Goal: Information Seeking & Learning: Learn about a topic

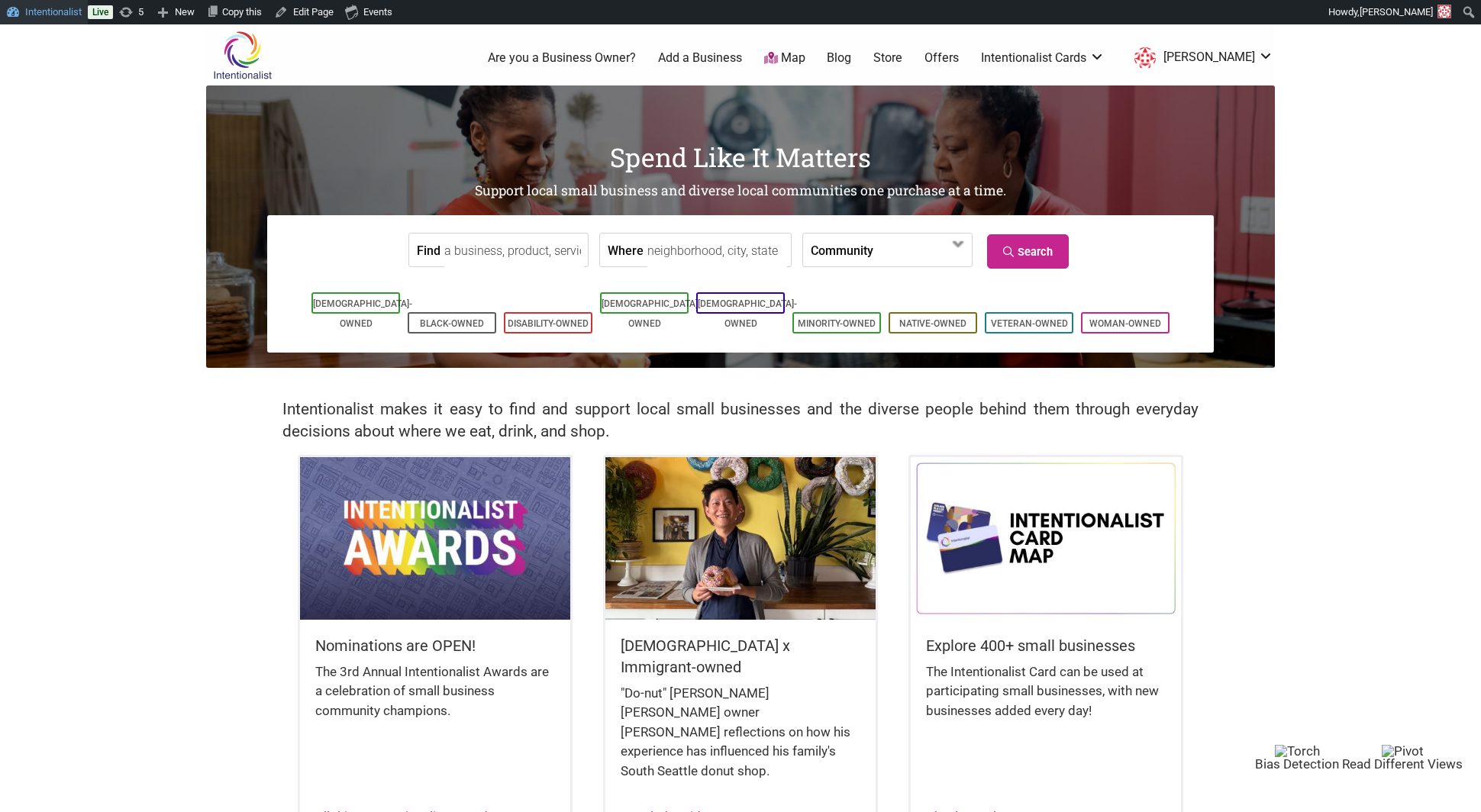
click at [41, 16] on link "Intentionalist" at bounding box center [44, 12] width 88 height 25
click at [489, 248] on input "Find" at bounding box center [513, 250] width 139 height 35
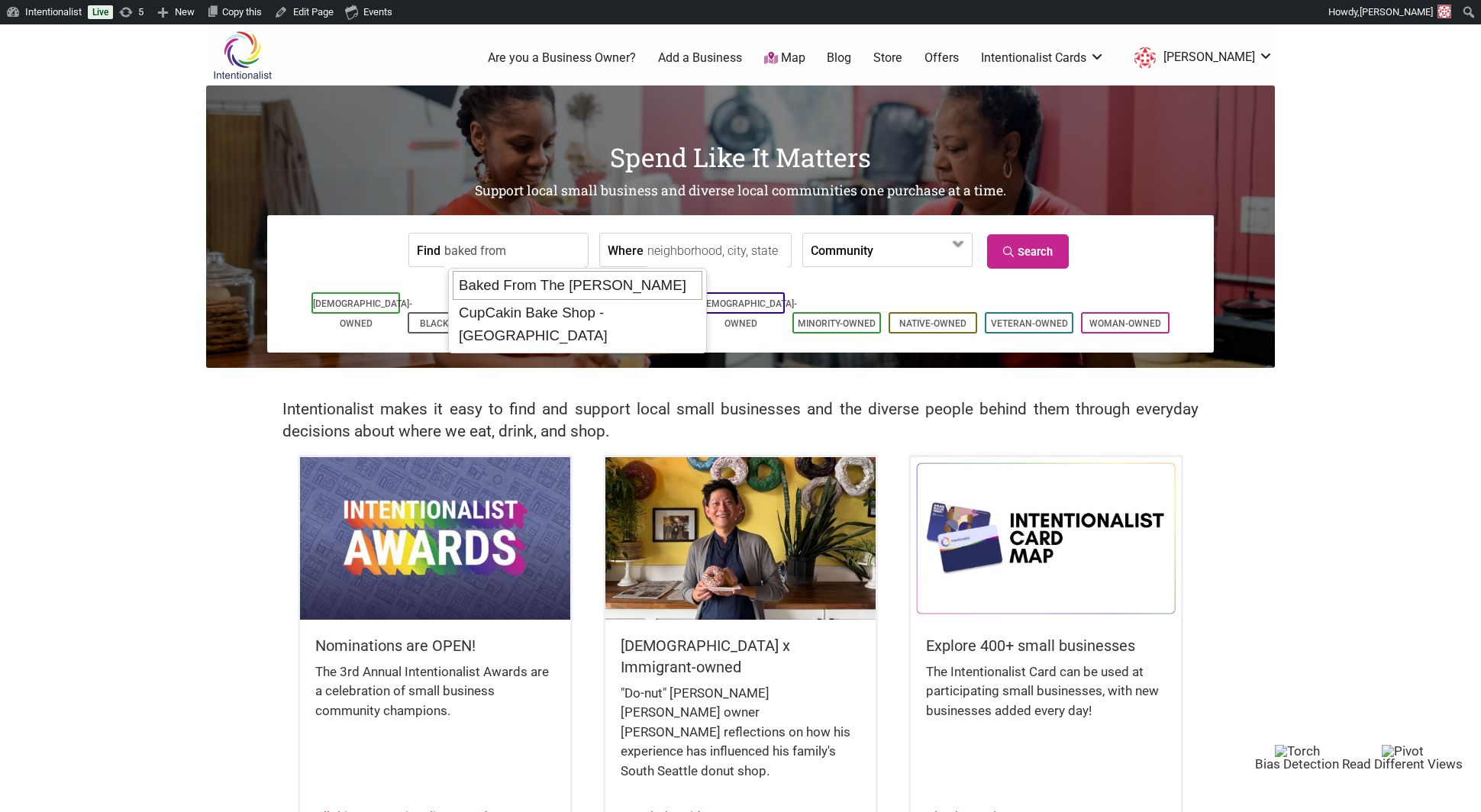
click at [514, 280] on div "Baked From The Hart" at bounding box center [577, 285] width 249 height 29
type input "Baked From The Hart"
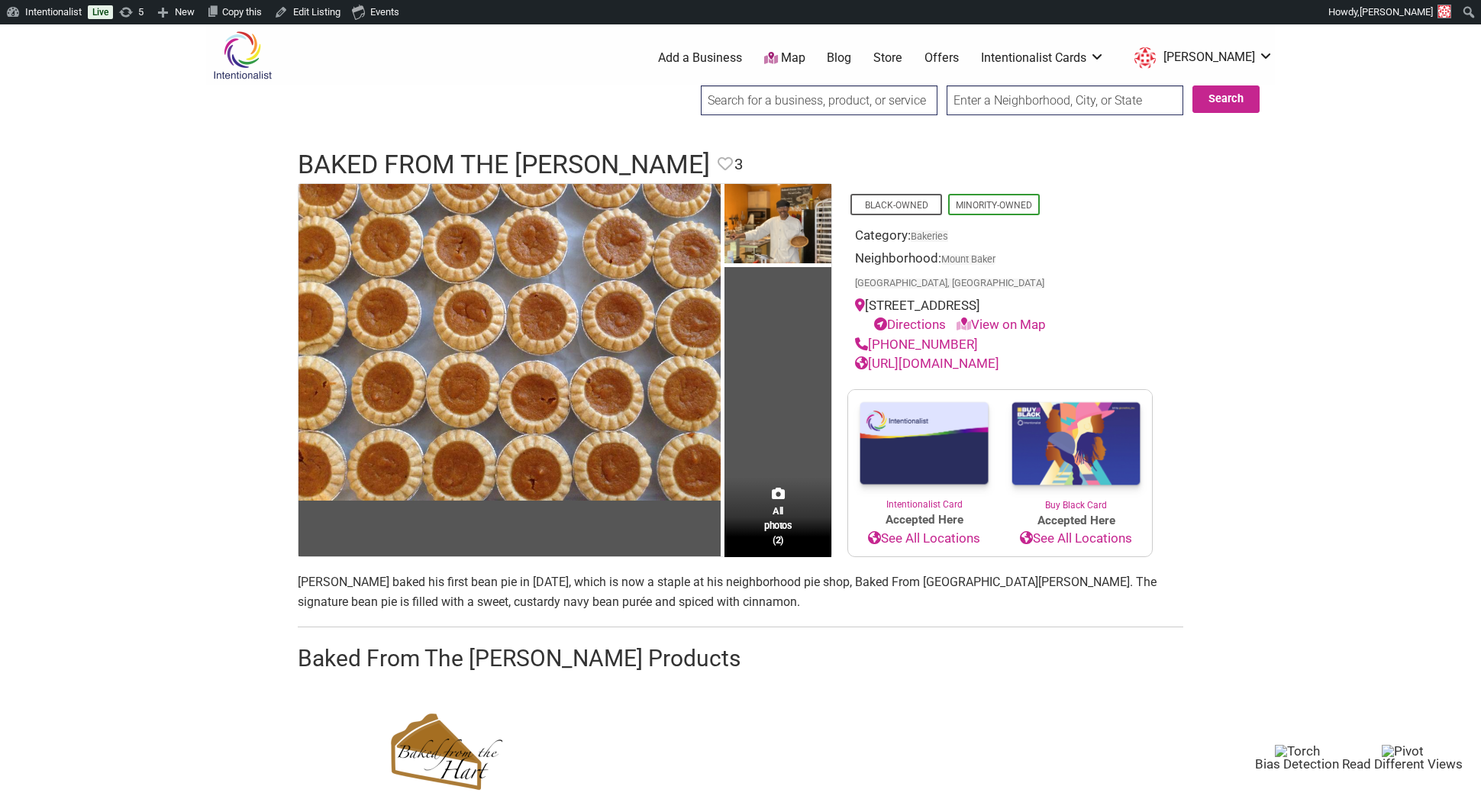
click at [751, 100] on input "search" at bounding box center [819, 100] width 236 height 30
paste input "Cakes of Paradise"
click at [765, 146] on div "Cakes of Paradise Bakery" at bounding box center [820, 132] width 227 height 29
type input "Cakes of Paradise Bakery"
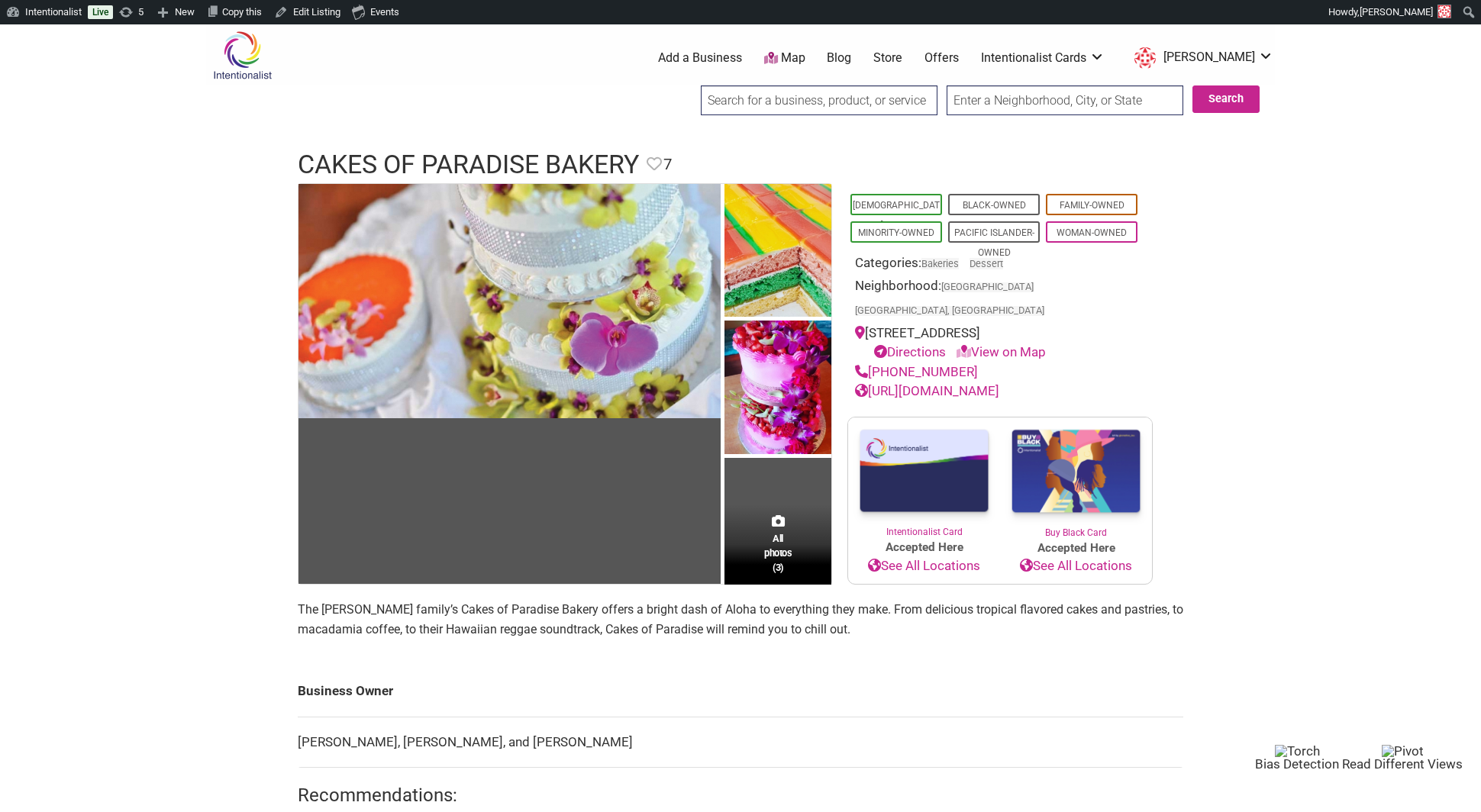
click at [748, 101] on input "search" at bounding box center [819, 100] width 236 height 30
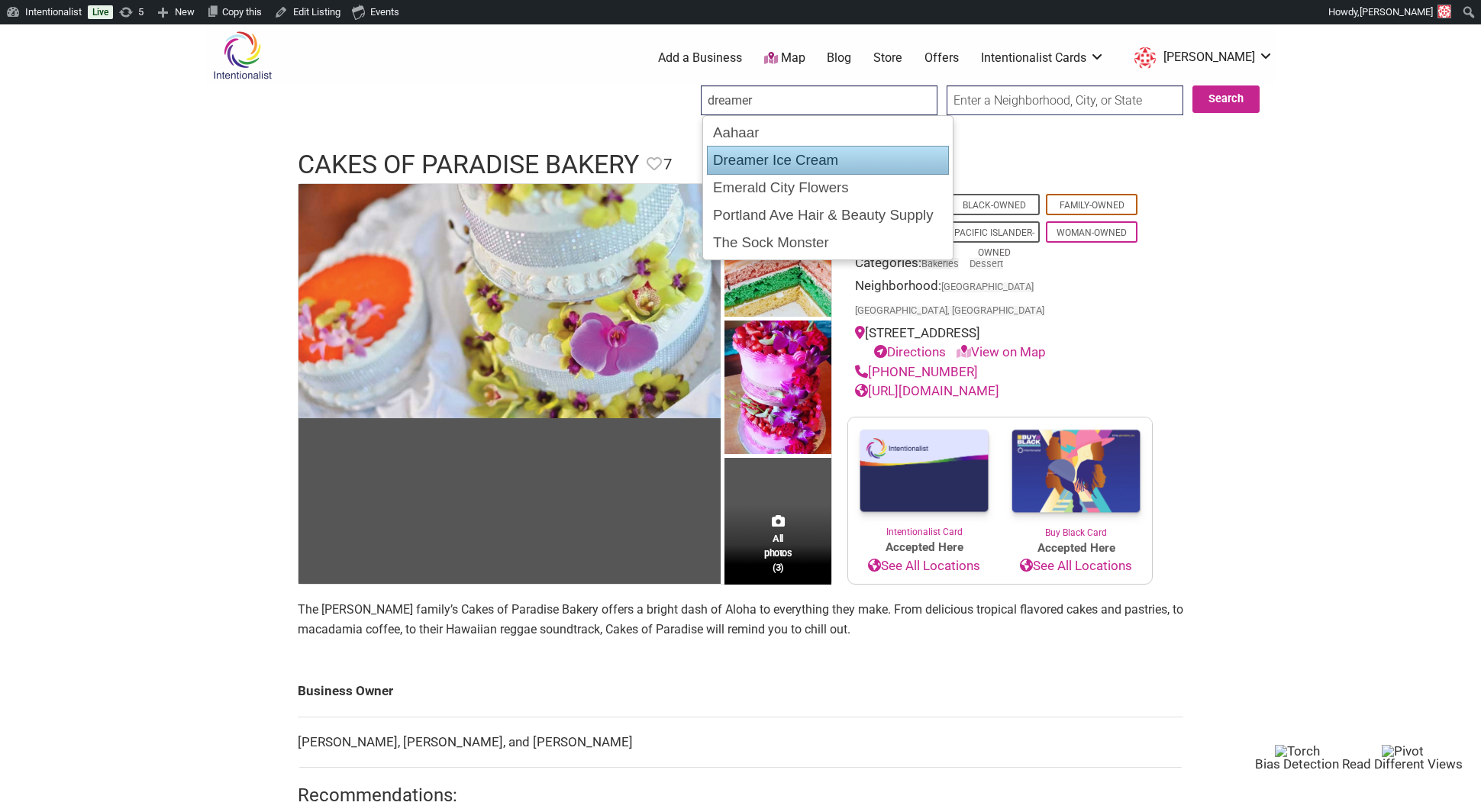
click at [748, 160] on div "Dreamer Ice Cream" at bounding box center [828, 160] width 242 height 29
type input "Dreamer Ice Cream"
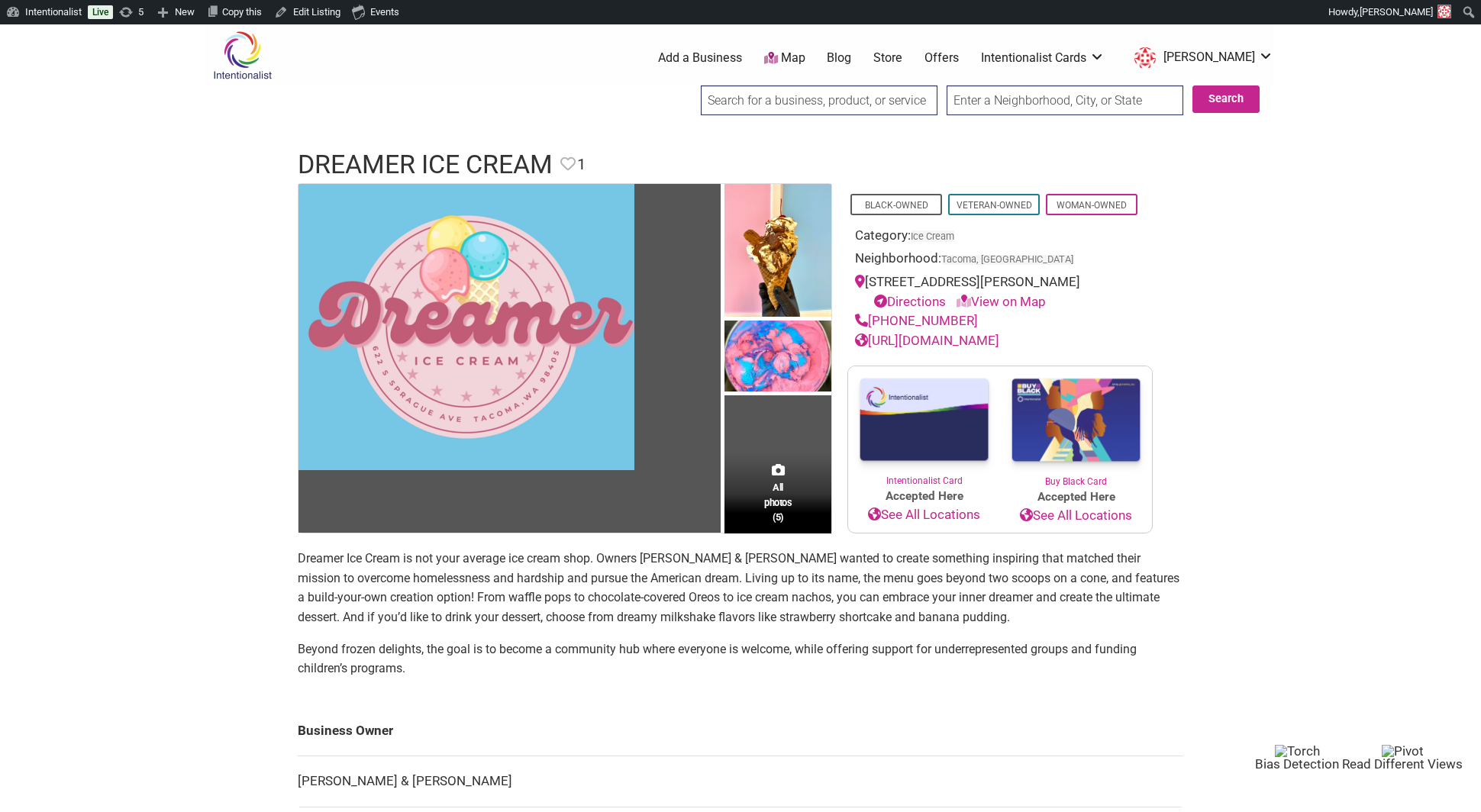
click at [779, 99] on input "search" at bounding box center [819, 100] width 236 height 30
paste input "Hot Chocolat"
type input "Hot Chocolat"
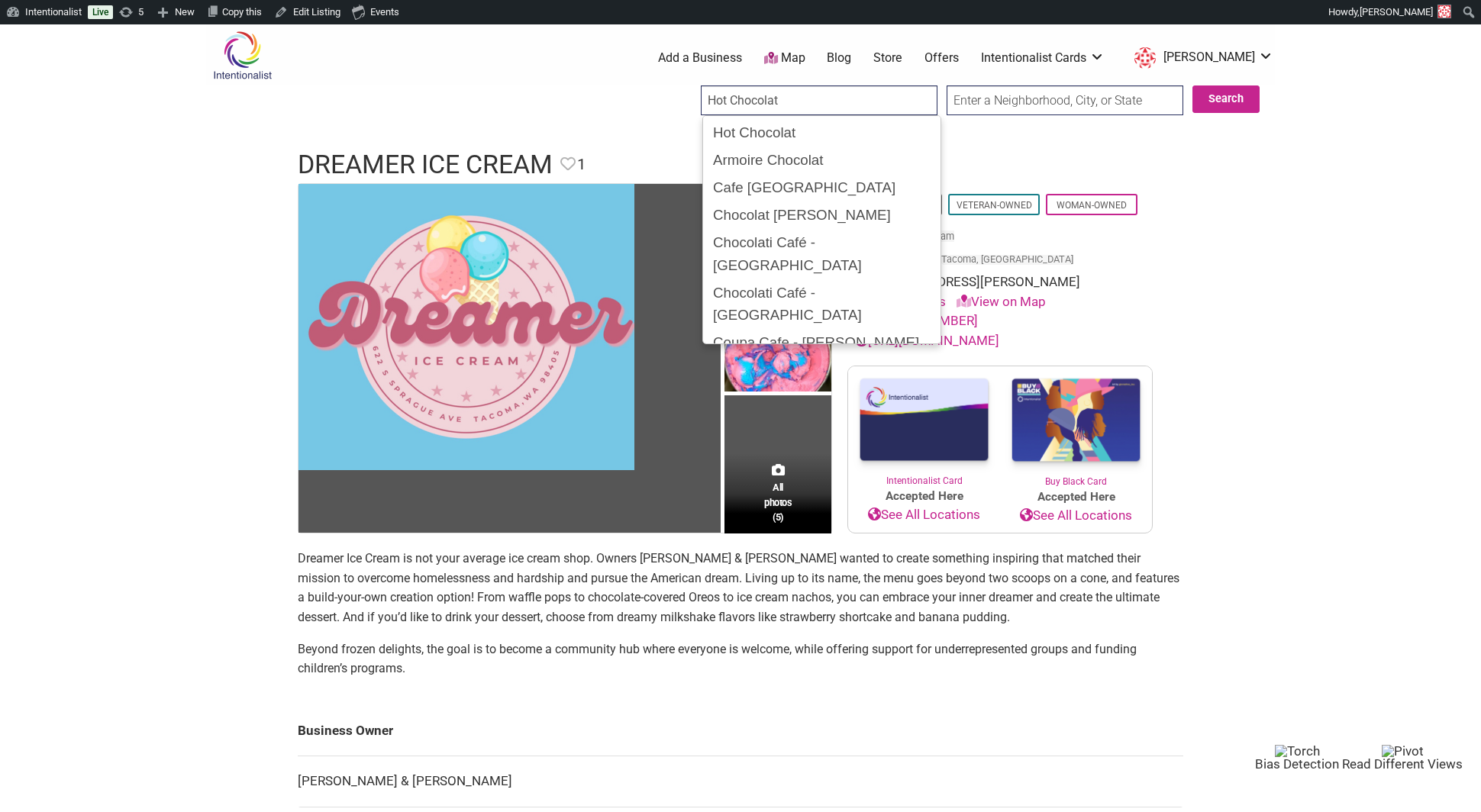
click at [768, 138] on div "Hot Chocolat" at bounding box center [821, 132] width 228 height 28
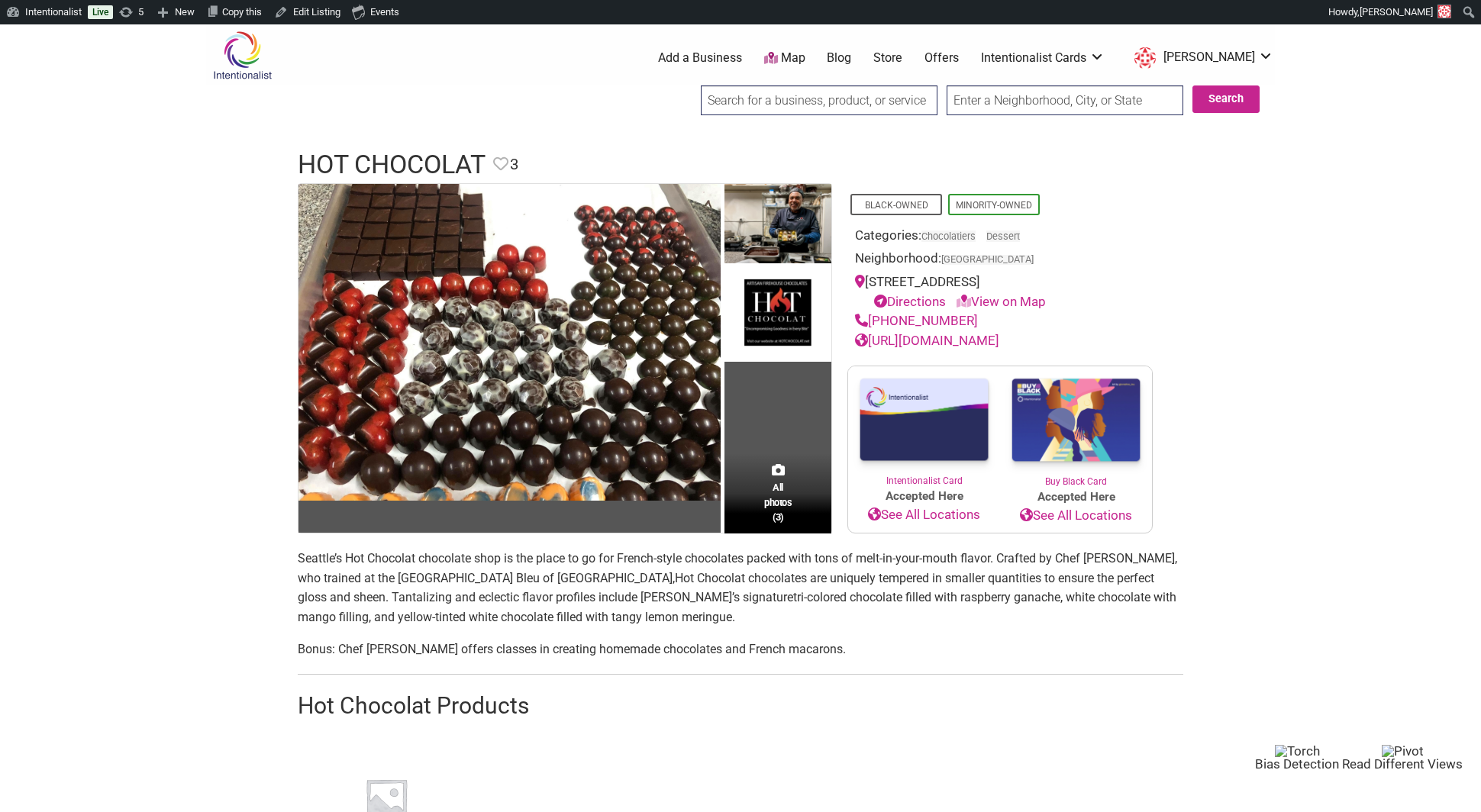
click at [753, 97] on input "search" at bounding box center [819, 100] width 236 height 30
paste input "Love by the Slice"
click at [812, 98] on input "Love by the Slic" at bounding box center [819, 100] width 236 height 30
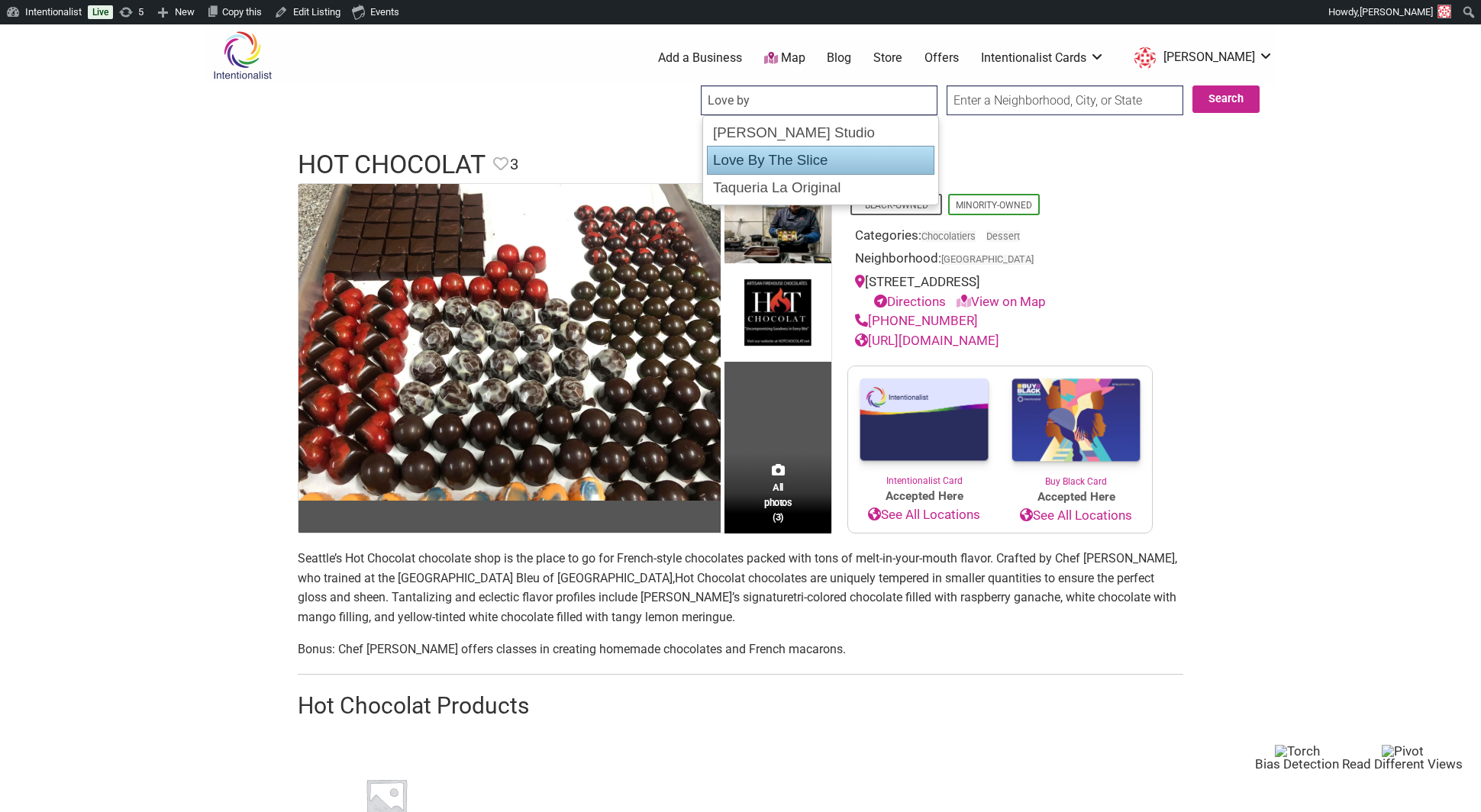
click at [823, 158] on div "Love By The Slice" at bounding box center [820, 160] width 227 height 29
type input "Love By The Slice"
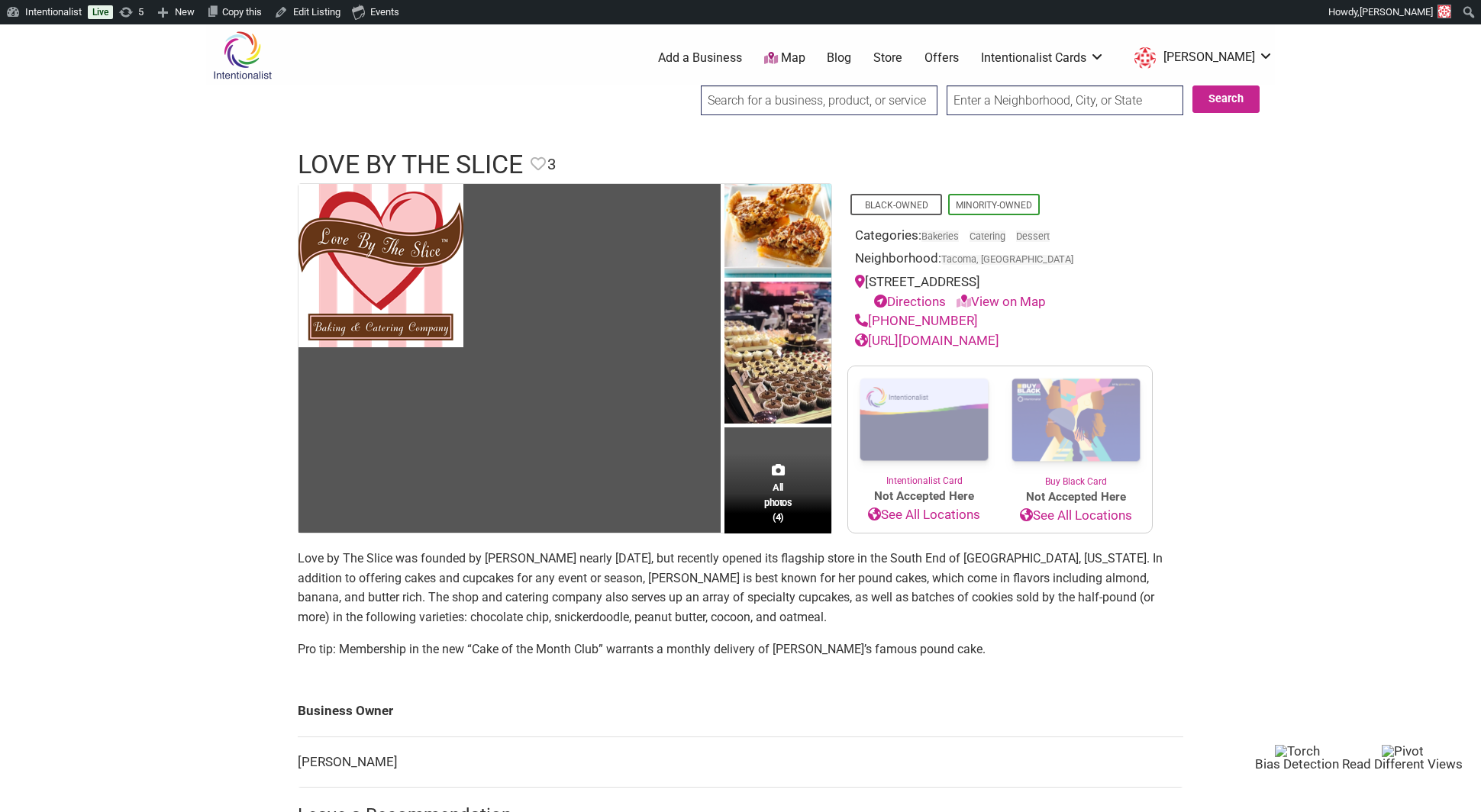
click at [739, 104] on input "search" at bounding box center [819, 100] width 236 height 30
type input "a"
click at [747, 108] on input "ma pop" at bounding box center [819, 100] width 236 height 30
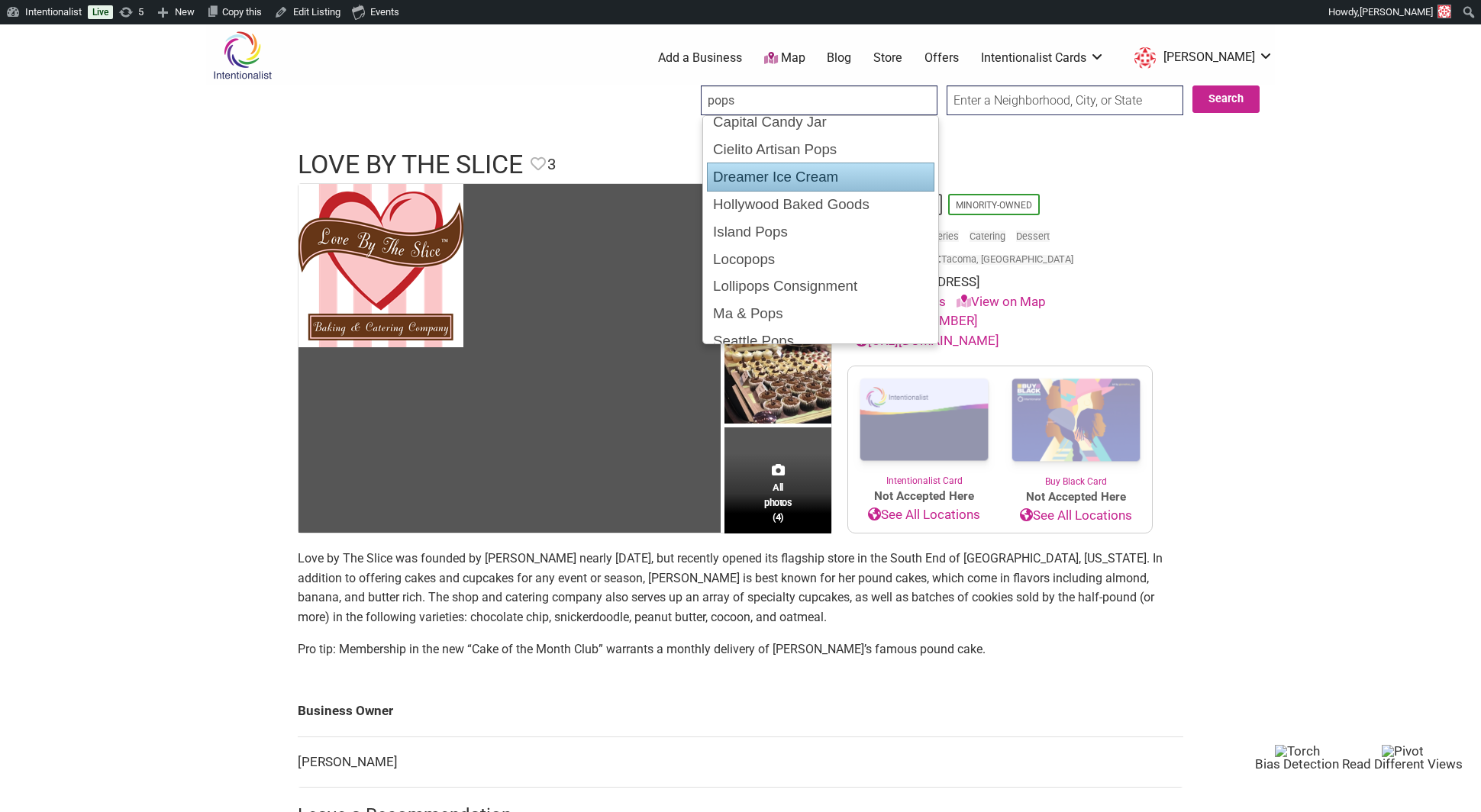
scroll to position [51, 0]
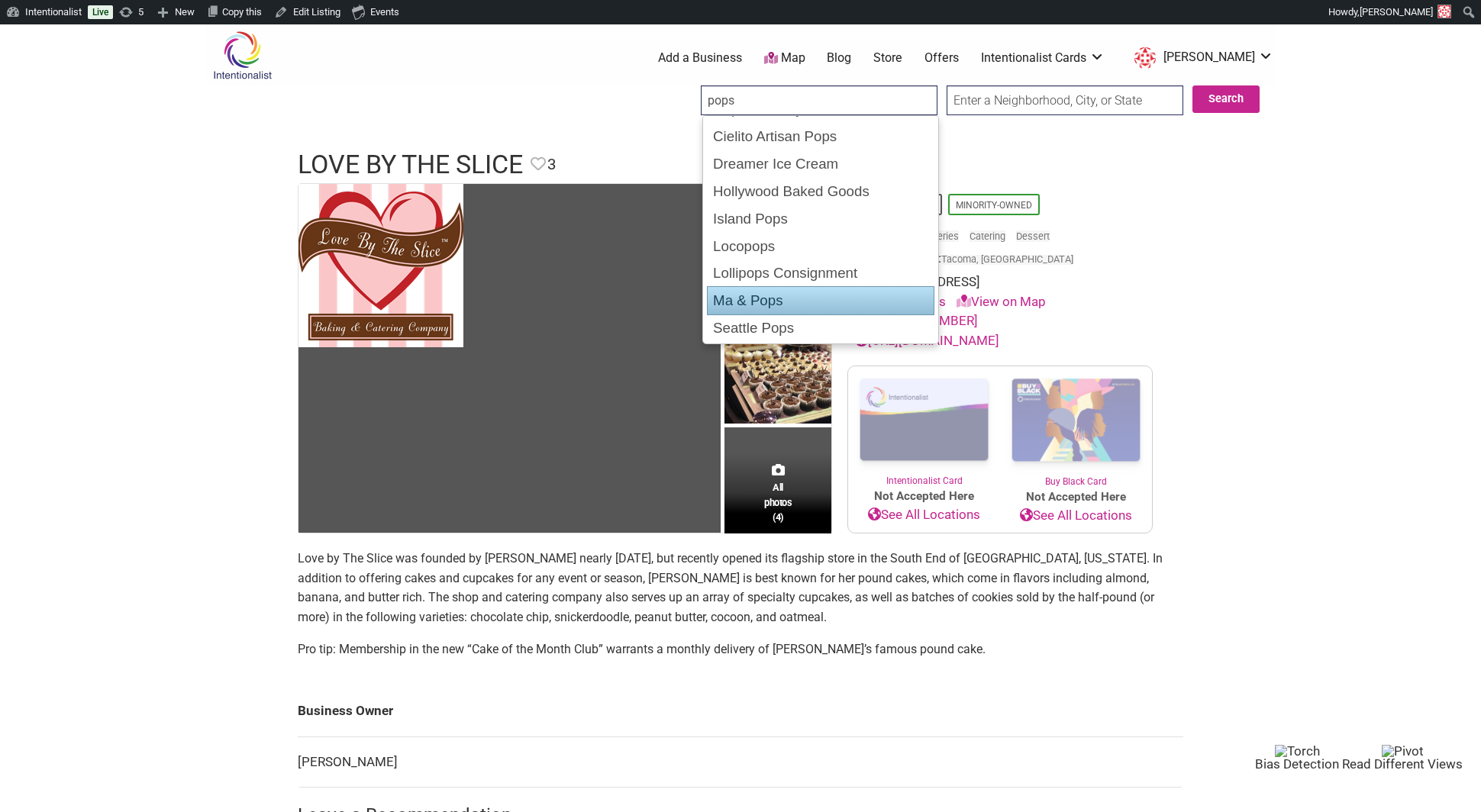
click at [753, 305] on div "Ma & Pops" at bounding box center [820, 300] width 227 height 29
type input "Ma & Pops"
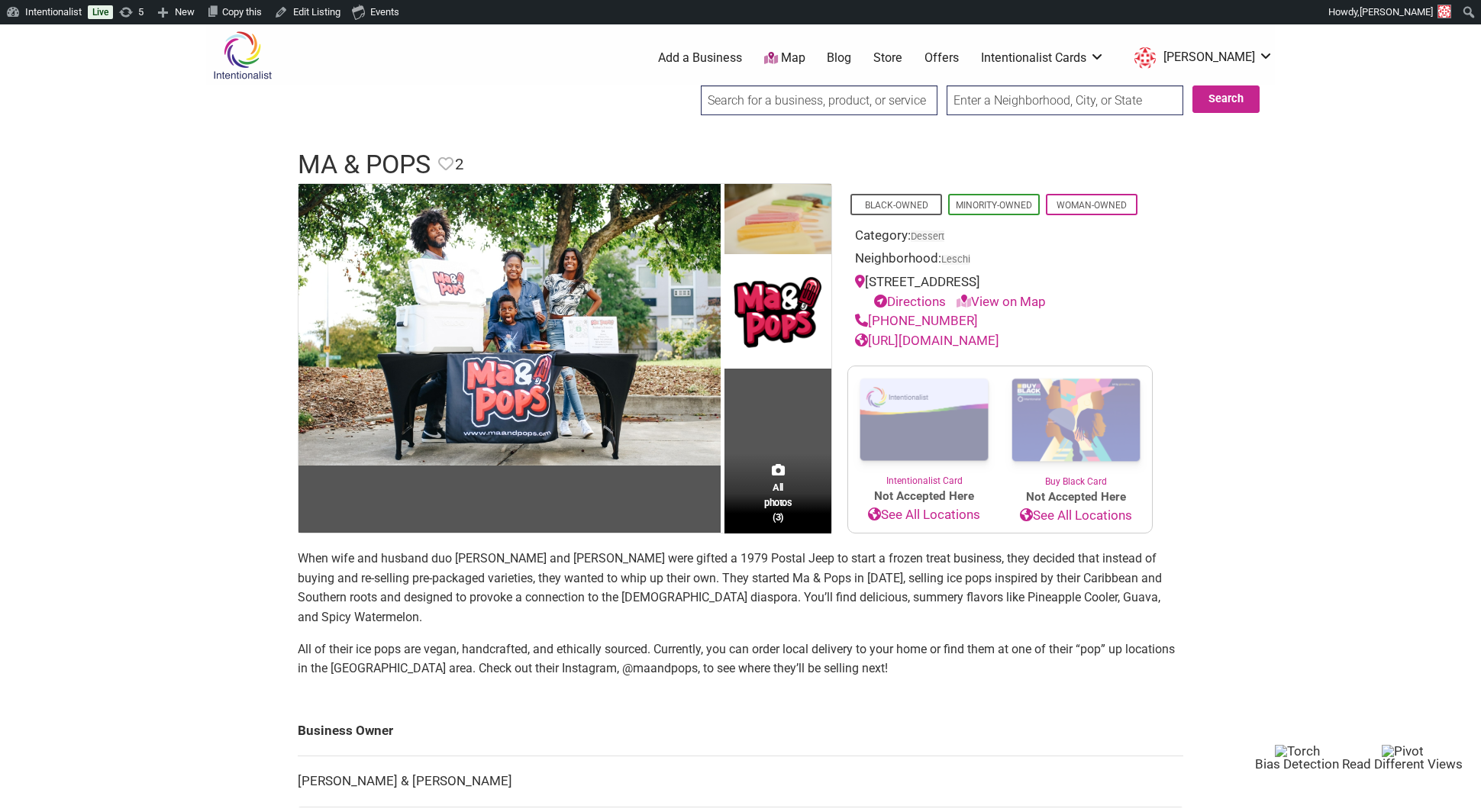
click at [776, 102] on input "search" at bounding box center [819, 100] width 236 height 30
paste input "Mini… The Dough-Nut"
click at [772, 138] on div "Mini... The Dough-Nut" at bounding box center [820, 132] width 227 height 29
type input "Mini... The Dough-Nut"
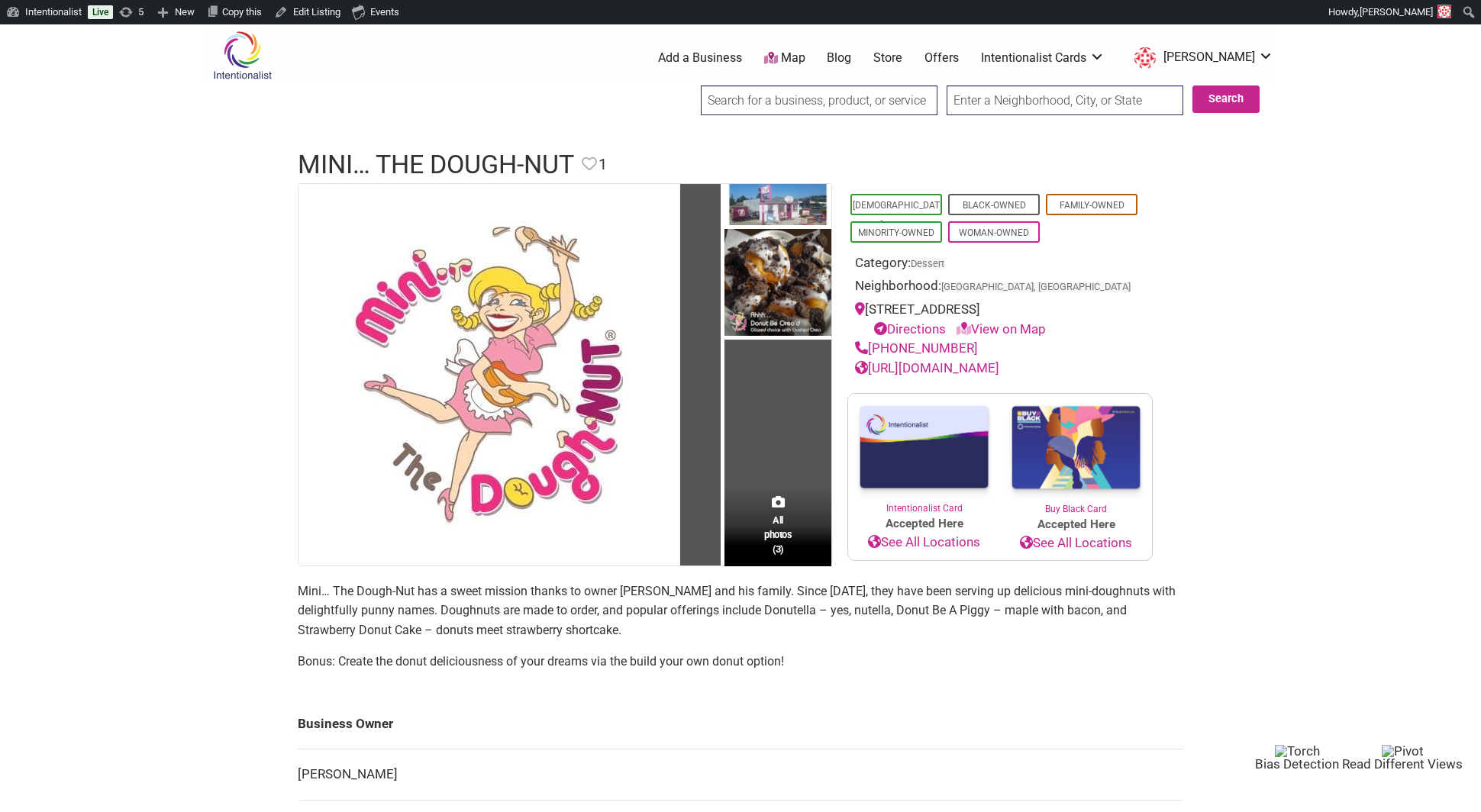
click at [749, 108] on input "search" at bounding box center [819, 100] width 236 height 30
paste input "[PERSON_NAME] Cookie Café"
drag, startPoint x: 842, startPoint y: 105, endPoint x: 796, endPoint y: 103, distance: 46.0
click at [796, 103] on input "[PERSON_NAME] Cookie Café" at bounding box center [819, 100] width 236 height 30
click at [777, 132] on div "[PERSON_NAME] Cookie Cafe" at bounding box center [820, 132] width 227 height 29
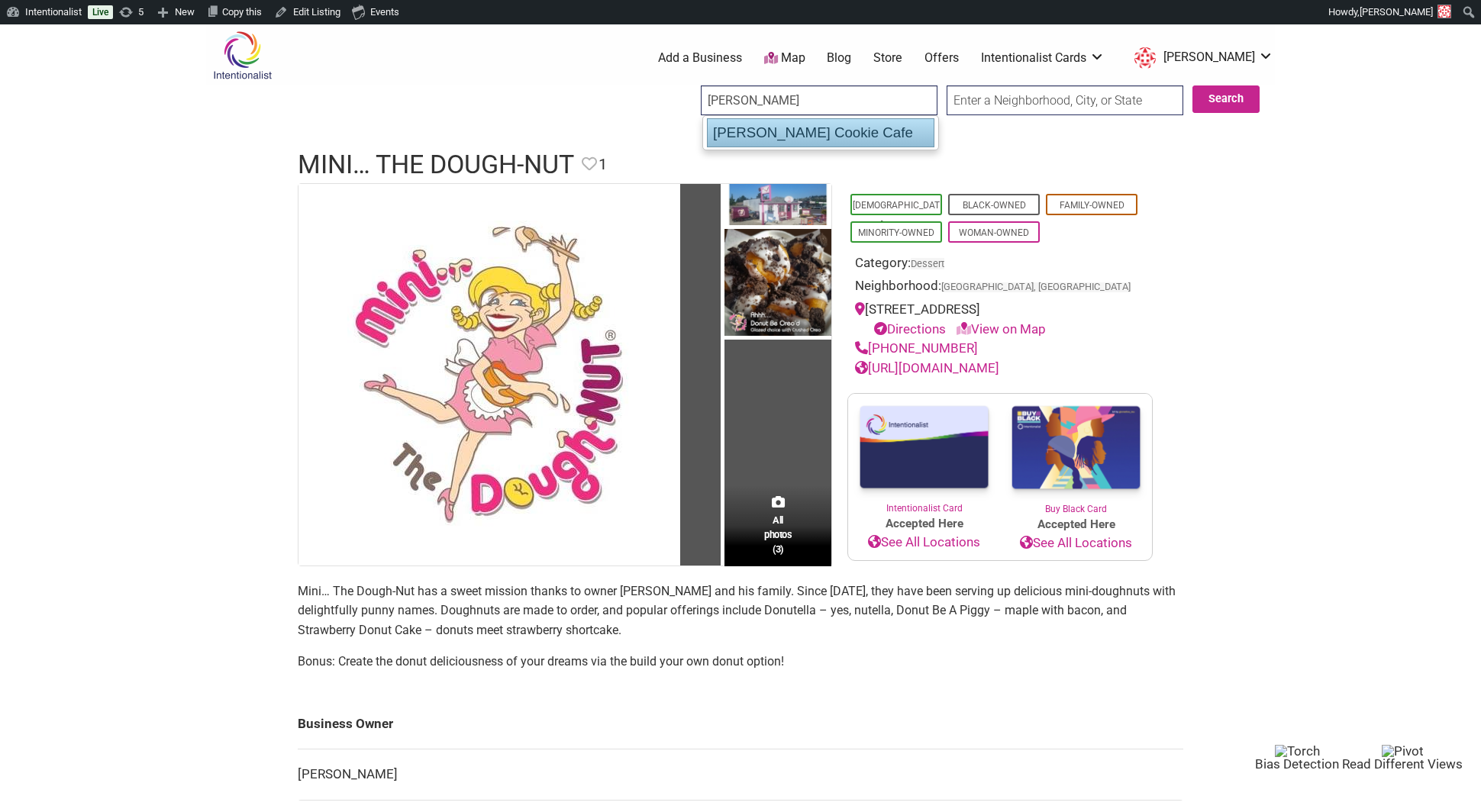
type input "[PERSON_NAME] Cookie Cafe"
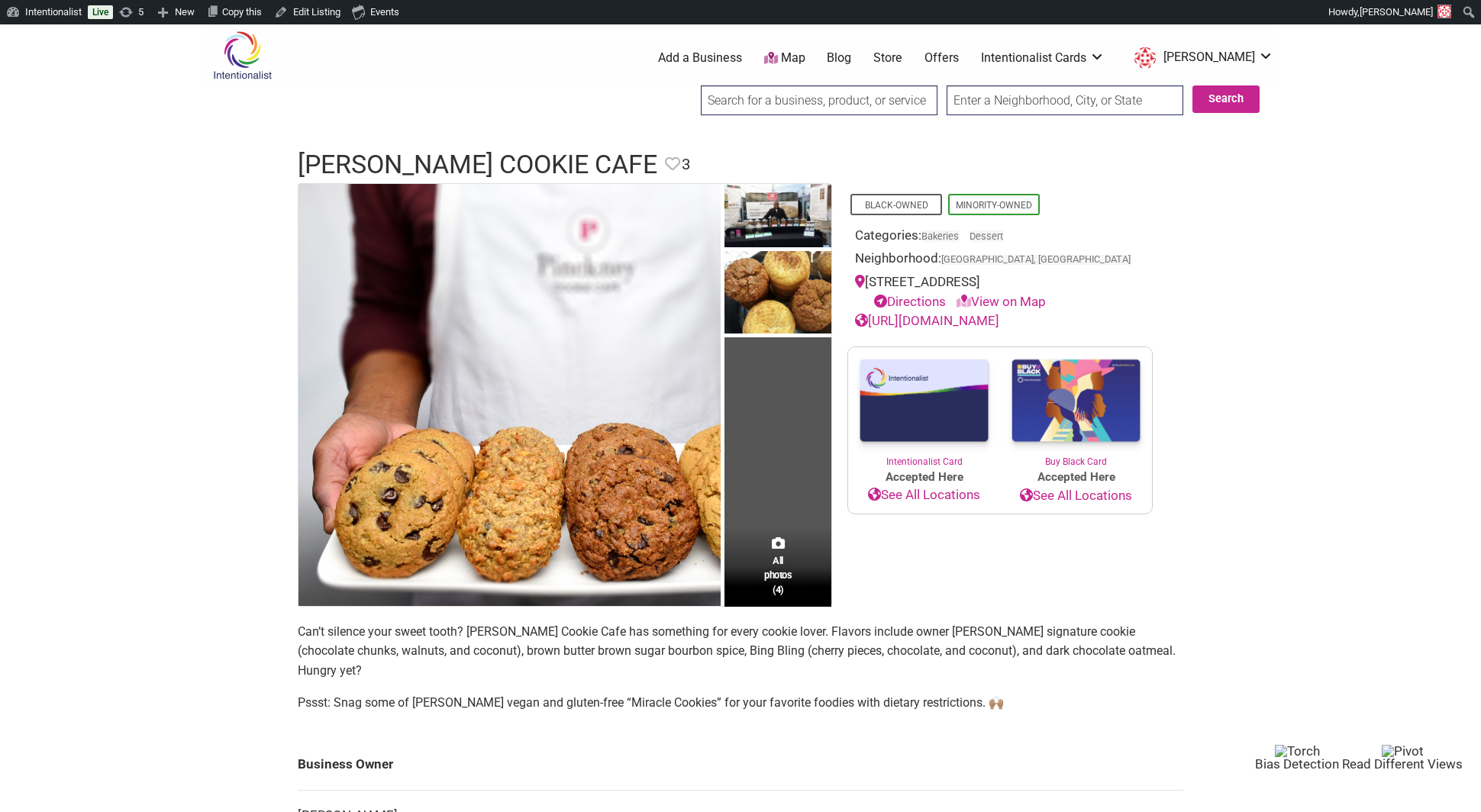
click at [725, 100] on input "search" at bounding box center [819, 100] width 236 height 30
paste input "PJ’s Creamy Cone"
drag, startPoint x: 733, startPoint y: 100, endPoint x: 692, endPoint y: 99, distance: 41.0
click at [692, 99] on div "PJ’s Creamy Cone Search Search" at bounding box center [980, 105] width 590 height 40
click at [775, 129] on div "Creamy Cone Cafe" at bounding box center [820, 132] width 226 height 28
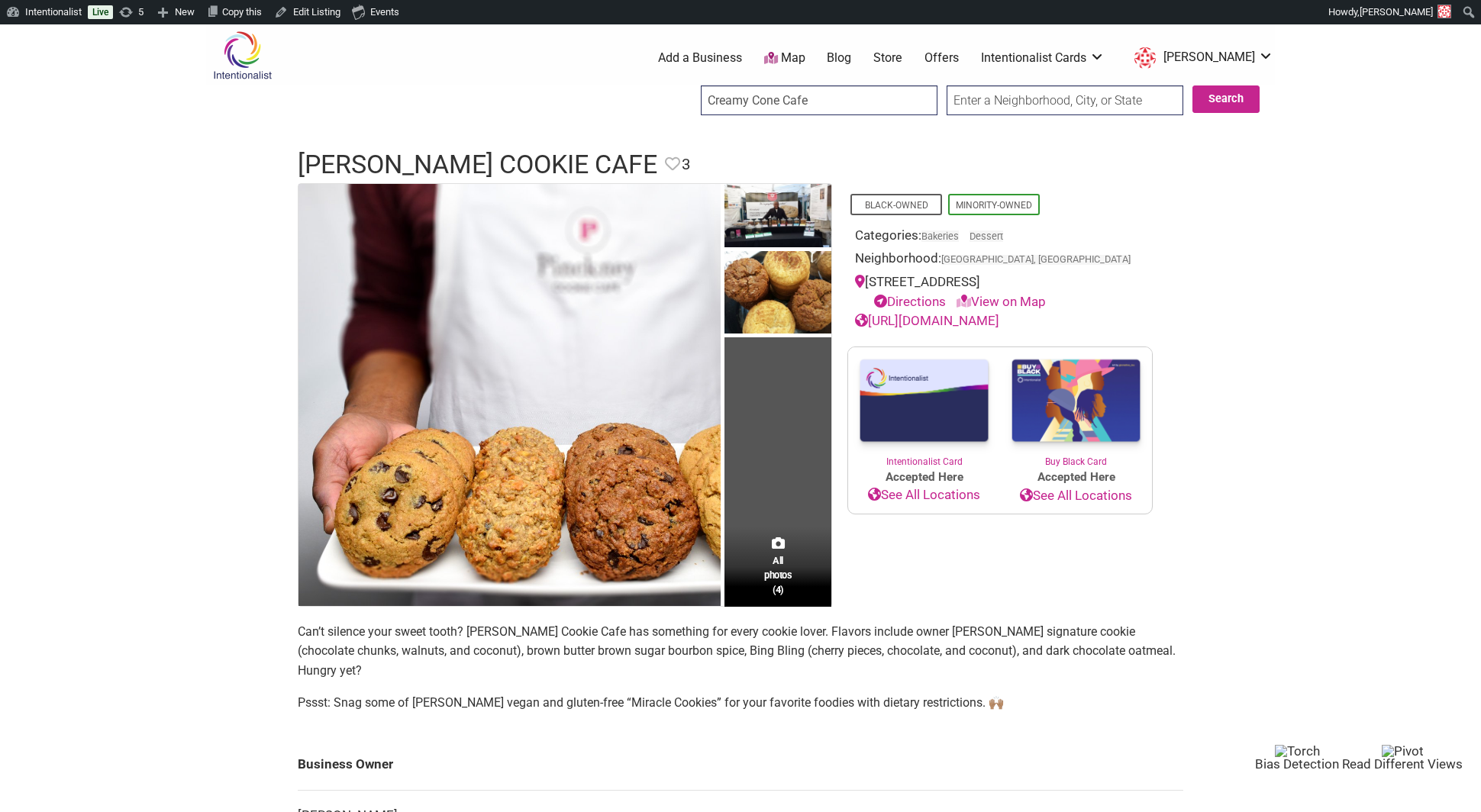
type input "Creamy Cone Cafe"
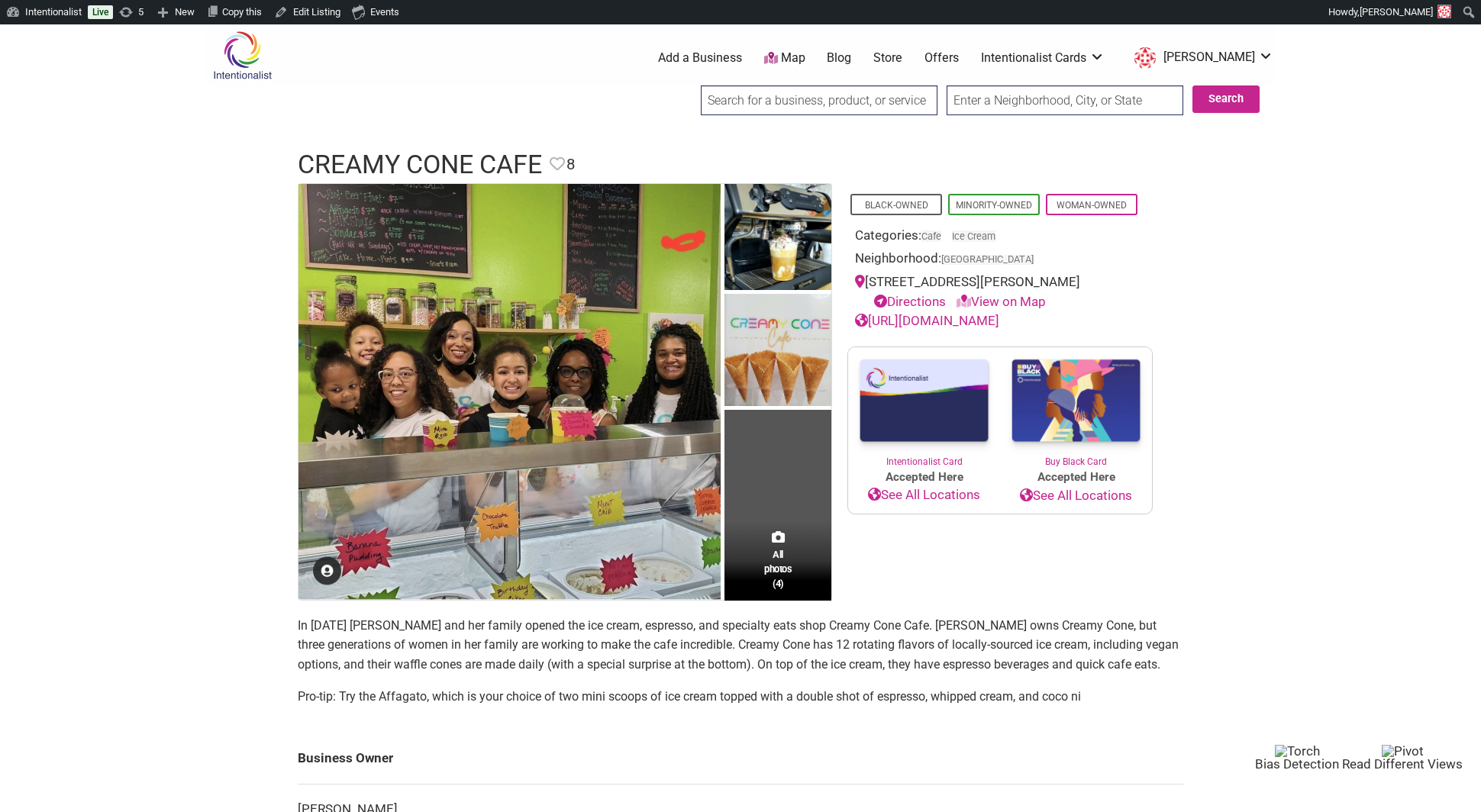
click at [711, 84] on div "0 Add a Business Map Blog Store Offers Intentionalist Cards Buy Black Card Inte…" at bounding box center [812, 58] width 944 height 61
click at [716, 99] on input "search" at bounding box center [819, 100] width 236 height 30
paste input "PYC Sweets & Wine Bar"
click at [717, 107] on input "PYC Sweets & Wine Bar" at bounding box center [819, 100] width 236 height 30
click at [714, 105] on input "PYC Sweets & Wine Ba" at bounding box center [819, 100] width 236 height 30
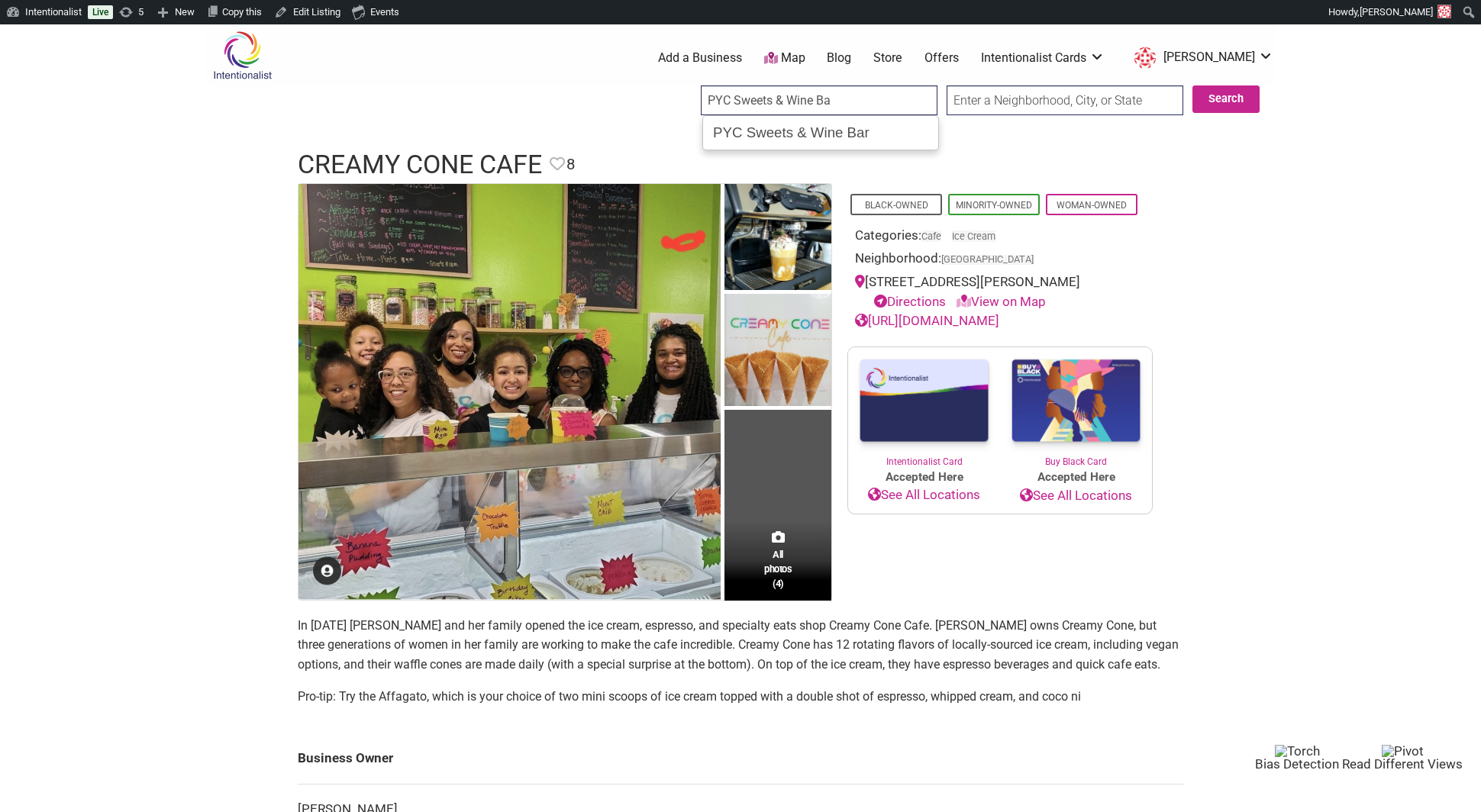
click at [851, 116] on ul "PYC Sweets & Wine Bar" at bounding box center [820, 133] width 236 height 35
click at [843, 140] on div "PYC Sweets & Wine Bar" at bounding box center [820, 132] width 227 height 29
type input "PYC Sweets & Wine Bar"
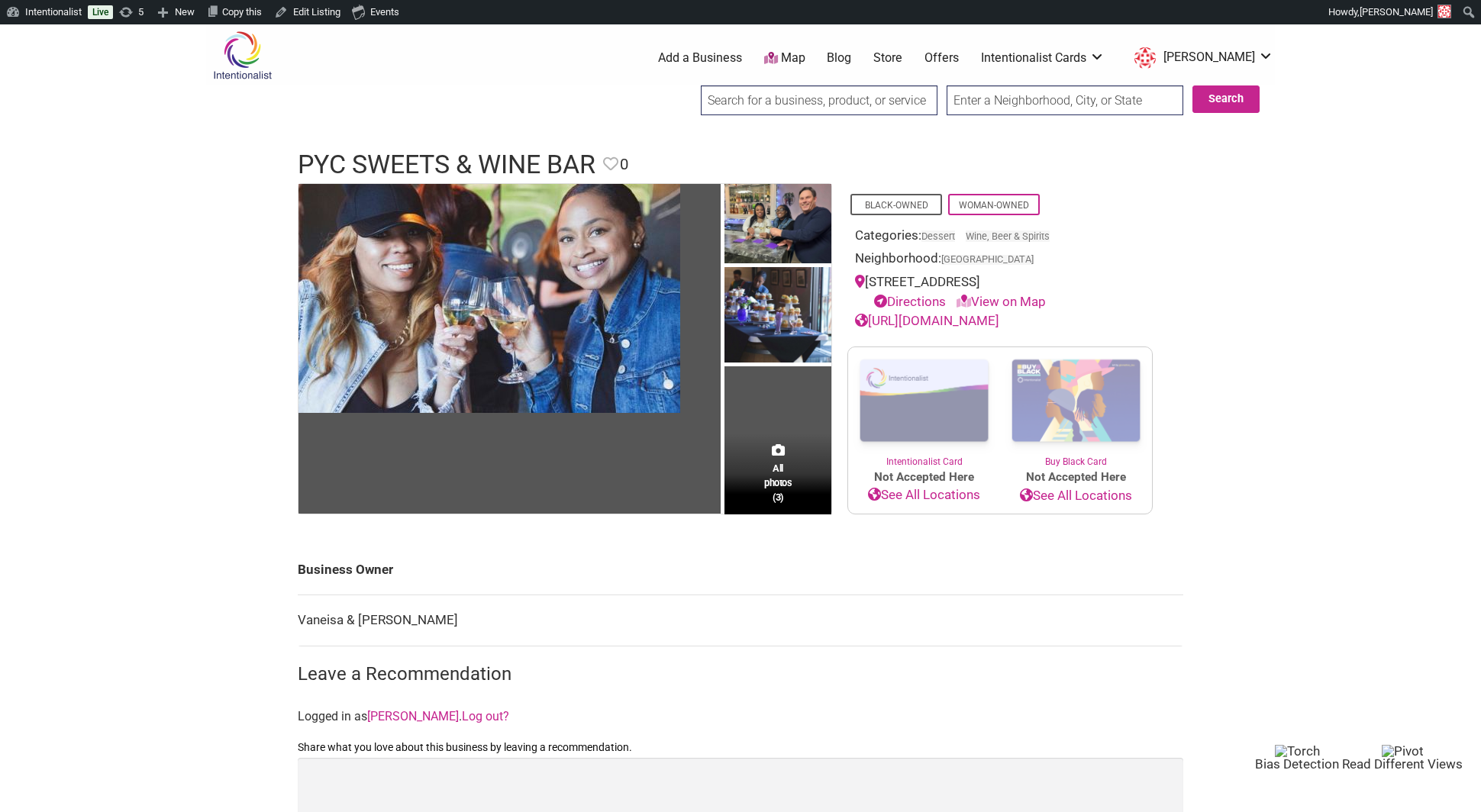
click at [764, 117] on div at bounding box center [819, 105] width 236 height 40
click at [761, 106] on input "search" at bounding box center [819, 100] width 236 height 30
paste input "Scoop Du Jour Ice Creamery"
type input "Scoop Du Jour Ice Creamery"
click at [763, 133] on div "Scoop Du Jour Ice Creamery" at bounding box center [820, 132] width 227 height 29
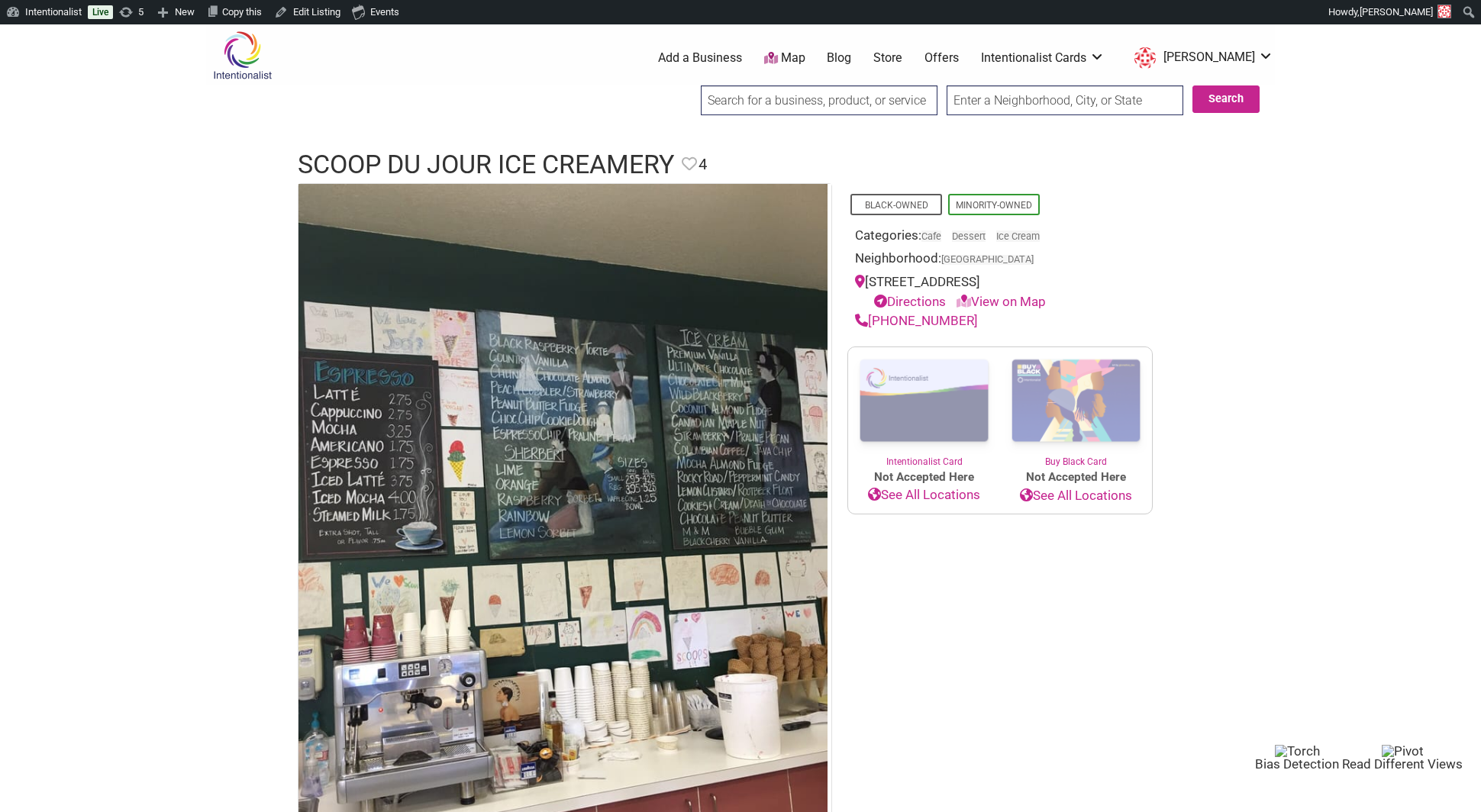
click at [744, 109] on input "search" at bounding box center [819, 100] width 236 height 30
paste input "Seattle Cinnamon Roll Co"
click at [746, 149] on header "Scoop Du Jour Ice Creamery Favorite Favorite 4 Feature Listing" at bounding box center [740, 164] width 885 height 36
click at [742, 96] on input "Seattle Cinnamon Roll Co" at bounding box center [819, 100] width 236 height 30
click at [744, 121] on div "Seattle Cinnamon Roll Co" at bounding box center [819, 105] width 236 height 40
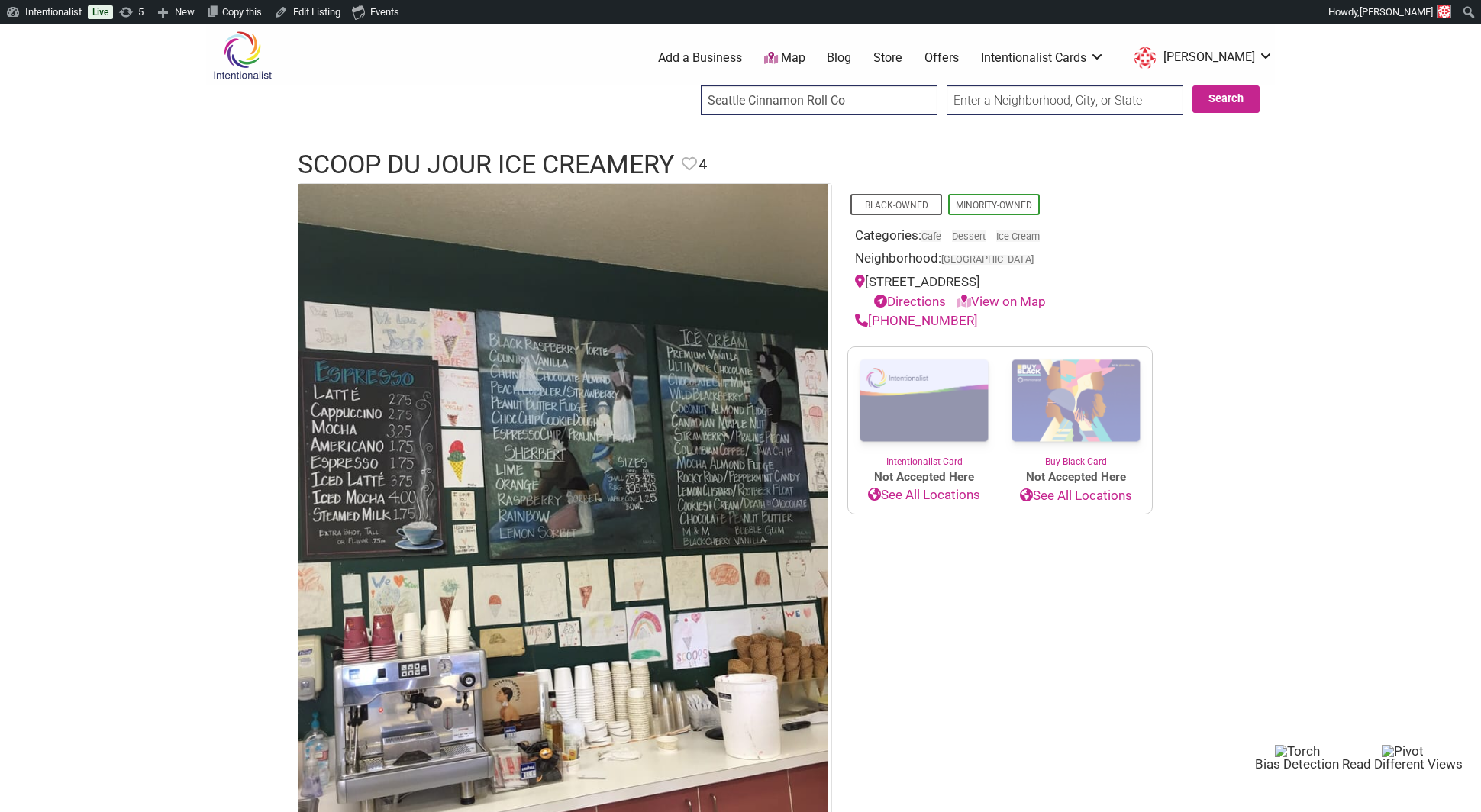
click at [768, 104] on input "Seattle Cinnamon Roll Co" at bounding box center [819, 100] width 236 height 30
click at [840, 100] on input "Seattle Cinnamon Roll Co" at bounding box center [819, 100] width 236 height 30
click at [856, 101] on input "Seattle Cinnamon Roll Co" at bounding box center [819, 100] width 236 height 30
click at [851, 133] on div "Seattle Cinnamon Roll Co." at bounding box center [820, 132] width 227 height 29
type input "Seattle Cinnamon Roll Co."
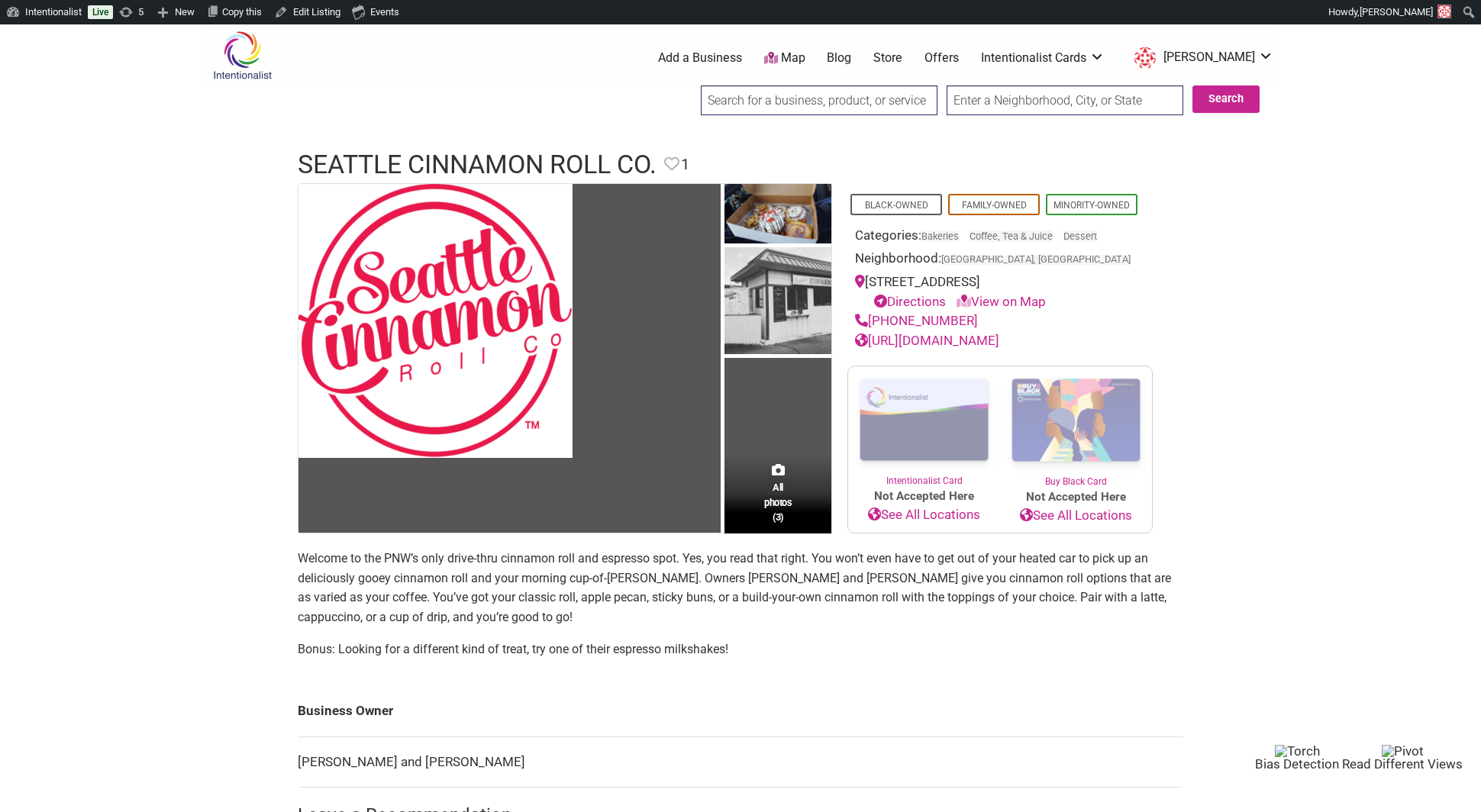
click at [726, 95] on input "search" at bounding box center [819, 100] width 236 height 30
paste input "Shikorina Bakeshop"
click at [740, 137] on div "Shikorina Bakeshop" at bounding box center [820, 132] width 227 height 29
type input "Shikorina Bakeshop"
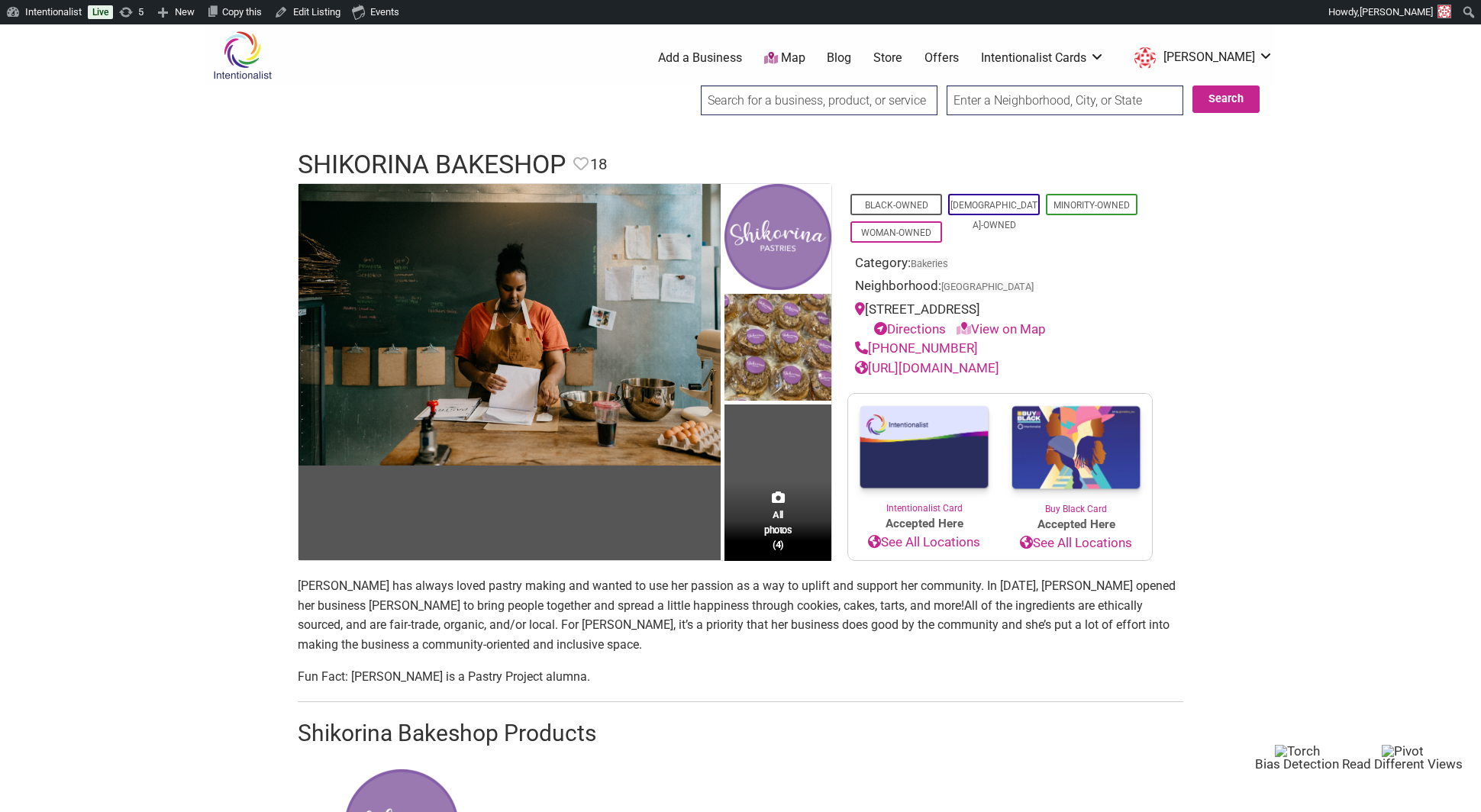
click at [740, 100] on input "search" at bounding box center [819, 100] width 236 height 30
paste input "Touba Bakery"
type input "Touba Bakery"
click at [748, 133] on div "Touba Bakery" at bounding box center [820, 132] width 227 height 29
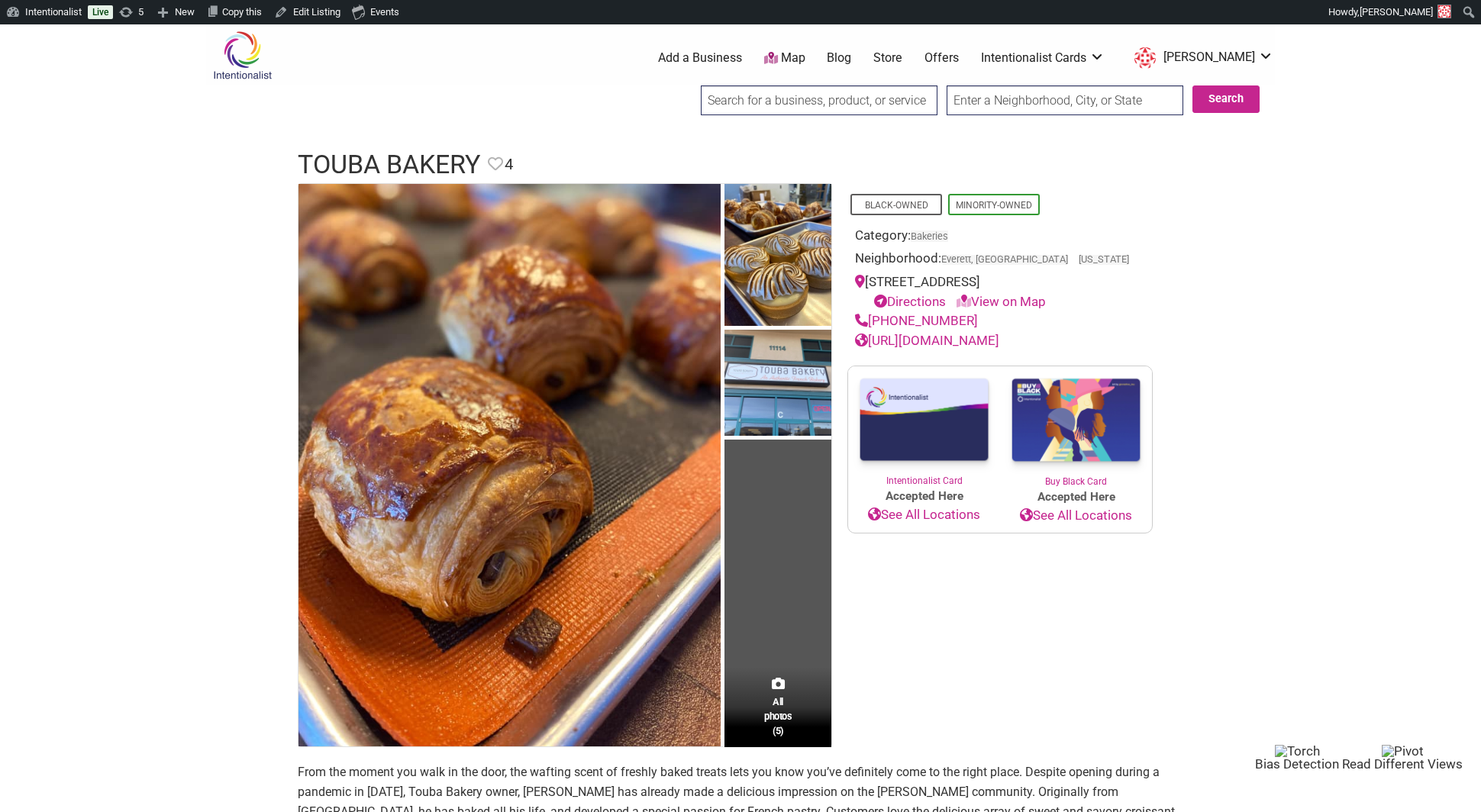
click at [756, 99] on input "search" at bounding box center [819, 100] width 236 height 30
paste input "[PERSON_NAME]’s Gourmet Donutz"
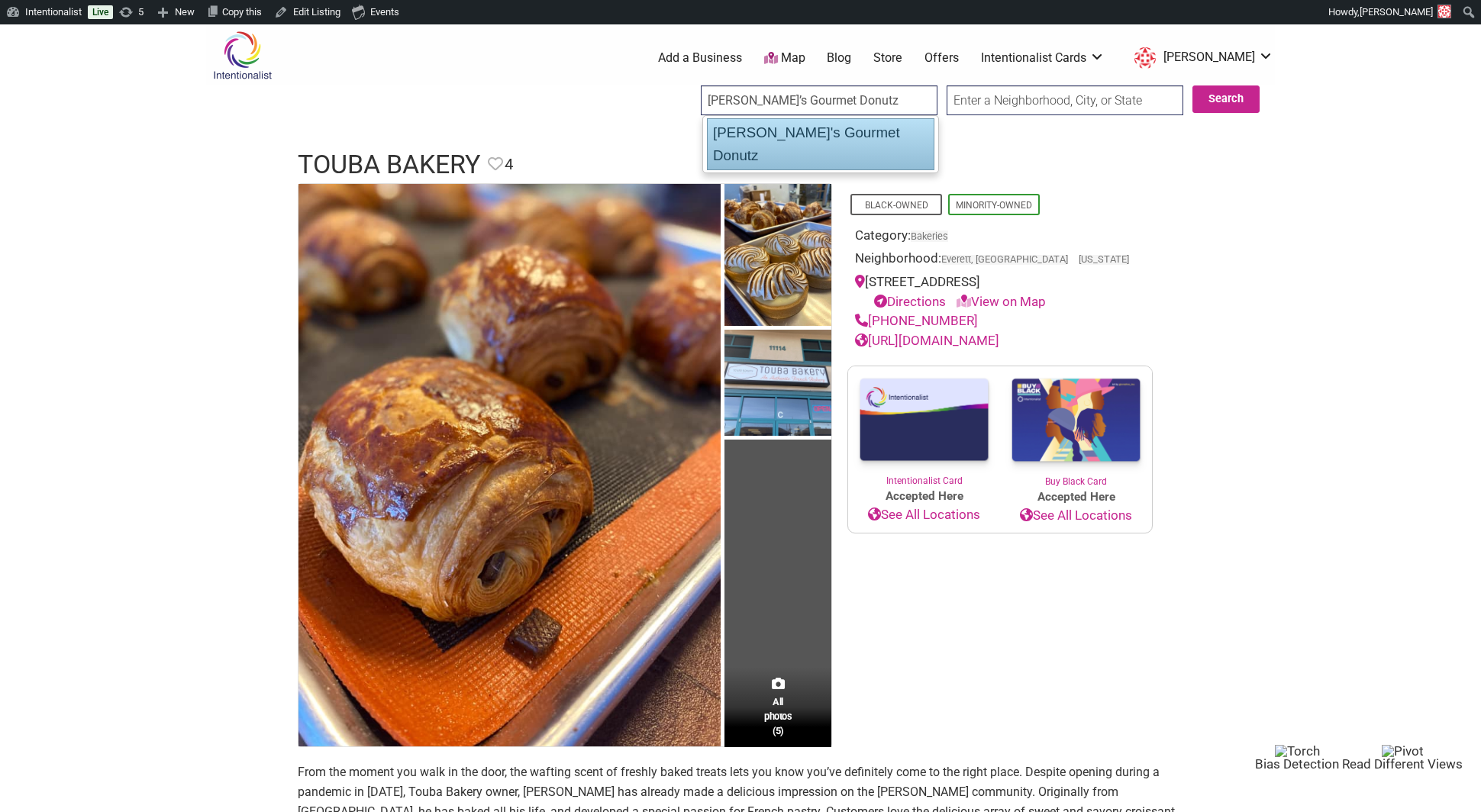
click at [784, 133] on div "[PERSON_NAME]'s Gourmet Donutz" at bounding box center [820, 144] width 227 height 51
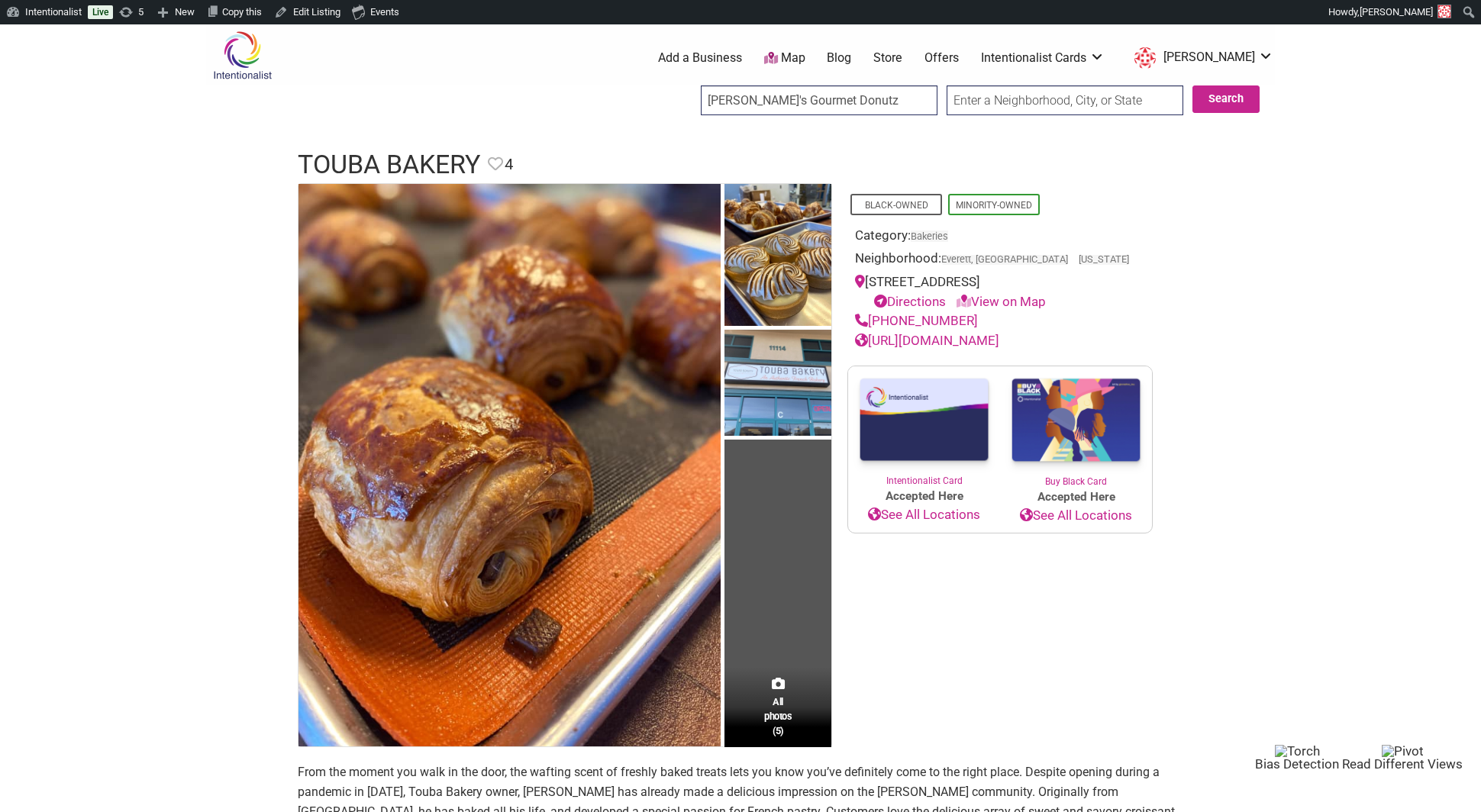
type input "[PERSON_NAME]'s Gourmet Donutz"
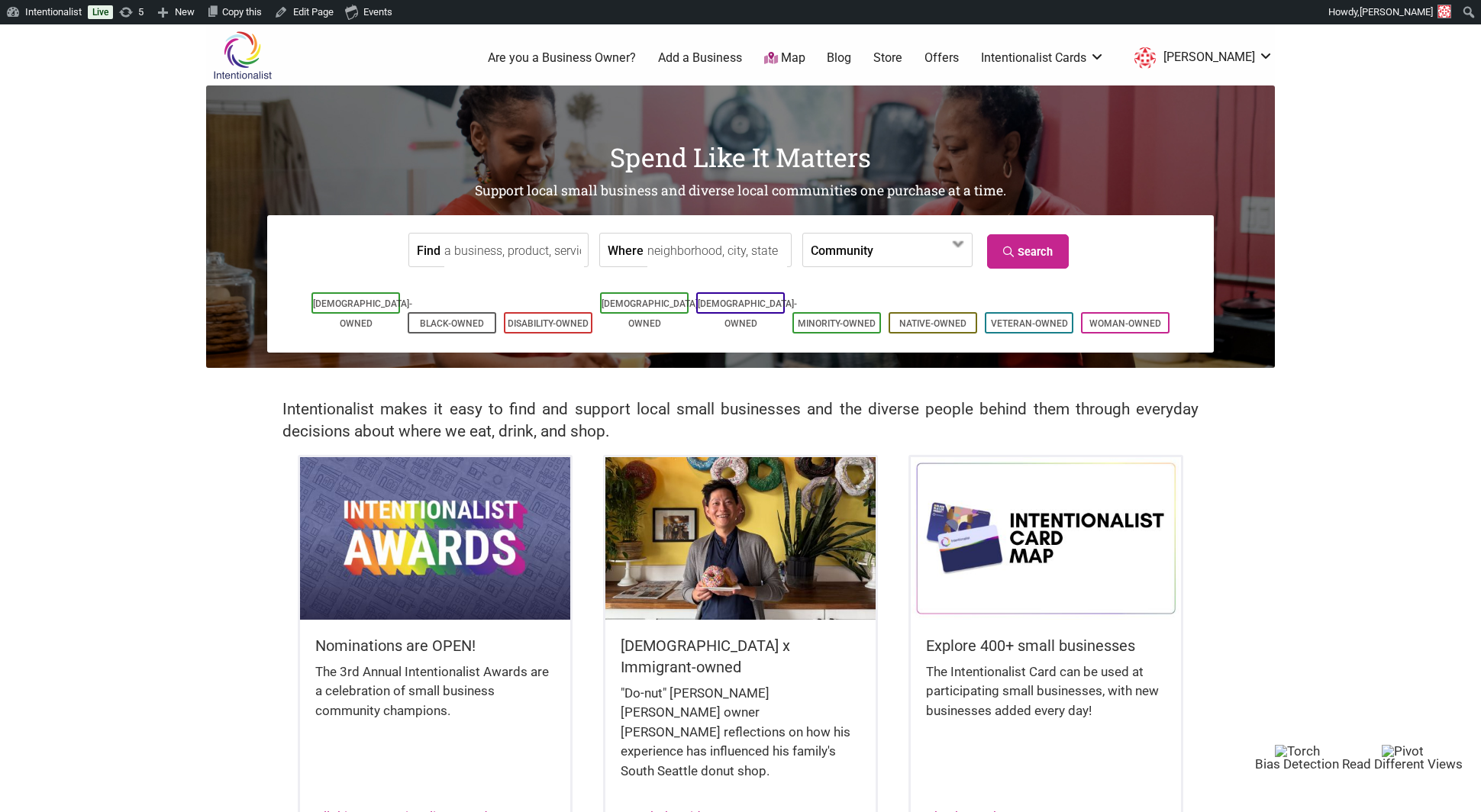
click at [851, 53] on link "Blog" at bounding box center [839, 58] width 25 height 17
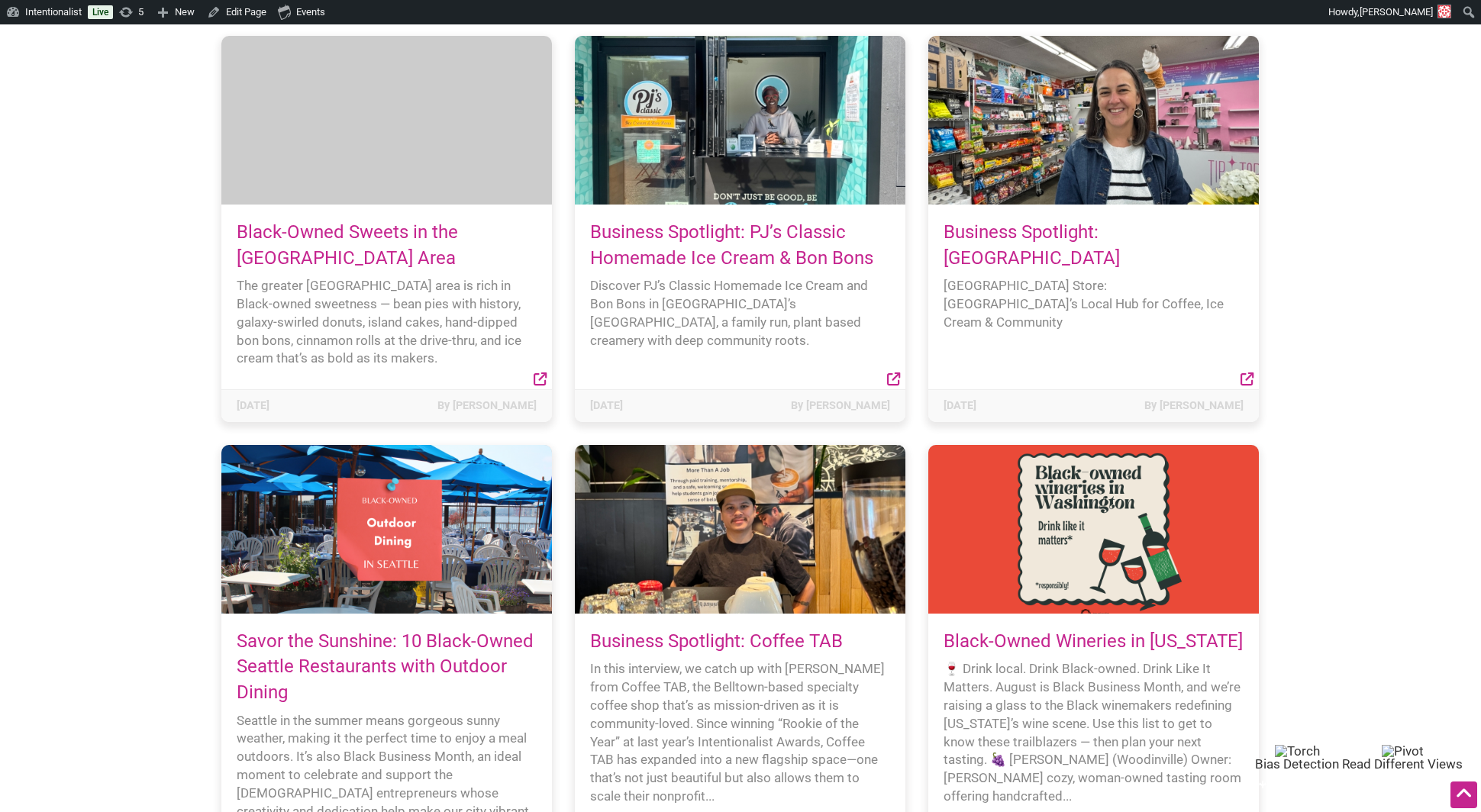
scroll to position [221, 0]
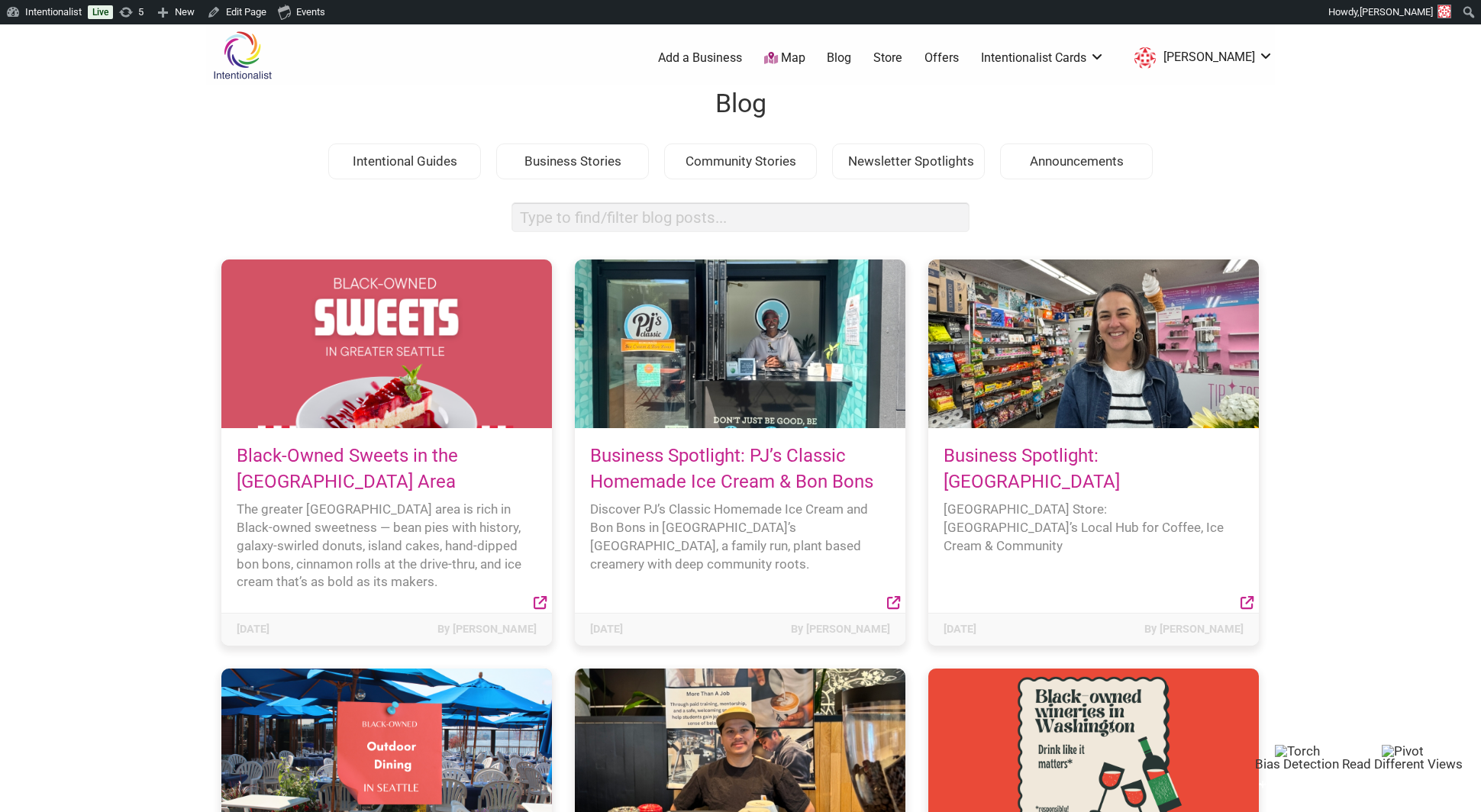
click at [232, 58] on img at bounding box center [242, 55] width 73 height 50
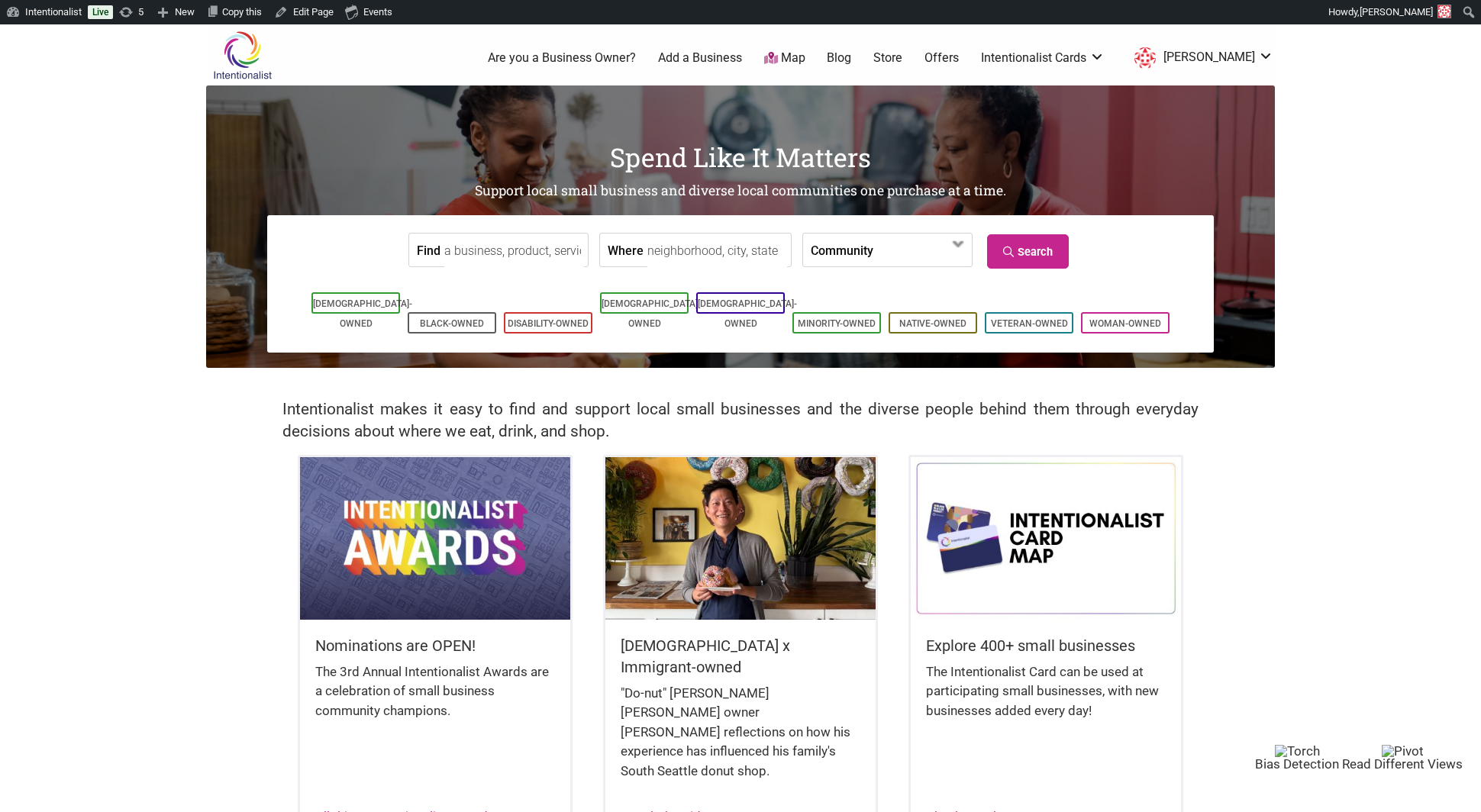
click at [503, 243] on input "Find" at bounding box center [513, 250] width 139 height 35
click at [518, 280] on div "Berry's BBQ" at bounding box center [511, 296] width 118 height 51
type input "Berry's BBQ"
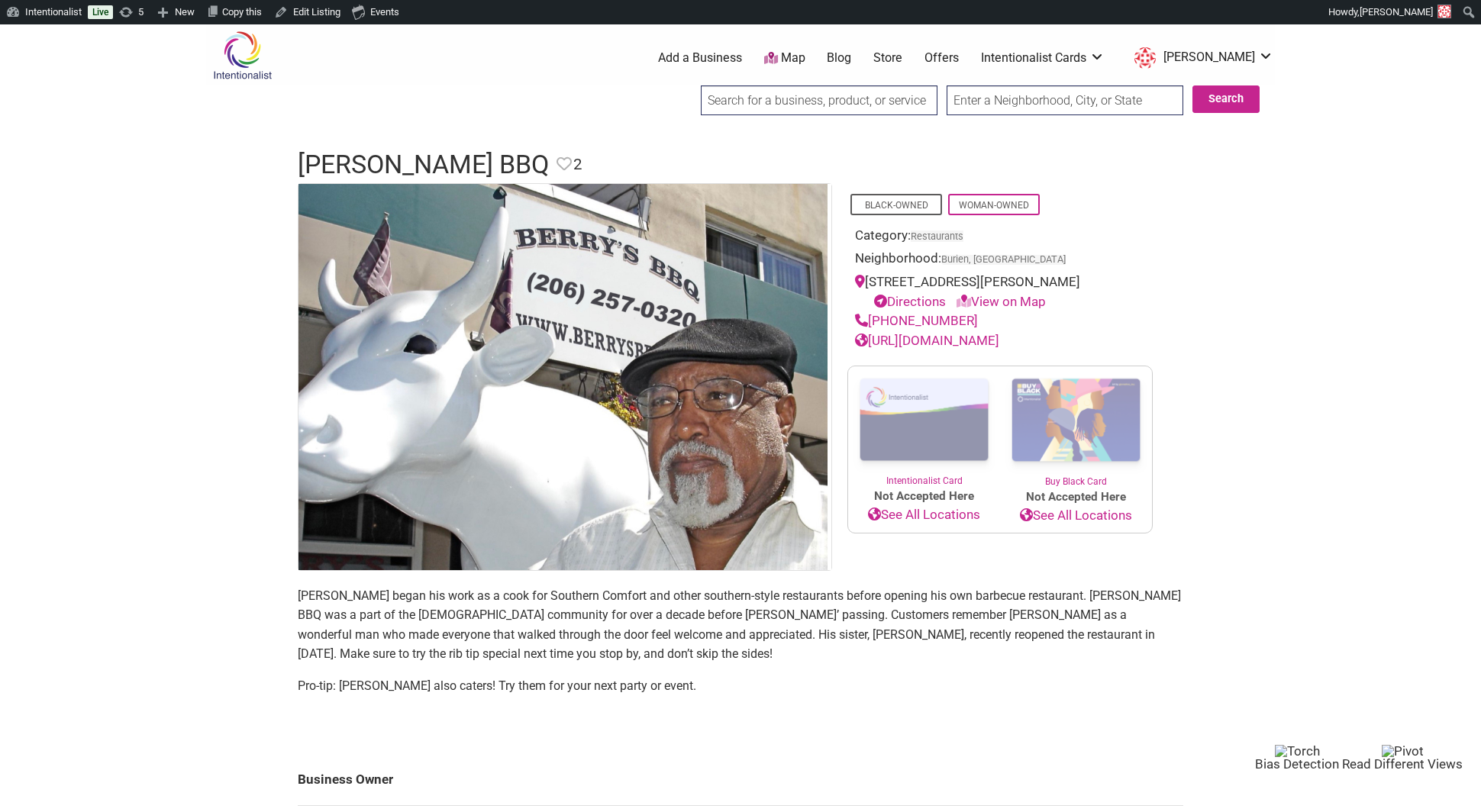
click at [721, 104] on input "search" at bounding box center [819, 100] width 236 height 30
paste input "[PERSON_NAME] [US_STATE] BBQ"
type input "C. Davis Texas BBQ"
click at [729, 142] on div "C. Davis Texas BBQ" at bounding box center [820, 144] width 226 height 51
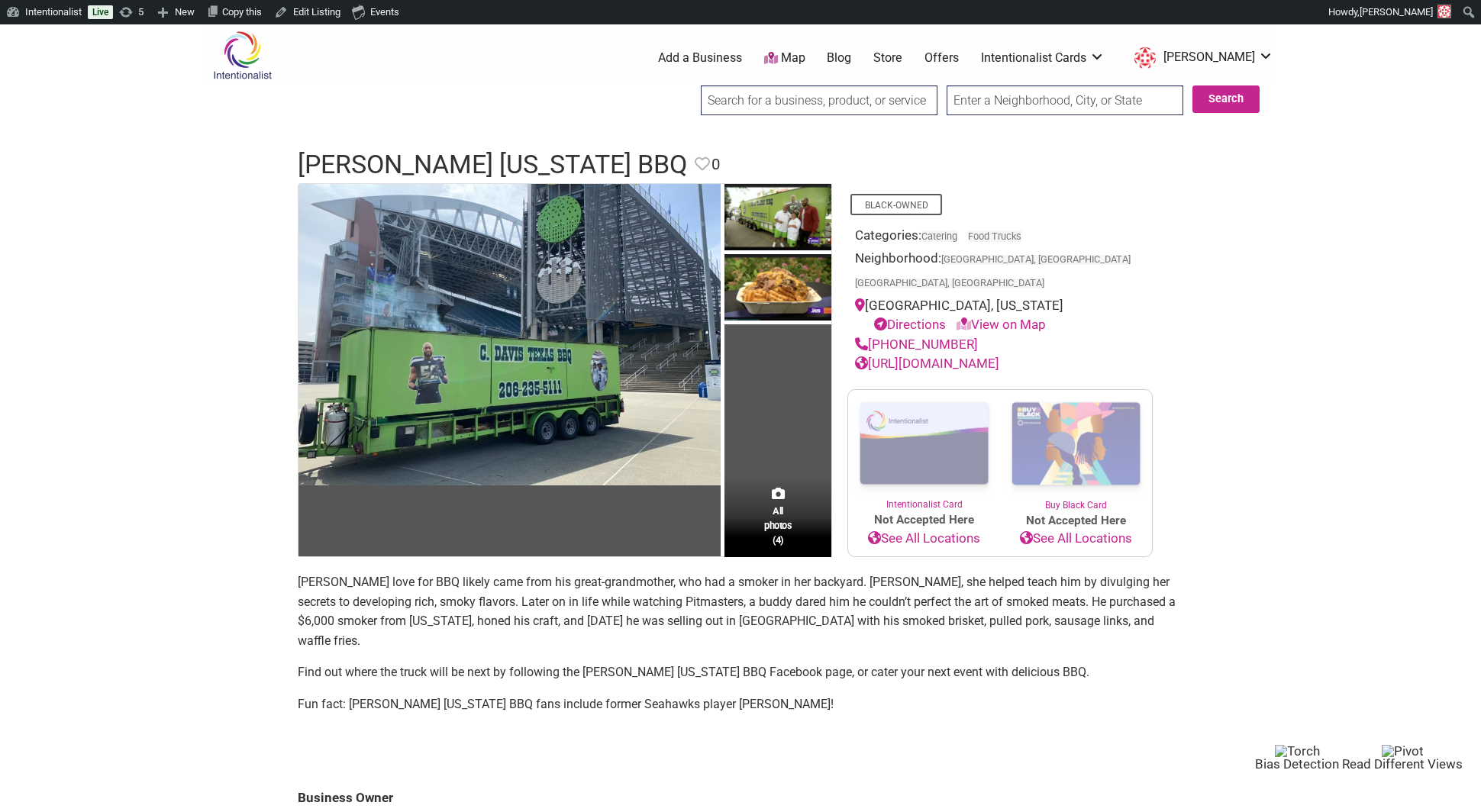
click at [725, 94] on input "search" at bounding box center [819, 100] width 236 height 30
paste input "Carolina Smoke BBQ"
type input "Carolina Smoke BBQ"
click at [747, 141] on div "Carolina Smoke BBQ" at bounding box center [820, 132] width 227 height 29
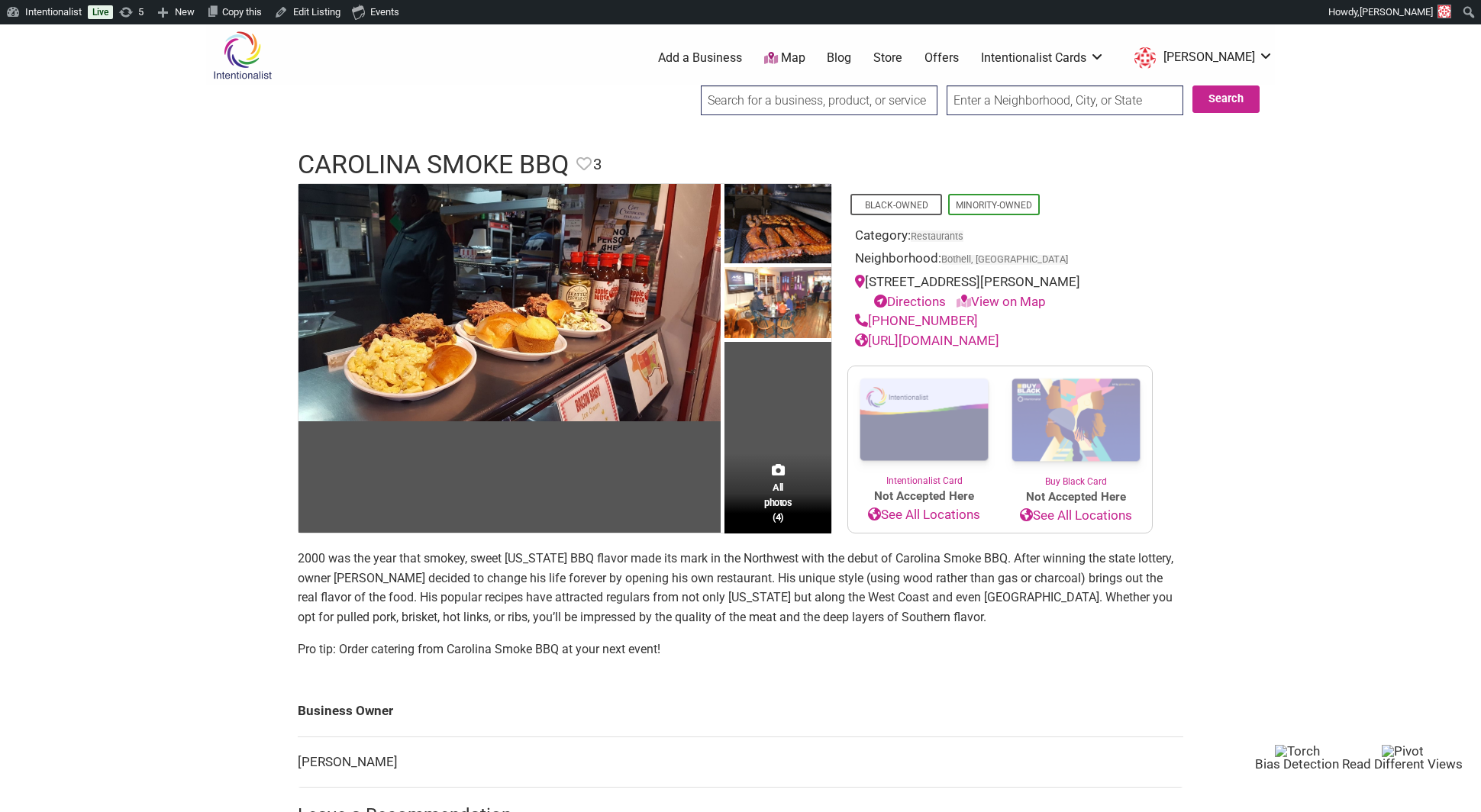
click at [716, 97] on input "search" at bounding box center [819, 100] width 236 height 30
paste input "[PERSON_NAME]’s Southern BBQ"
click at [737, 121] on div "[PERSON_NAME]'s Southern BBQ" at bounding box center [820, 144] width 226 height 51
type input "[PERSON_NAME]'s Southern BBQ"
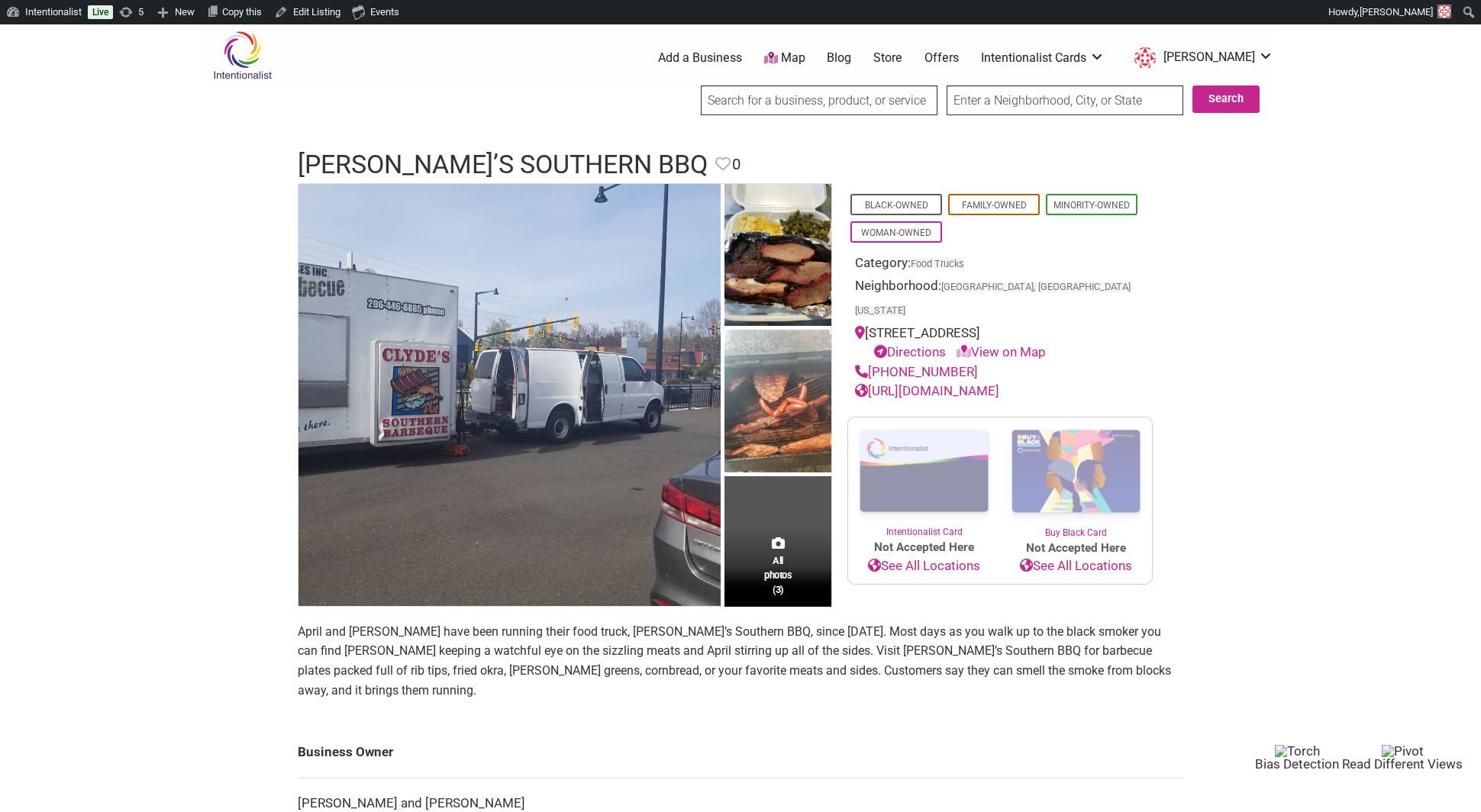
click at [733, 93] on input "search" at bounding box center [819, 100] width 236 height 30
paste input "[PERSON_NAME]’s BBQ"
type input "[PERSON_NAME]’s BBQ"
click at [685, 85] on input "Search" at bounding box center [715, 100] width 59 height 31
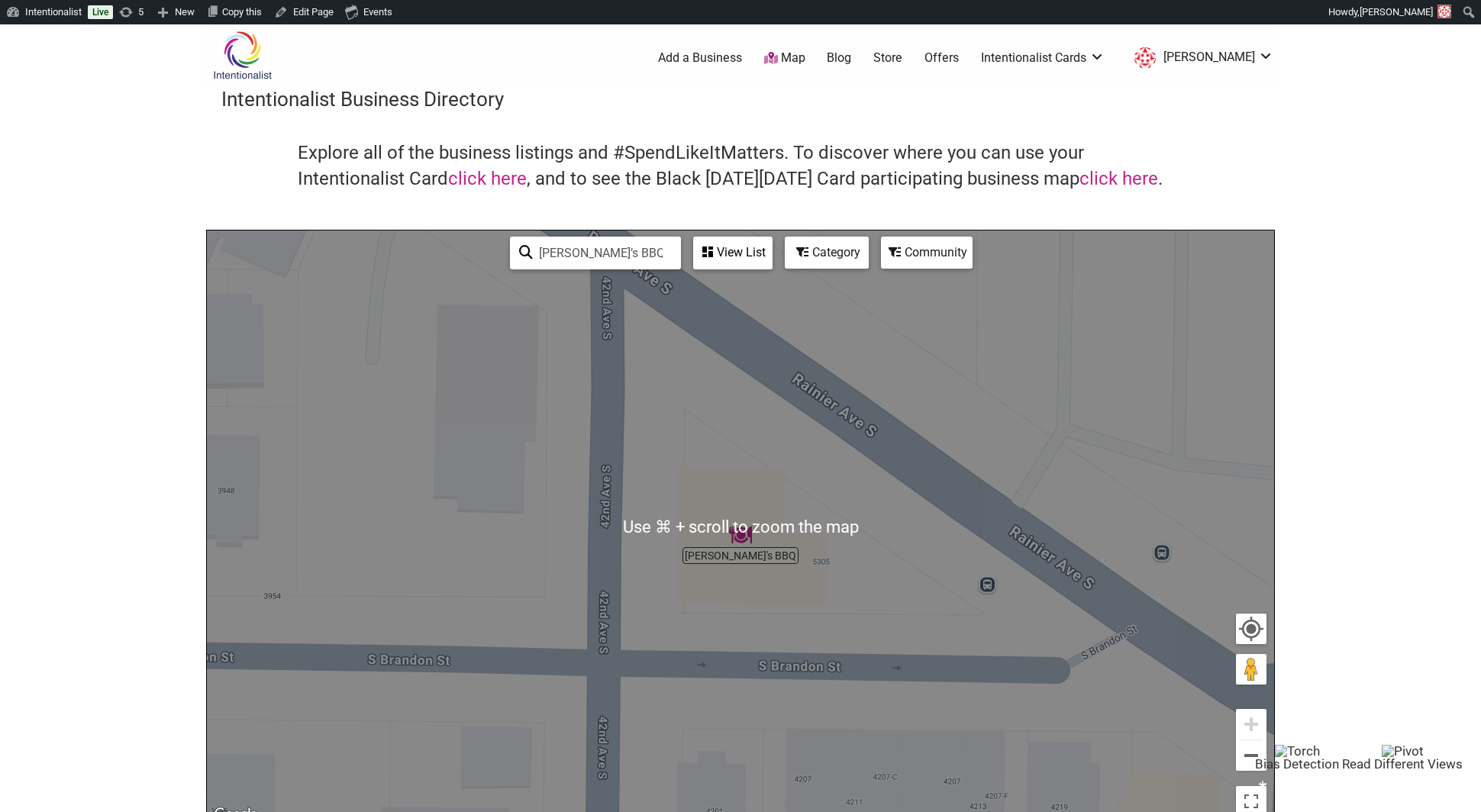
scroll to position [46, 0]
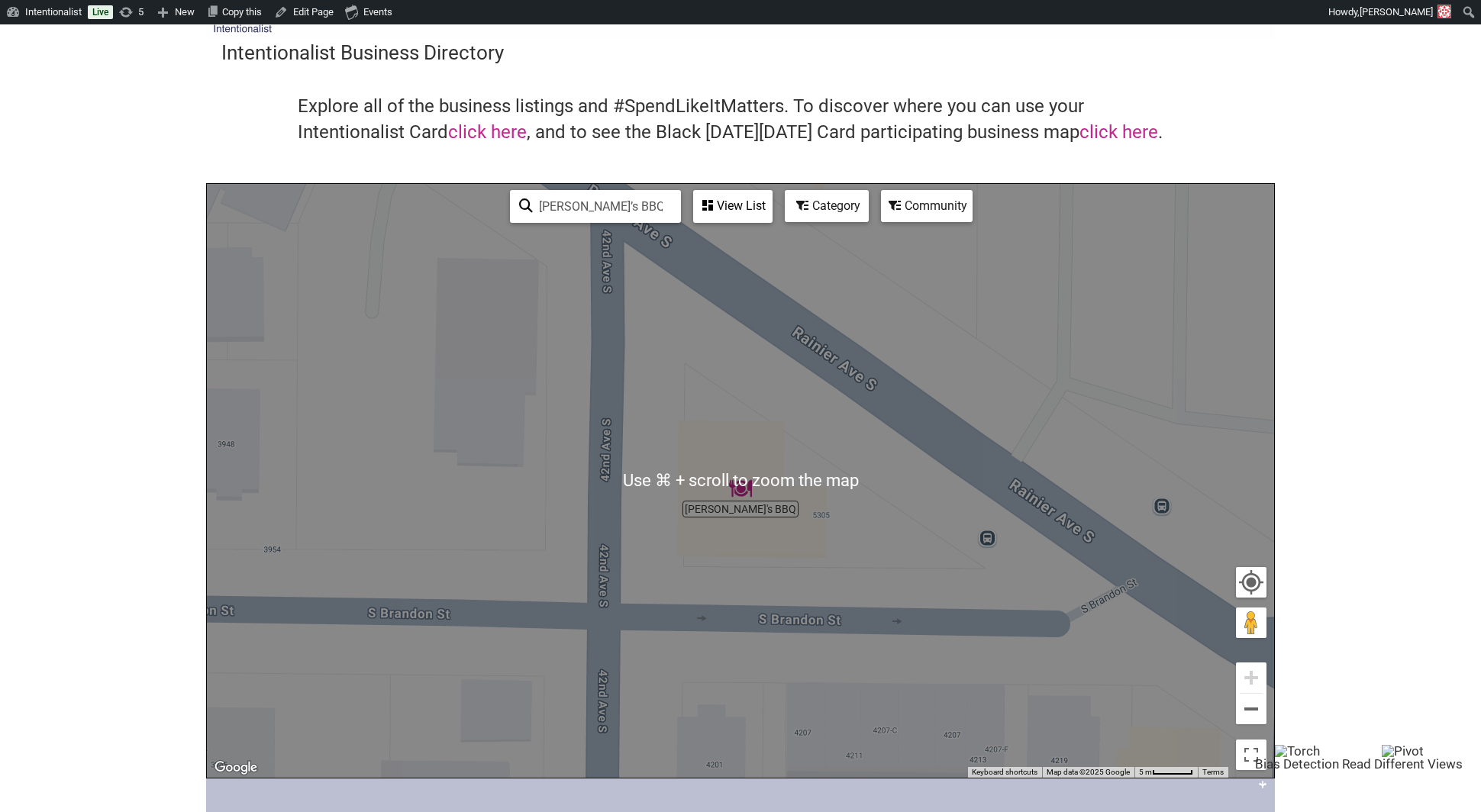
click at [746, 500] on div "To navigate, press the arrow keys." at bounding box center [740, 480] width 1067 height 594
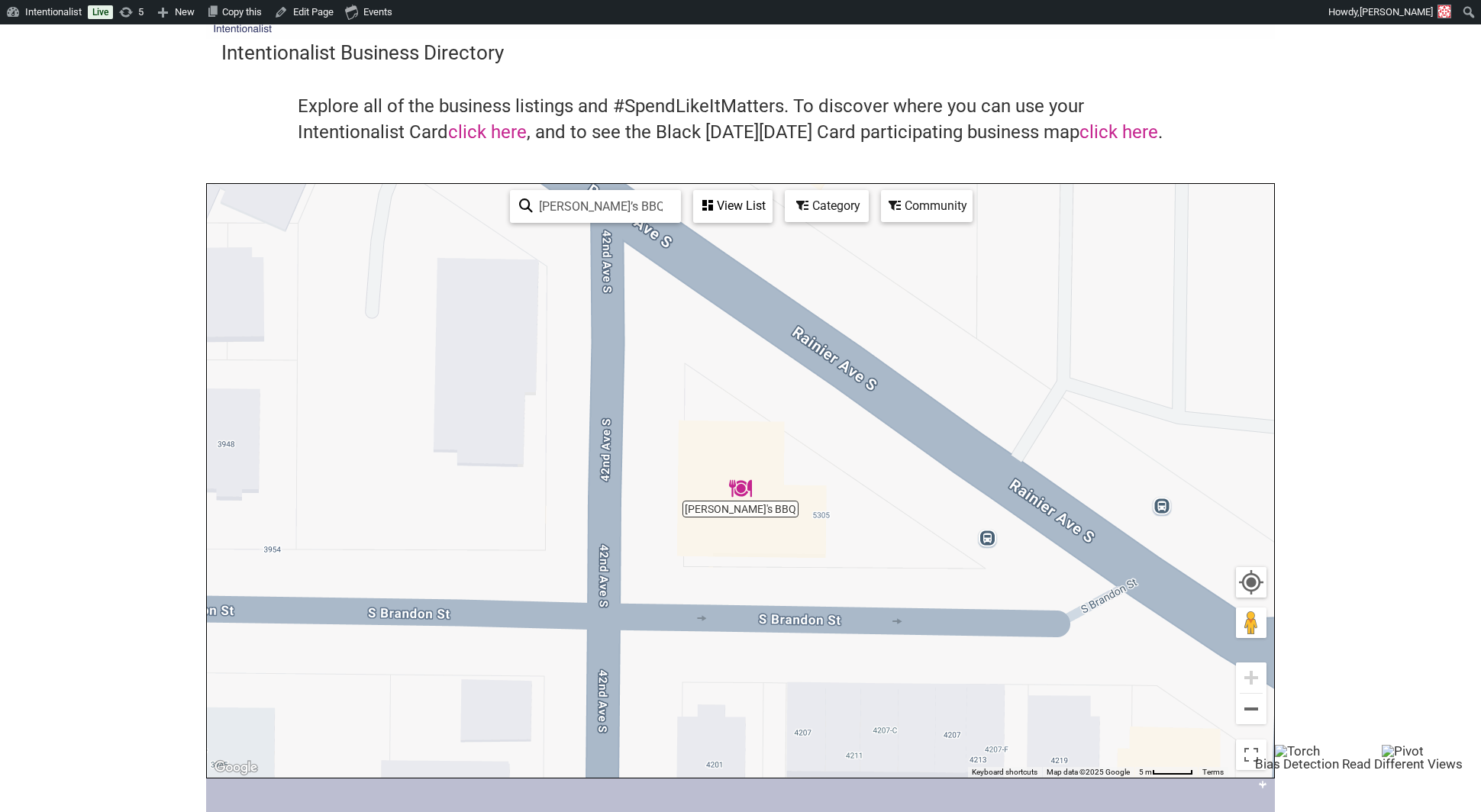
click at [735, 508] on div "To navigate, press the arrow keys." at bounding box center [740, 480] width 1067 height 594
click at [741, 489] on img "Emma's BBQ" at bounding box center [740, 488] width 23 height 23
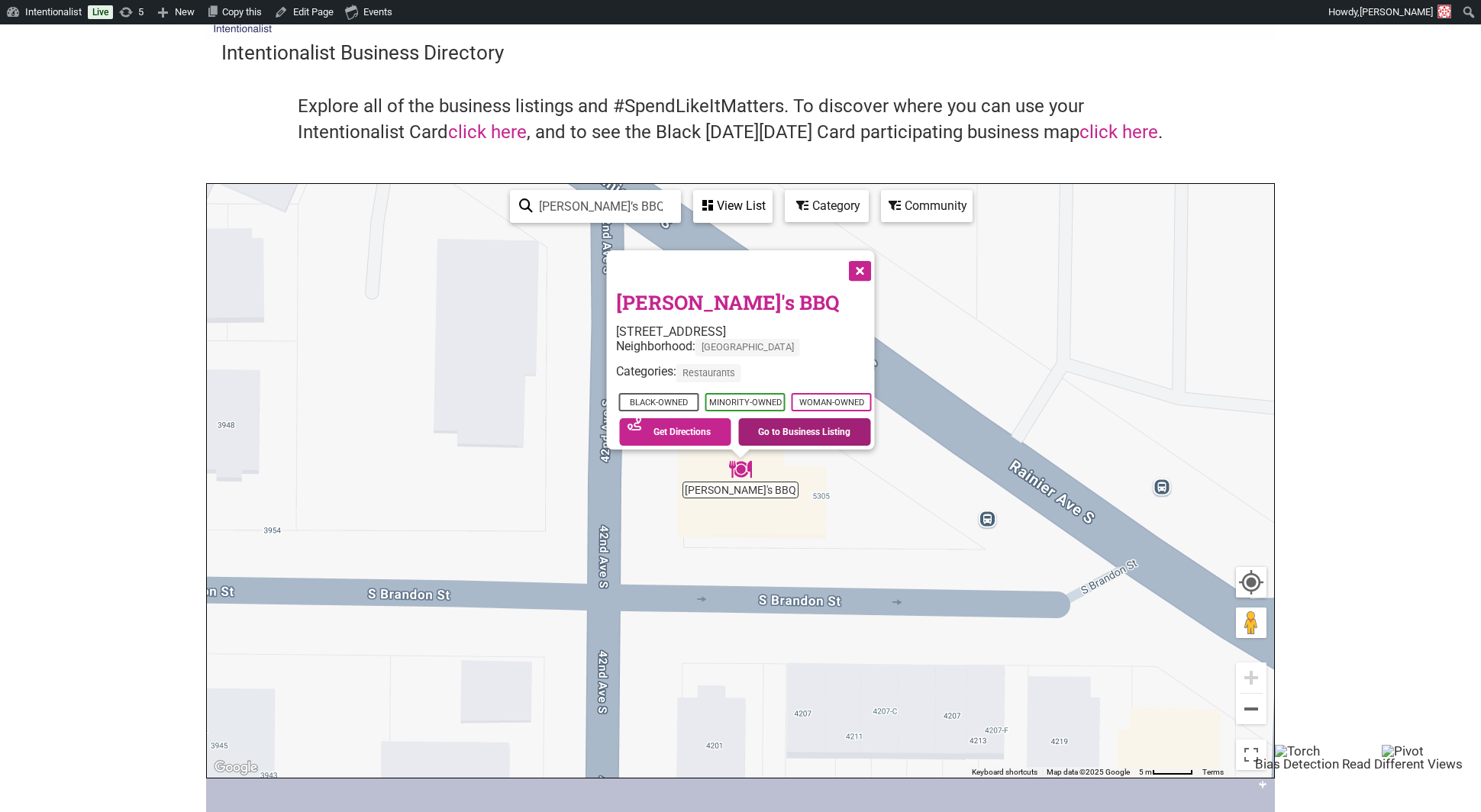
click at [753, 422] on link "Go to Business Listing" at bounding box center [804, 431] width 133 height 28
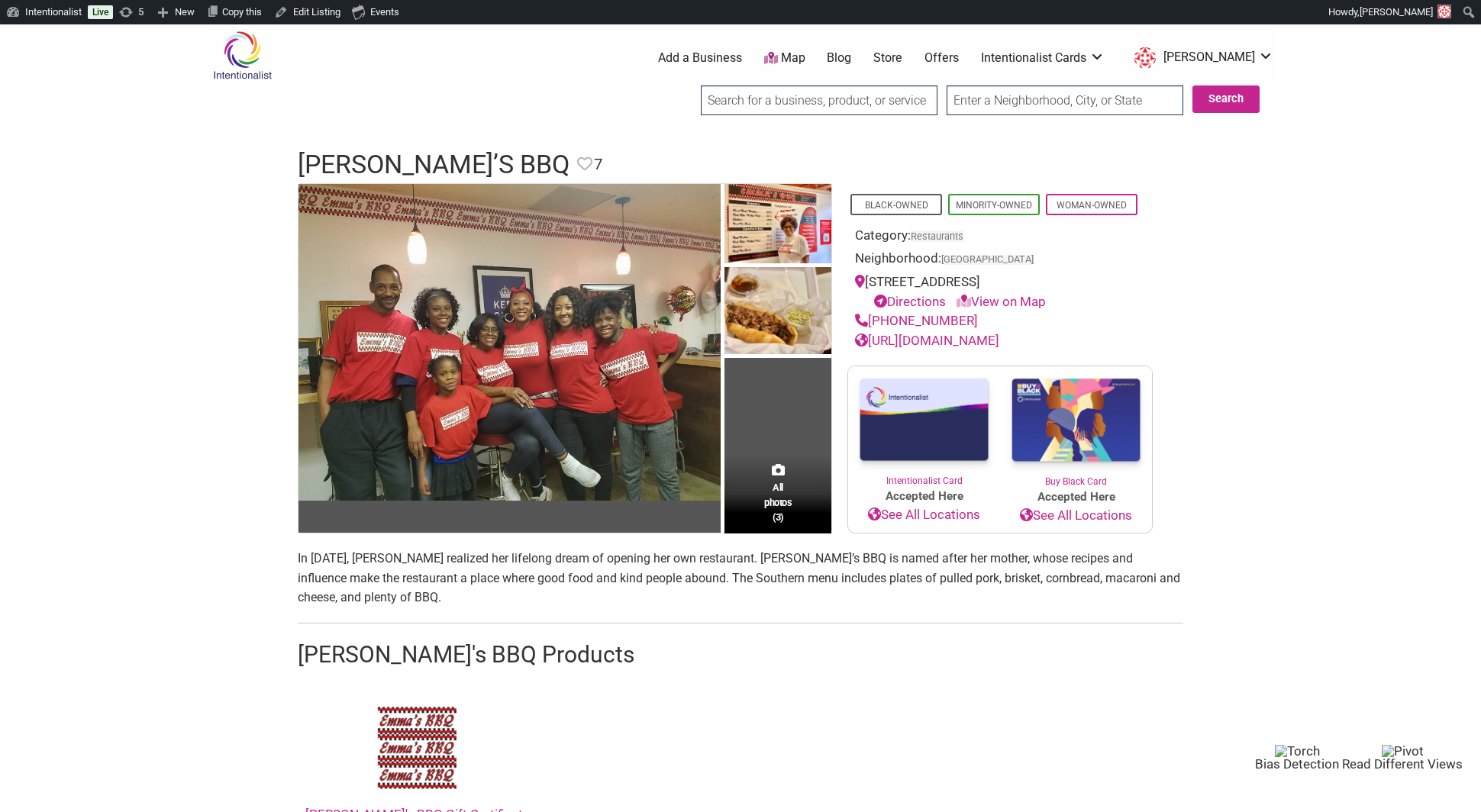
click at [761, 91] on input "search" at bounding box center [819, 100] width 236 height 30
paste input "Off the Chain Southern BBQ"
type input "Off the Chain Southern BBQ"
click at [685, 85] on input "Search" at bounding box center [715, 100] width 59 height 31
click at [775, 132] on div "Off the Chain Southern BBQ" at bounding box center [820, 132] width 227 height 29
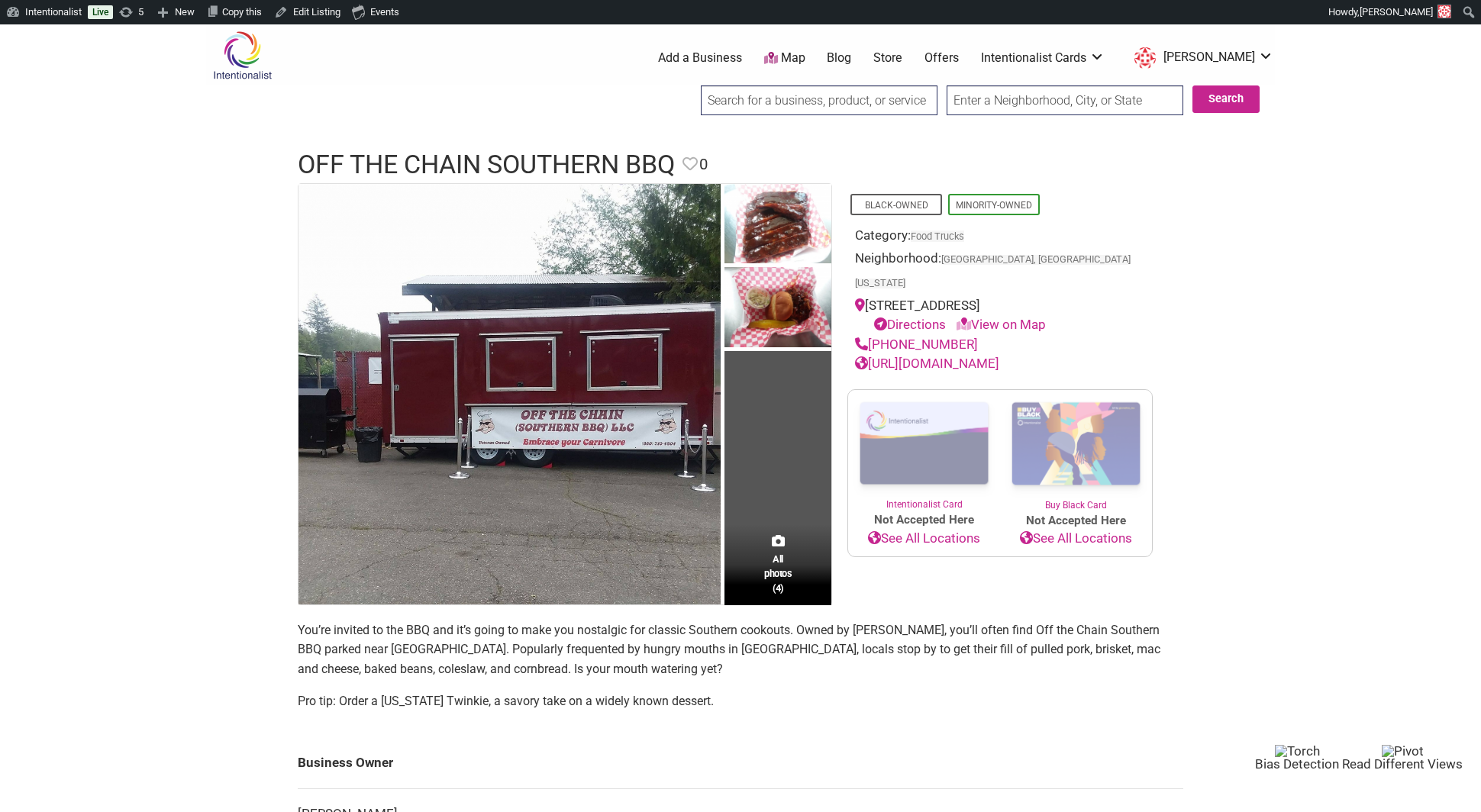
click at [764, 99] on input "search" at bounding box center [819, 100] width 236 height 30
paste input "[PERSON_NAME] Original Barbeque"
type input "[PERSON_NAME] Original Barbeque"
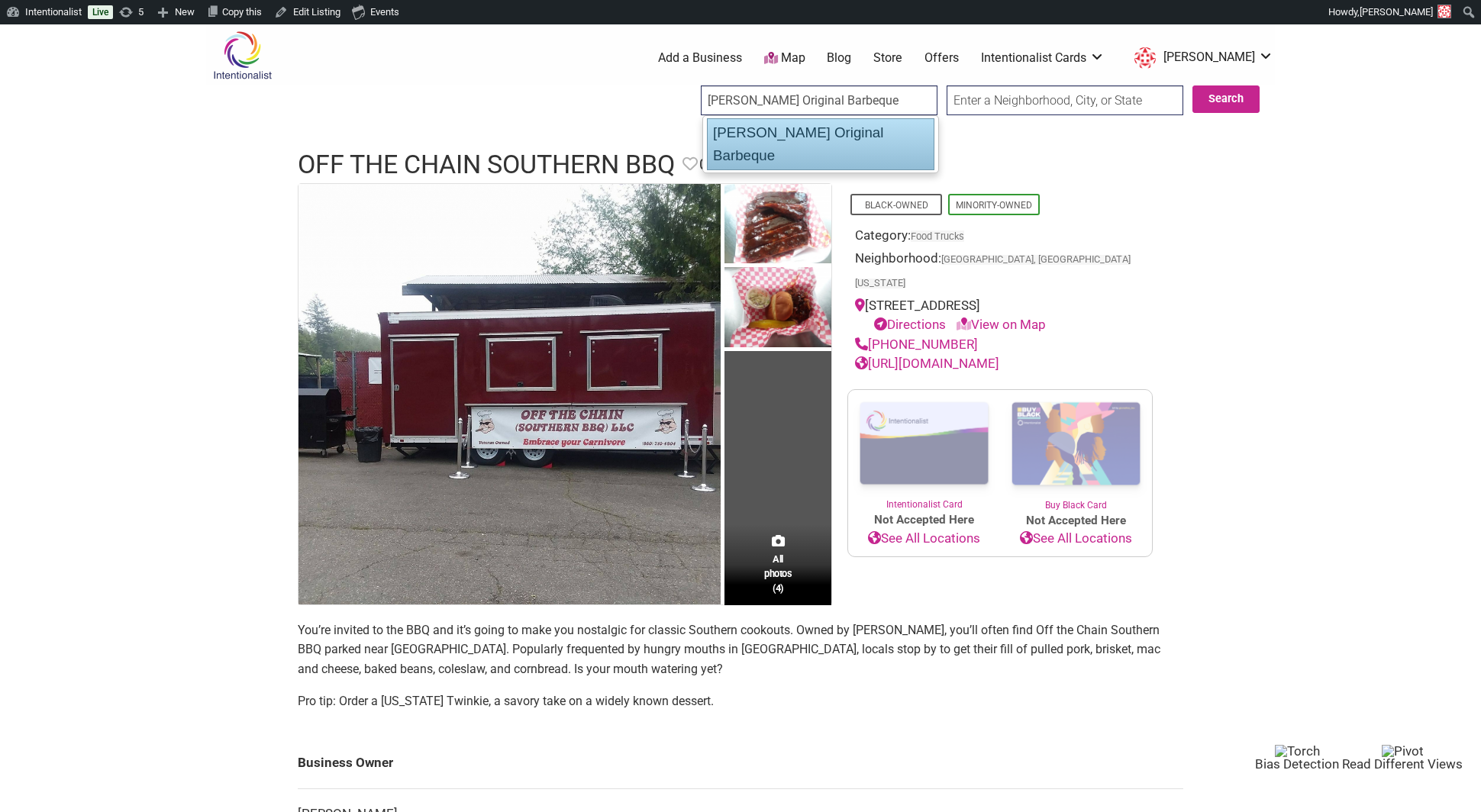
click at [759, 133] on div "Jones Original Barbeque" at bounding box center [820, 144] width 227 height 51
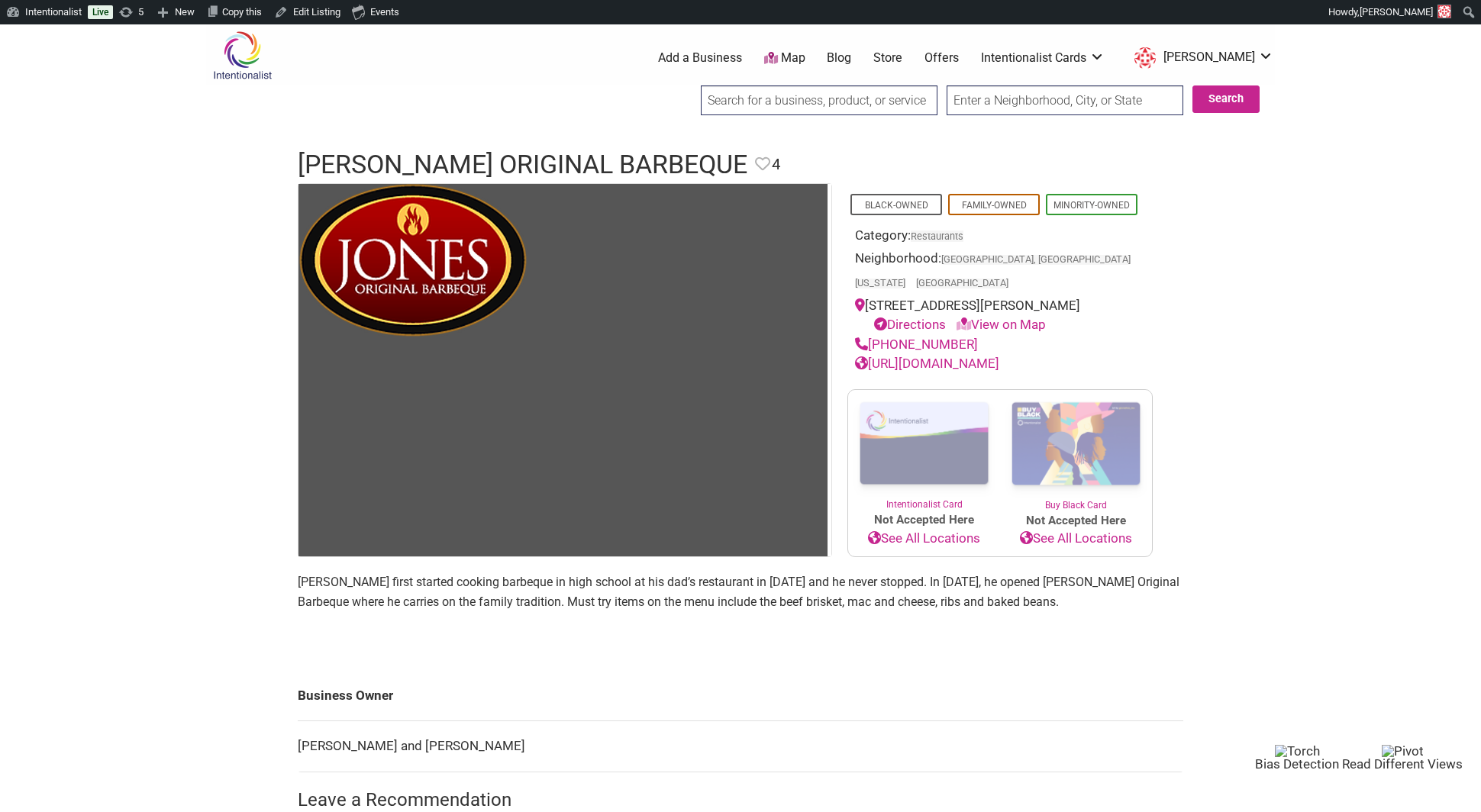
click at [755, 97] on input "search" at bounding box center [819, 100] width 236 height 30
paste input "[PERSON_NAME] Takeout & Catering"
type input "[PERSON_NAME] Takeout & Catering"
click at [685, 85] on input "Search" at bounding box center [715, 100] width 59 height 31
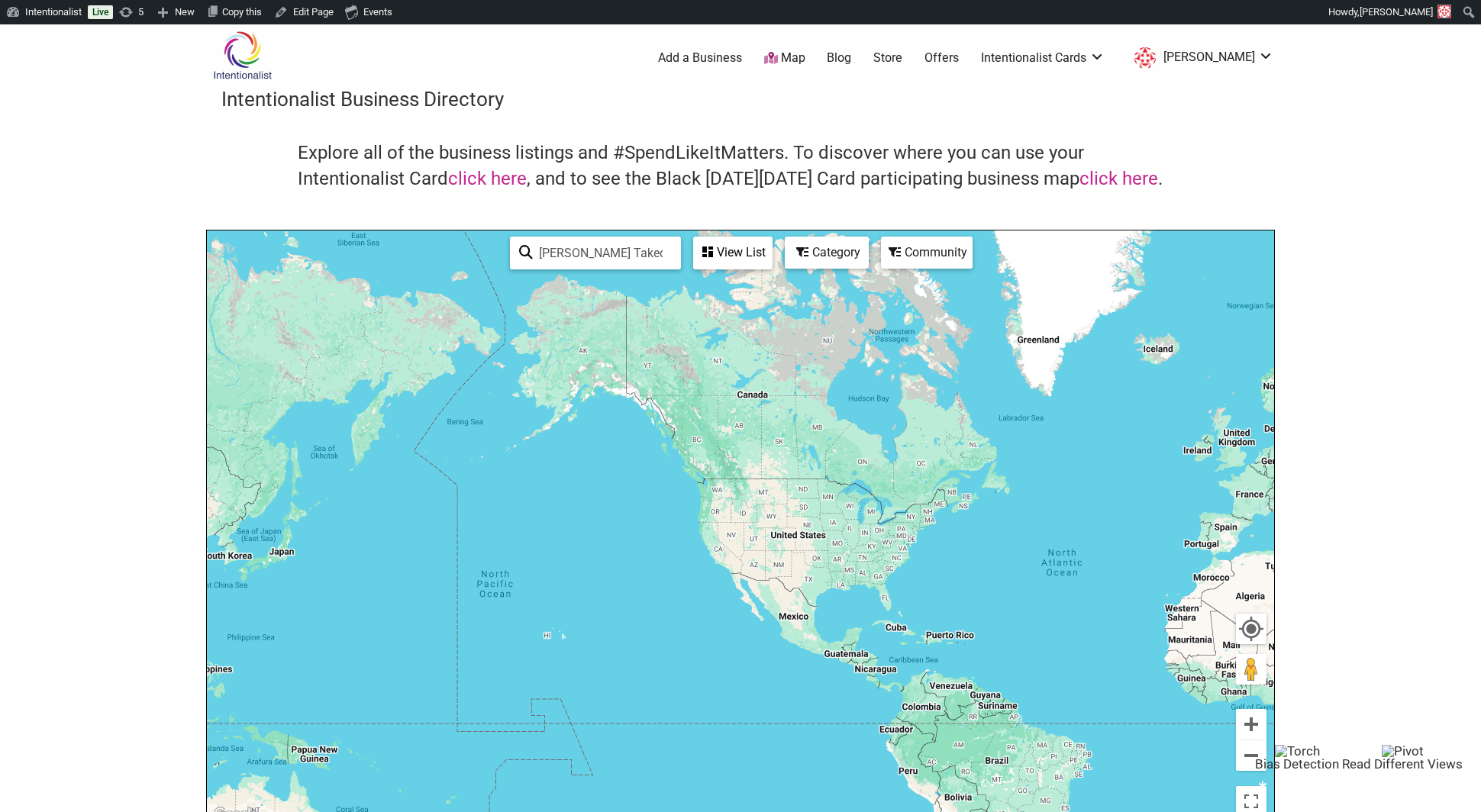
click at [610, 256] on input "[PERSON_NAME] Takeout & Catering" at bounding box center [602, 253] width 139 height 30
drag, startPoint x: 633, startPoint y: 249, endPoint x: 720, endPoint y: 250, distance: 87.0
click at [720, 250] on div "Lil Red’s Takeout & Catering See All View List Sorry...nothing found." at bounding box center [640, 253] width 274 height 45
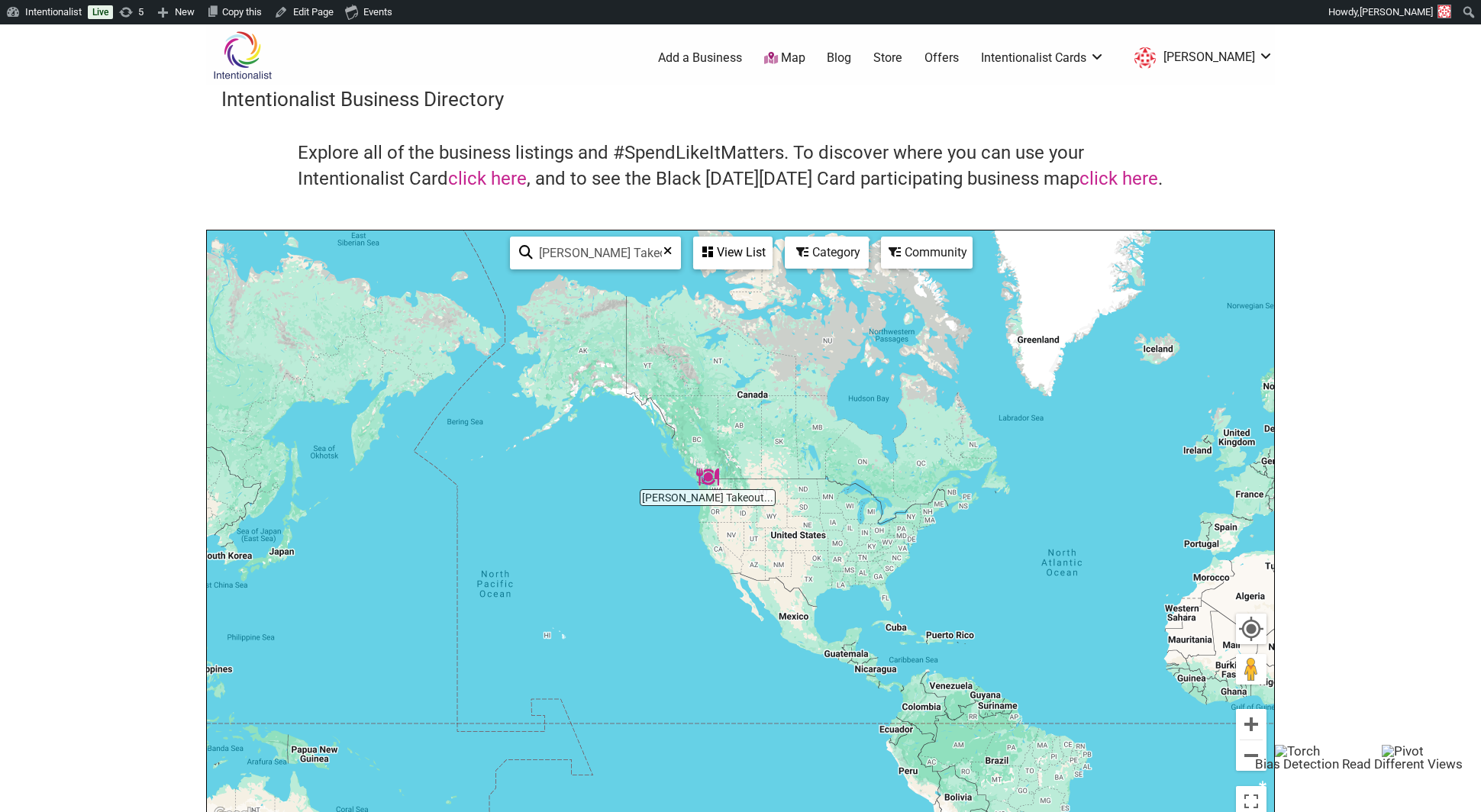
type input "Lil Red’s Takeout"
click at [709, 477] on img "Lil Red's Takeout and Catering" at bounding box center [708, 477] width 23 height 23
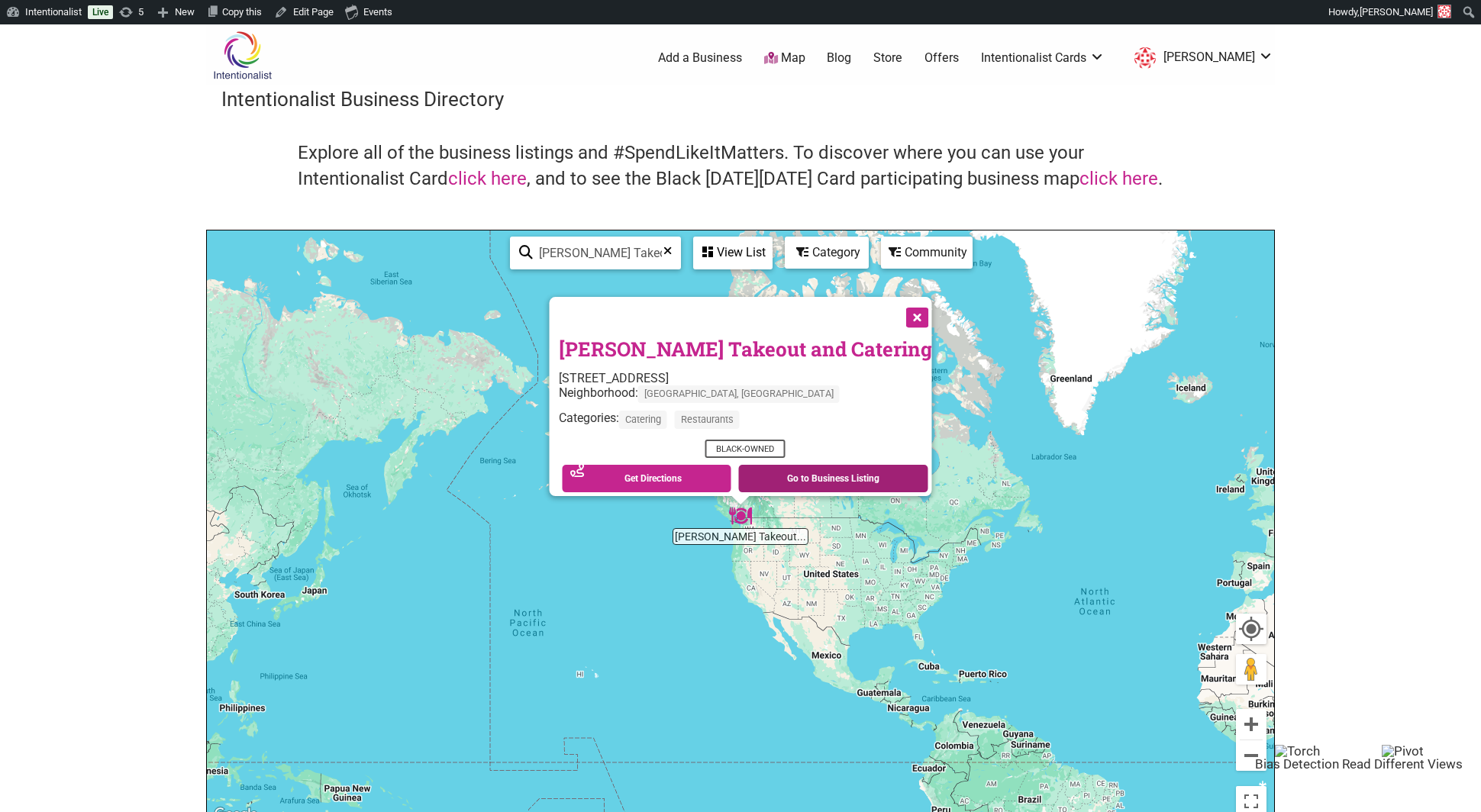
click at [772, 465] on link "Go to Business Listing" at bounding box center [833, 478] width 190 height 28
click at [875, 49] on ul "0 Add a Business Map Blog Store Offers Intentionalist Cards Buy Black Card Inte…" at bounding box center [812, 58] width 944 height 28
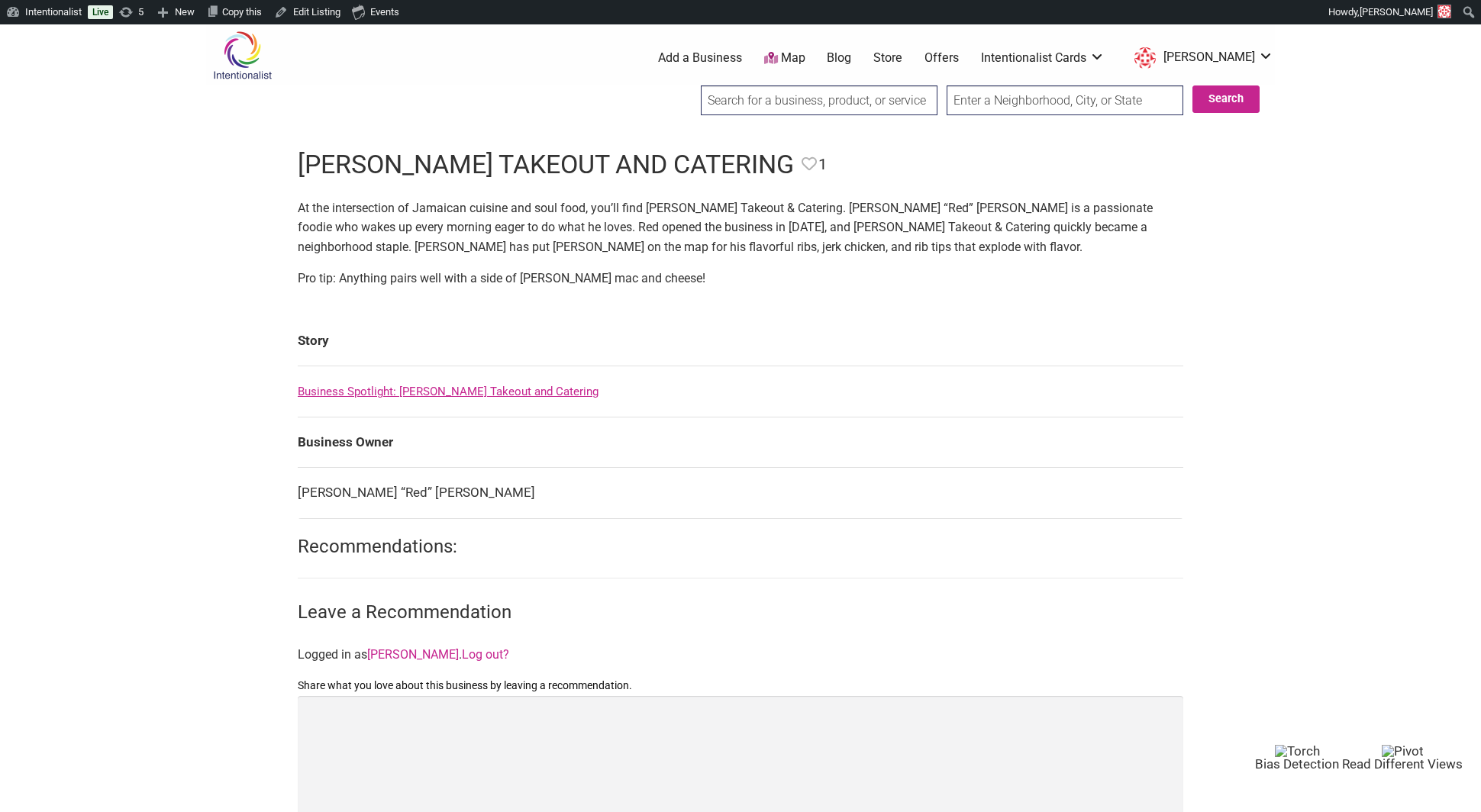
click at [857, 67] on ul "0 Add a Business Map Blog Store Offers Intentionalist Cards Buy Black Card Inte…" at bounding box center [812, 58] width 944 height 28
click at [851, 57] on link "Blog" at bounding box center [839, 58] width 25 height 17
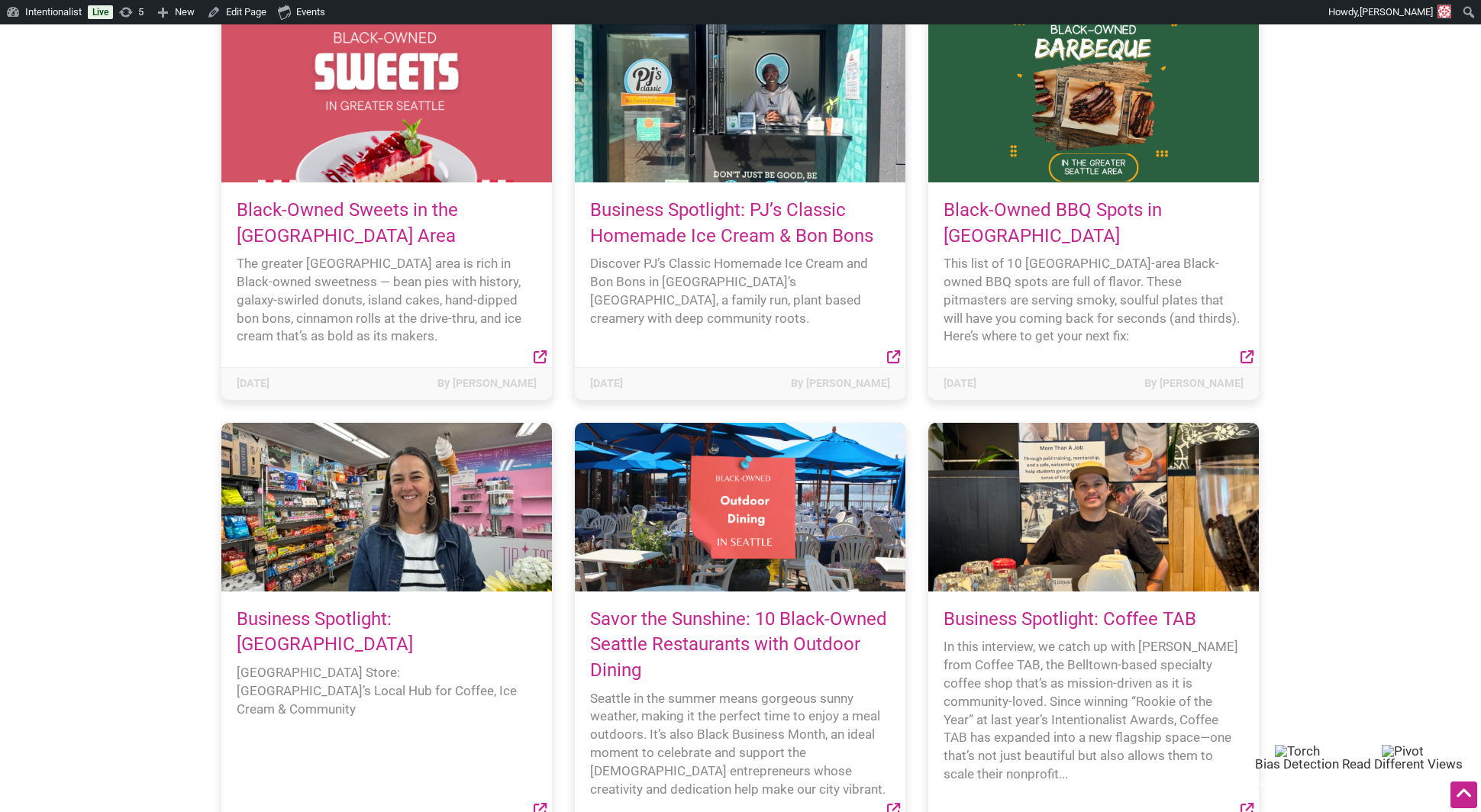
scroll to position [214, 0]
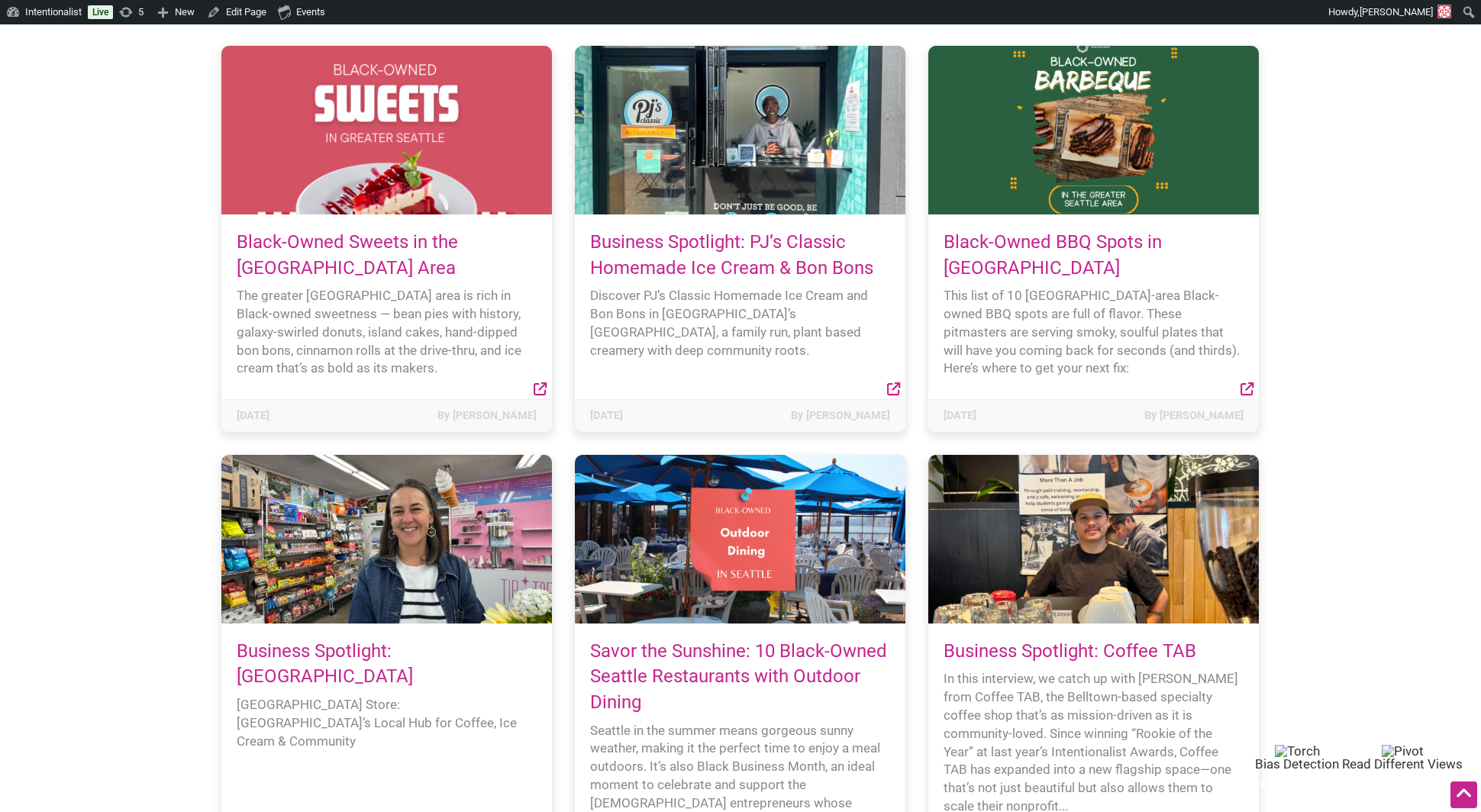
click at [378, 240] on link "Black-Owned Sweets in the [GEOGRAPHIC_DATA] Area" at bounding box center [346, 254] width 221 height 47
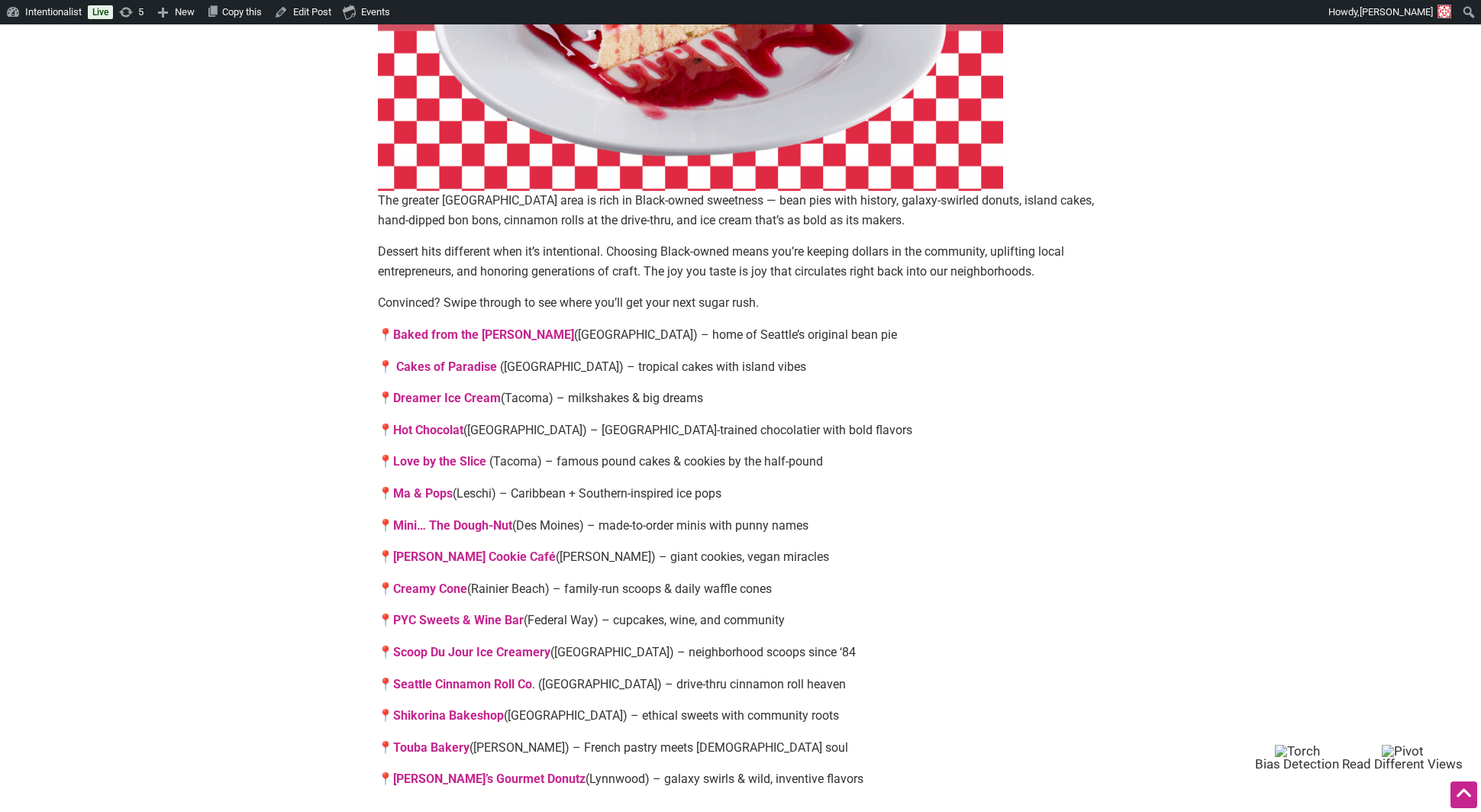
scroll to position [781, 0]
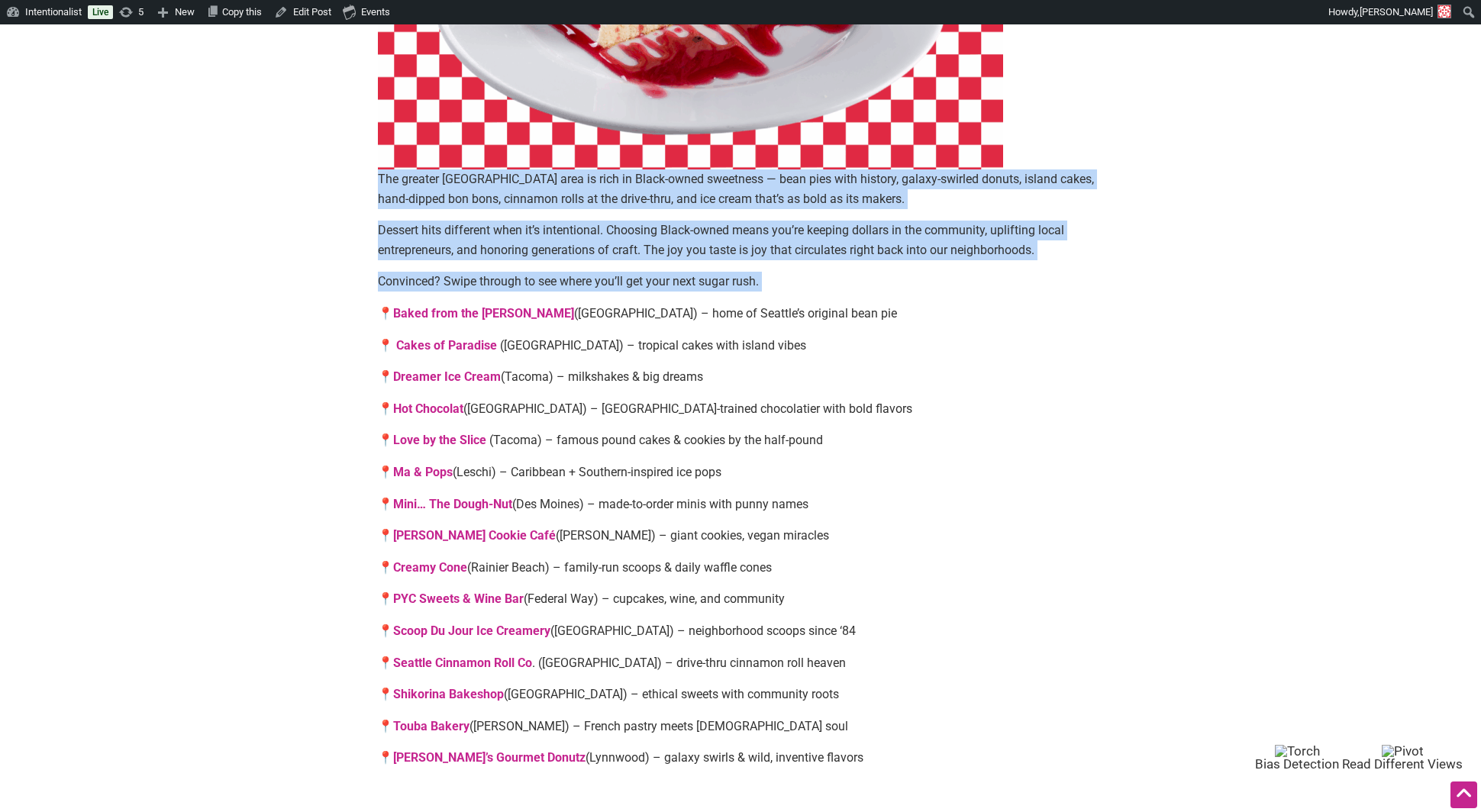
drag, startPoint x: 377, startPoint y: 180, endPoint x: 399, endPoint y: 301, distance: 123.0
click at [399, 301] on div "The greater Seattle area is rich in Black-owned sweetness — bean pies with hist…" at bounding box center [740, 72] width 725 height 1391
copy div "The greater Seattle area is rich in Black-owned sweetness — bean pies with hist…"
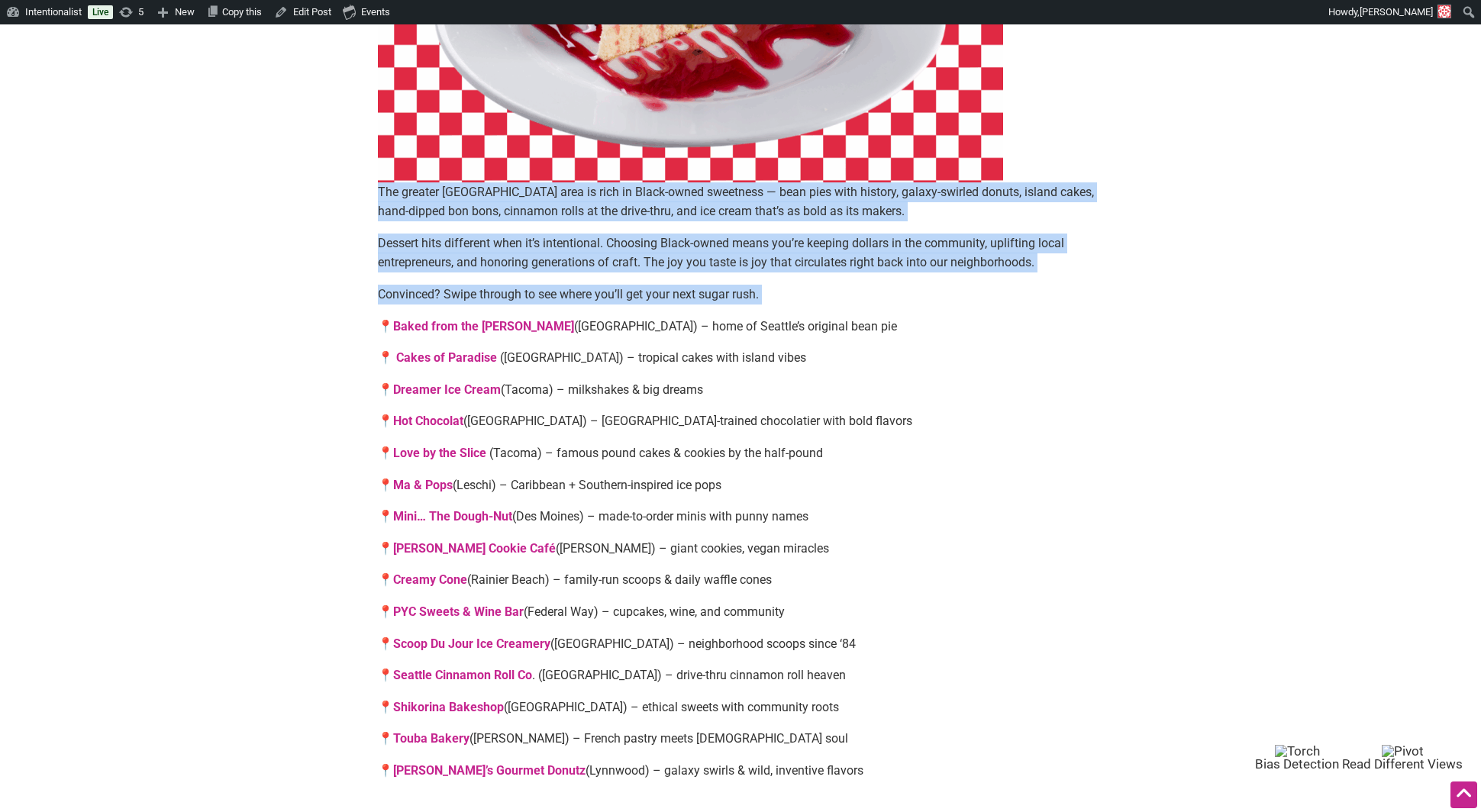
scroll to position [793, 0]
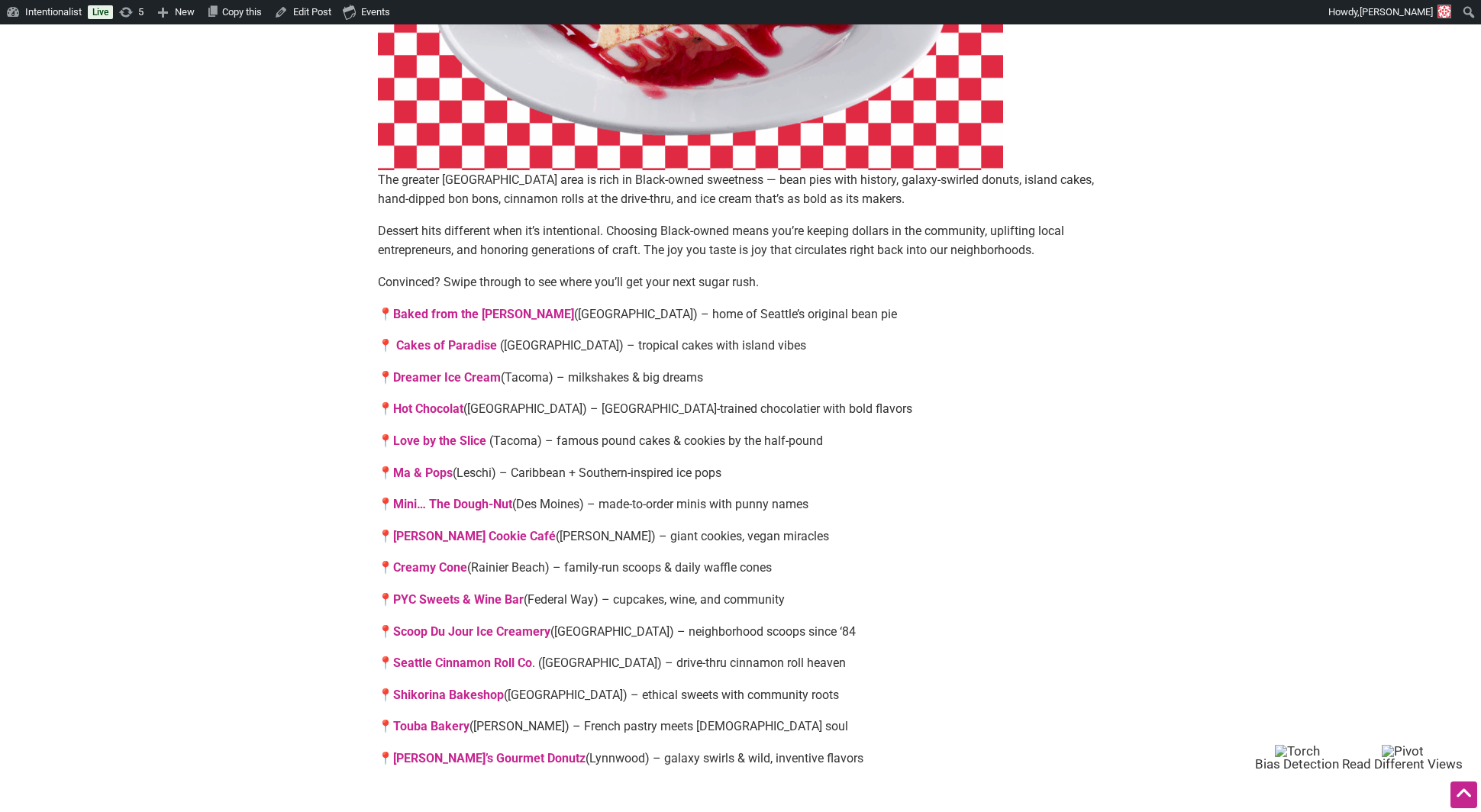
click at [609, 320] on p "📍 Baked from the Hart (Mount Baker) – home of Seattle’s original bean pie" at bounding box center [740, 314] width 725 height 20
click at [609, 346] on p "📍 Cakes of Paradise (Georgetown) – tropical cakes with island vibes" at bounding box center [740, 345] width 725 height 20
click at [609, 368] on p "📍 Dreamer Ice Cream (Tacoma) – milkshakes & big dreams" at bounding box center [740, 377] width 725 height 20
click at [608, 405] on p "📍 Hot Chocolat (West Seattle) – Paris-trained chocolatier with bold flavors" at bounding box center [740, 409] width 725 height 20
click at [608, 434] on p "📍 Love by the Slice (Tacoma) – famous pound cakes & cookies by the half-pound" at bounding box center [740, 441] width 725 height 20
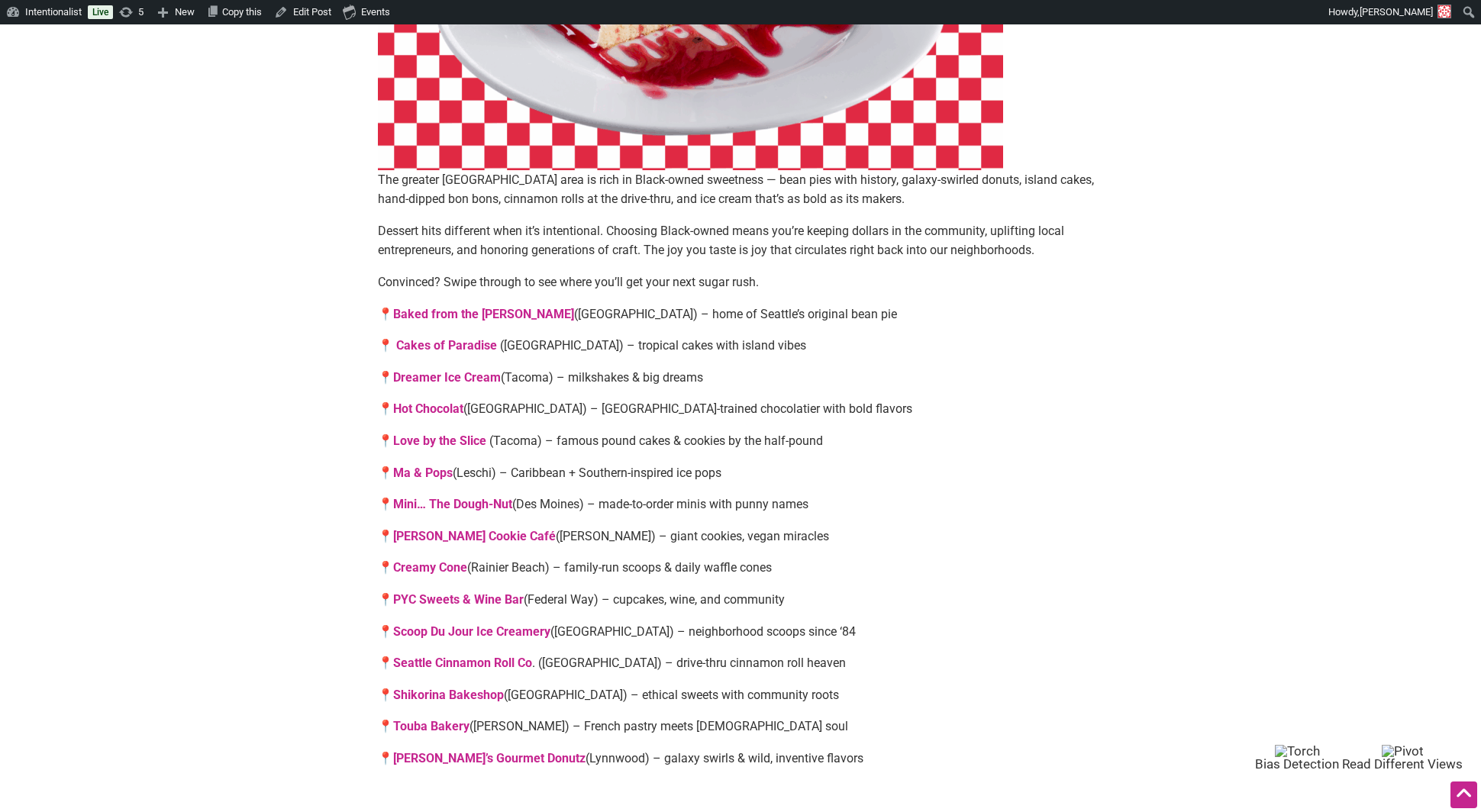
click at [608, 469] on p "📍 Ma & Pops (Leschi) – Caribbean + Southern-inspired ice pops" at bounding box center [740, 473] width 725 height 20
click at [608, 505] on p "📍 Mini… The Dough-Nut (Des Moines) – made-to-order minis with punny names" at bounding box center [740, 504] width 725 height 20
click at [608, 537] on p "📍 Pinckney Cookie Café (Kirkland) – giant cookies, vegan miracles" at bounding box center [740, 536] width 725 height 20
click at [608, 560] on p "📍 Creamy Cone (Rainier Beach) – family-run scoops & daily waffle cones" at bounding box center [740, 567] width 725 height 20
click at [610, 595] on p "📍 PYC Sweets & Wine Bar (Federal Way) – cupcakes, wine, and community" at bounding box center [740, 600] width 725 height 20
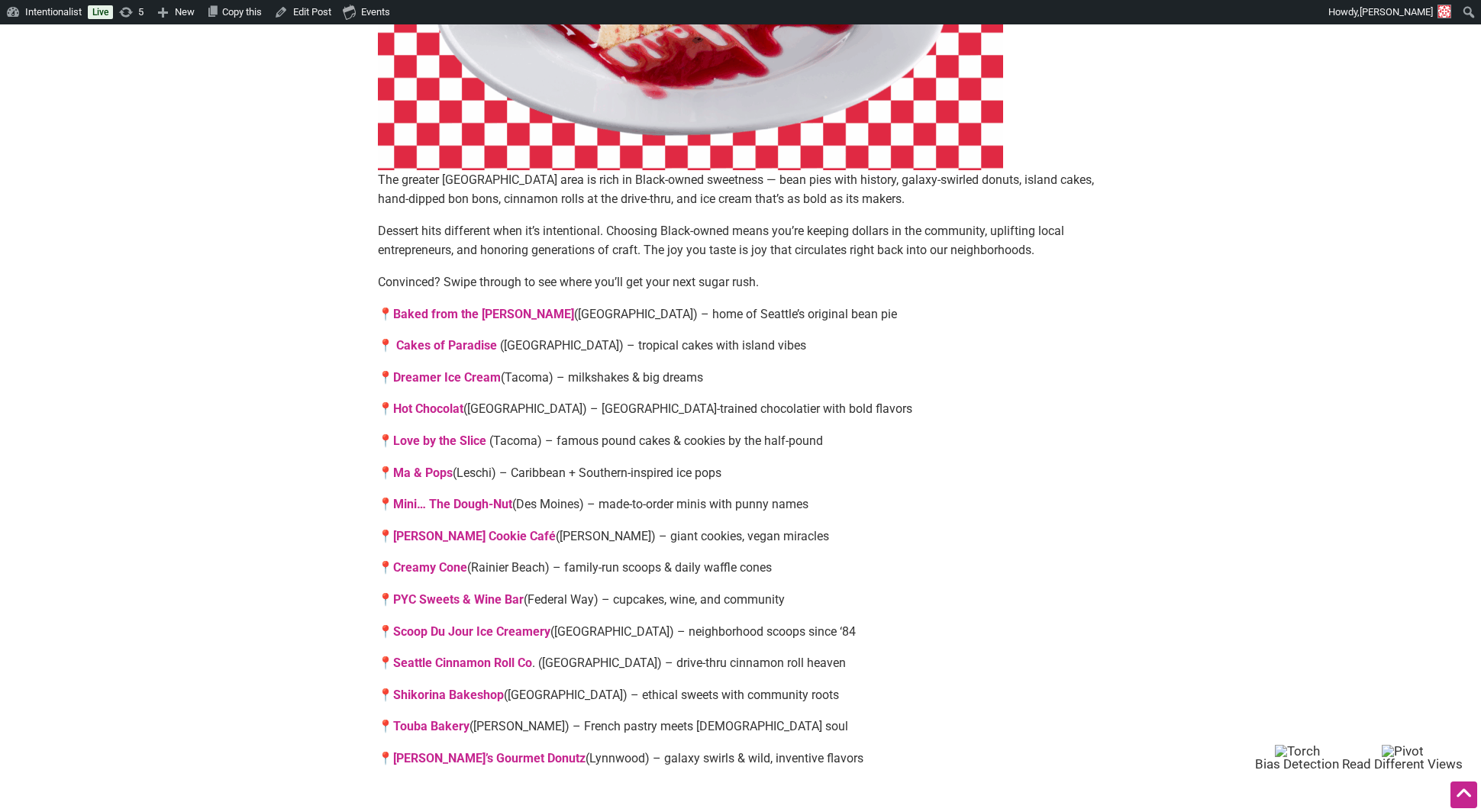
click at [610, 631] on p "📍 Scoop Du Jour Ice Creamery (Madison Park) – neighborhood scoops since ‘84" at bounding box center [740, 632] width 725 height 20
click at [608, 655] on p "📍 Seattle Cinnamon Roll Co . (Woodinville) – drive-thru cinnamon roll heaven" at bounding box center [740, 663] width 725 height 20
click at [606, 704] on div "The greater Seattle area is rich in Black-owned sweetness — bean pies with hist…" at bounding box center [740, 62] width 725 height 1411
click at [606, 720] on p "📍 Touba Bakery (Everett) – French pastry meets Senegalese soul" at bounding box center [740, 726] width 725 height 20
click at [606, 762] on p "📍 Zuri’s Gourmet Donutz (Lynnwood) – galaxy swirls & wild, inventive flavors" at bounding box center [740, 758] width 725 height 20
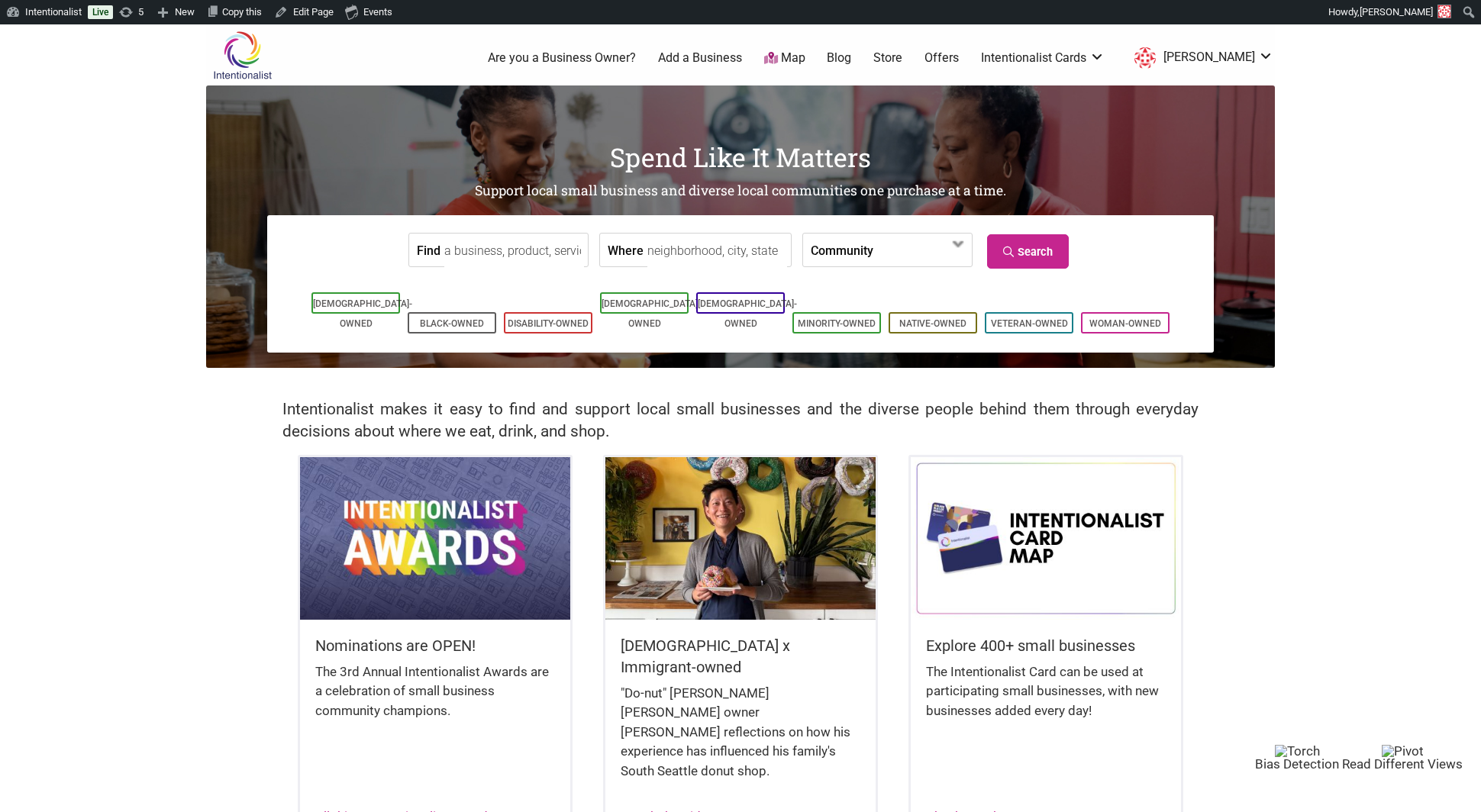
click at [388, 635] on h5 "Nominations are OPEN!" at bounding box center [435, 645] width 240 height 21
click at [371, 808] on link "All things Intentionalist Awards" at bounding box center [405, 816] width 179 height 15
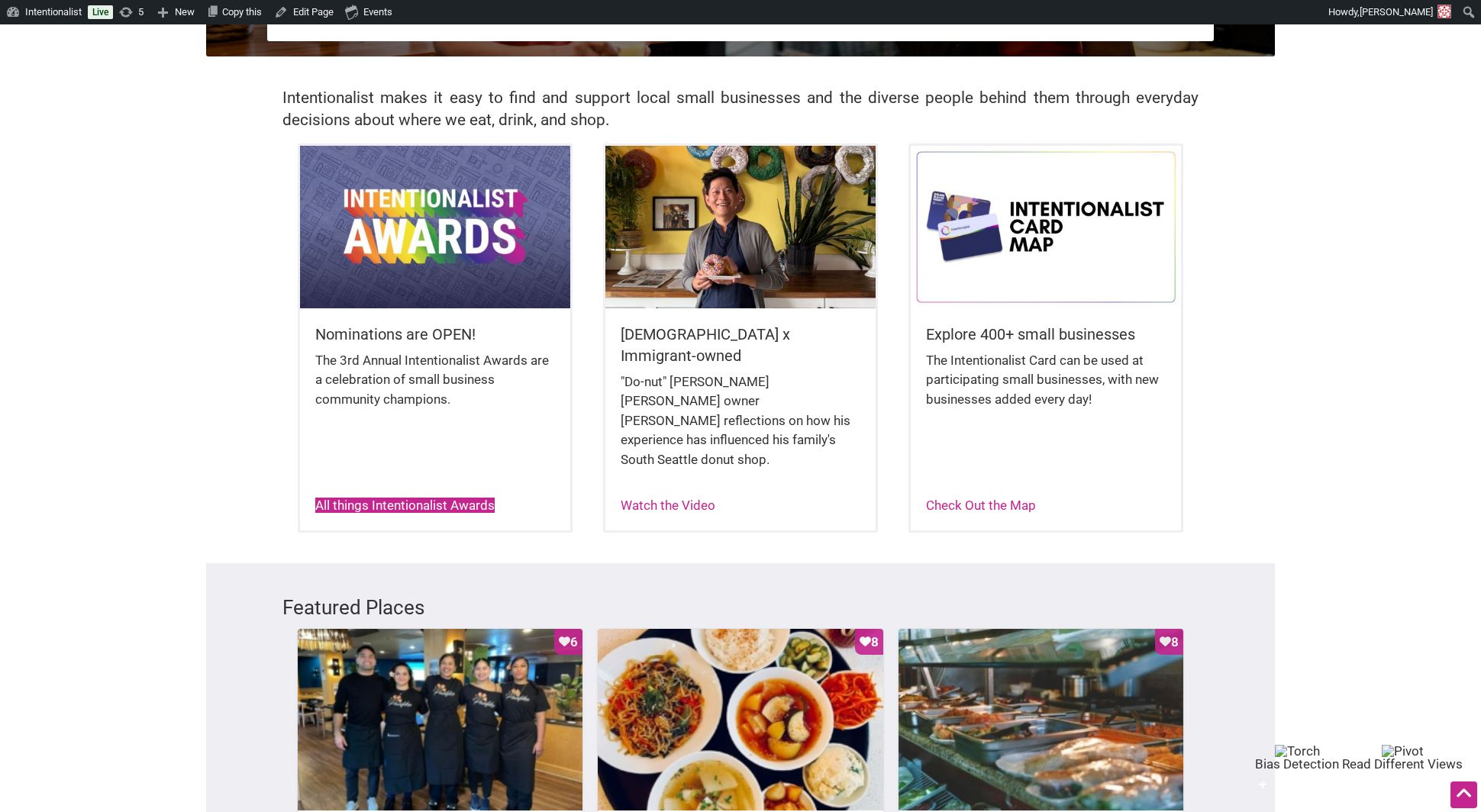
scroll to position [339, 0]
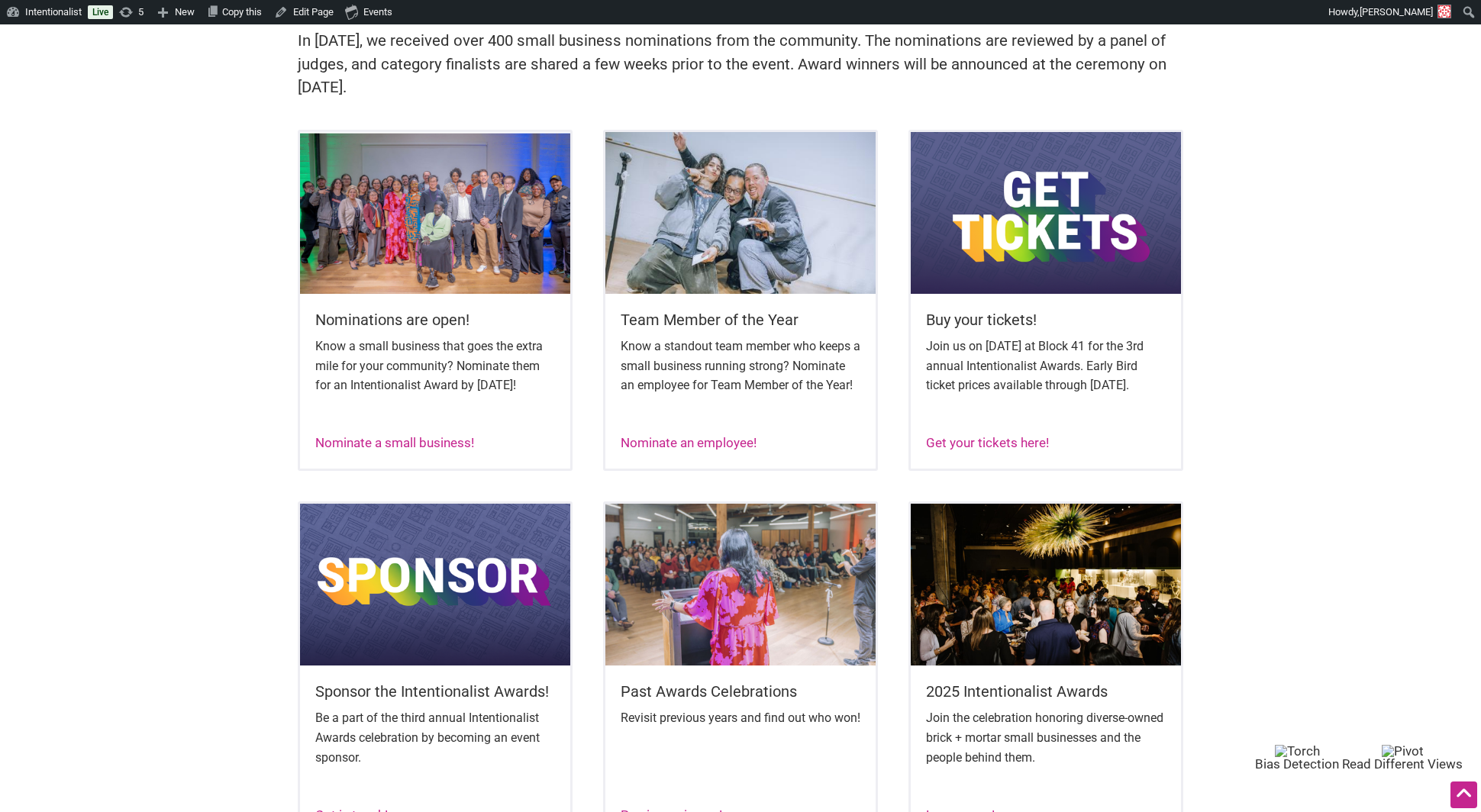
scroll to position [564, 0]
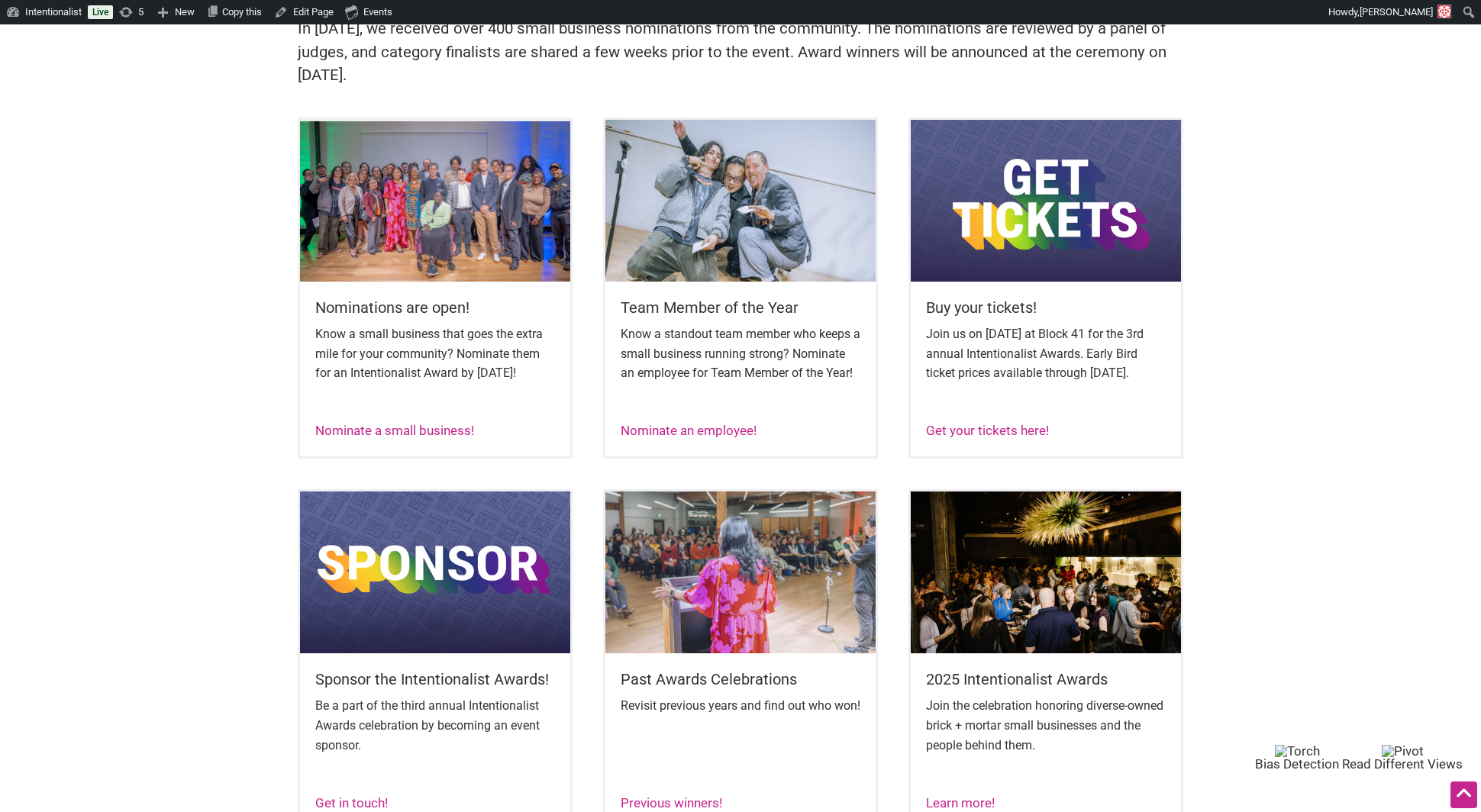
click at [720, 433] on div "Team Member of the Year Know a standout team member who keeps a small business …" at bounding box center [740, 361] width 270 height 160
click at [712, 438] on link "Nominate an employee!" at bounding box center [688, 430] width 136 height 15
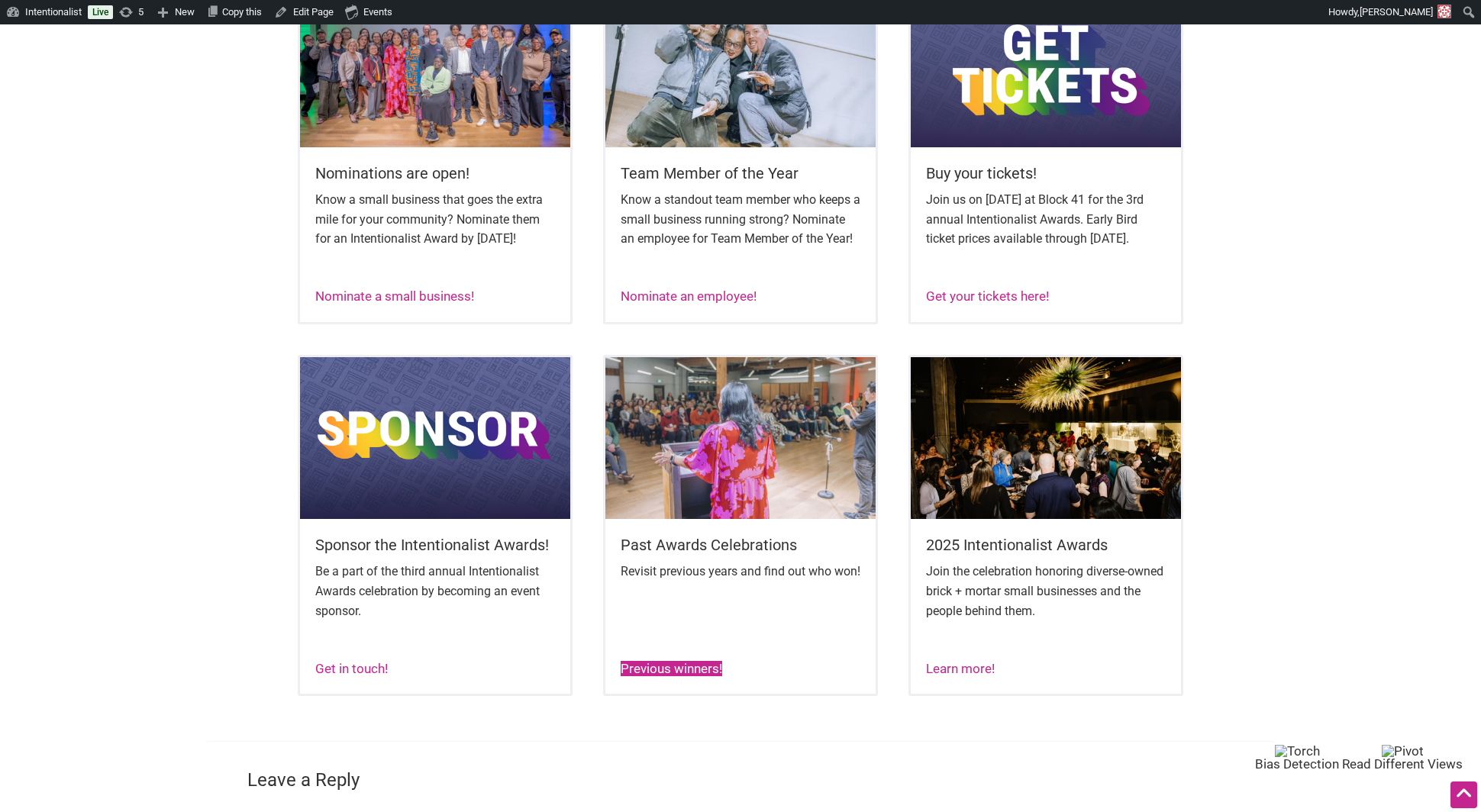
scroll to position [584, 0]
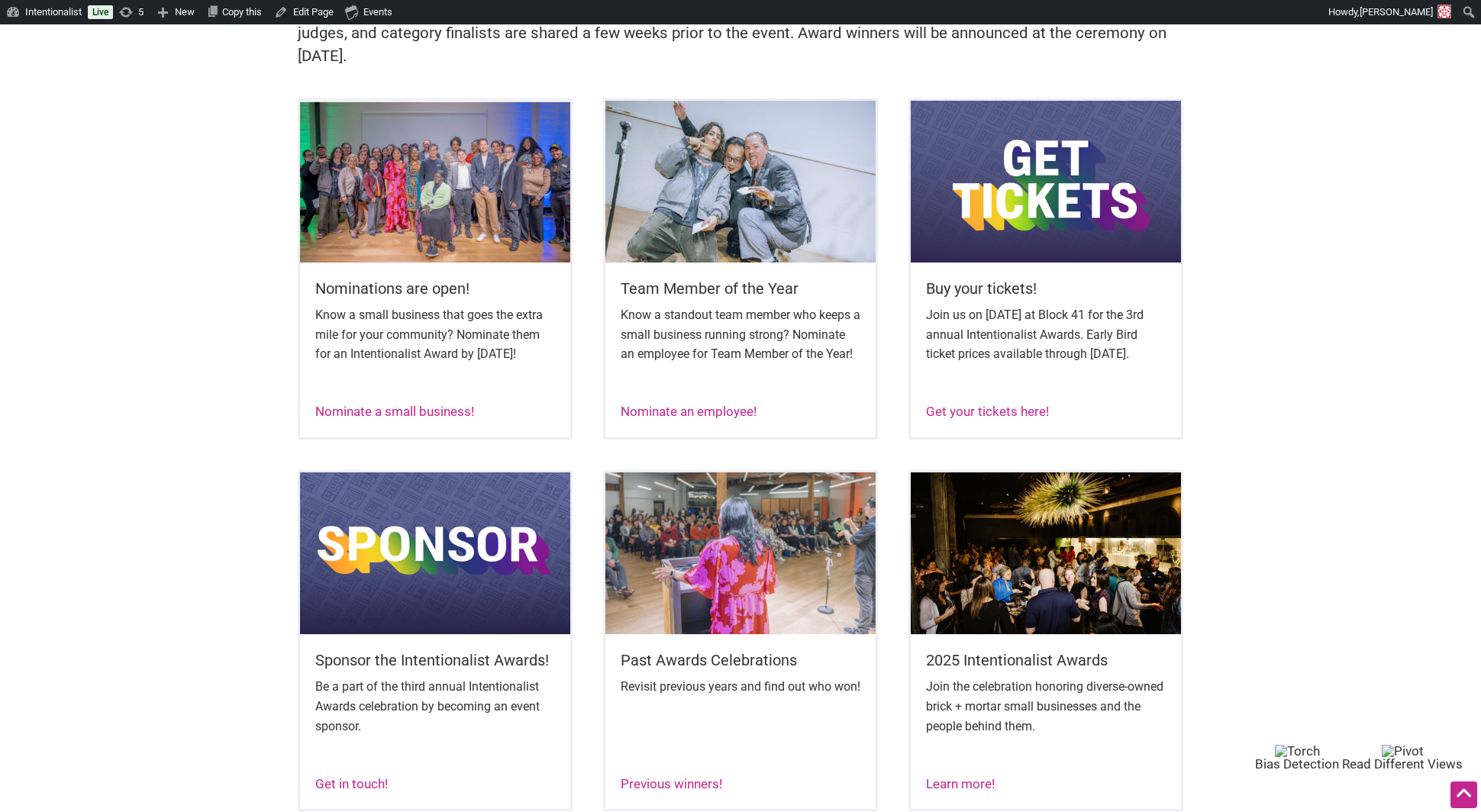
click at [743, 216] on img at bounding box center [740, 181] width 270 height 162
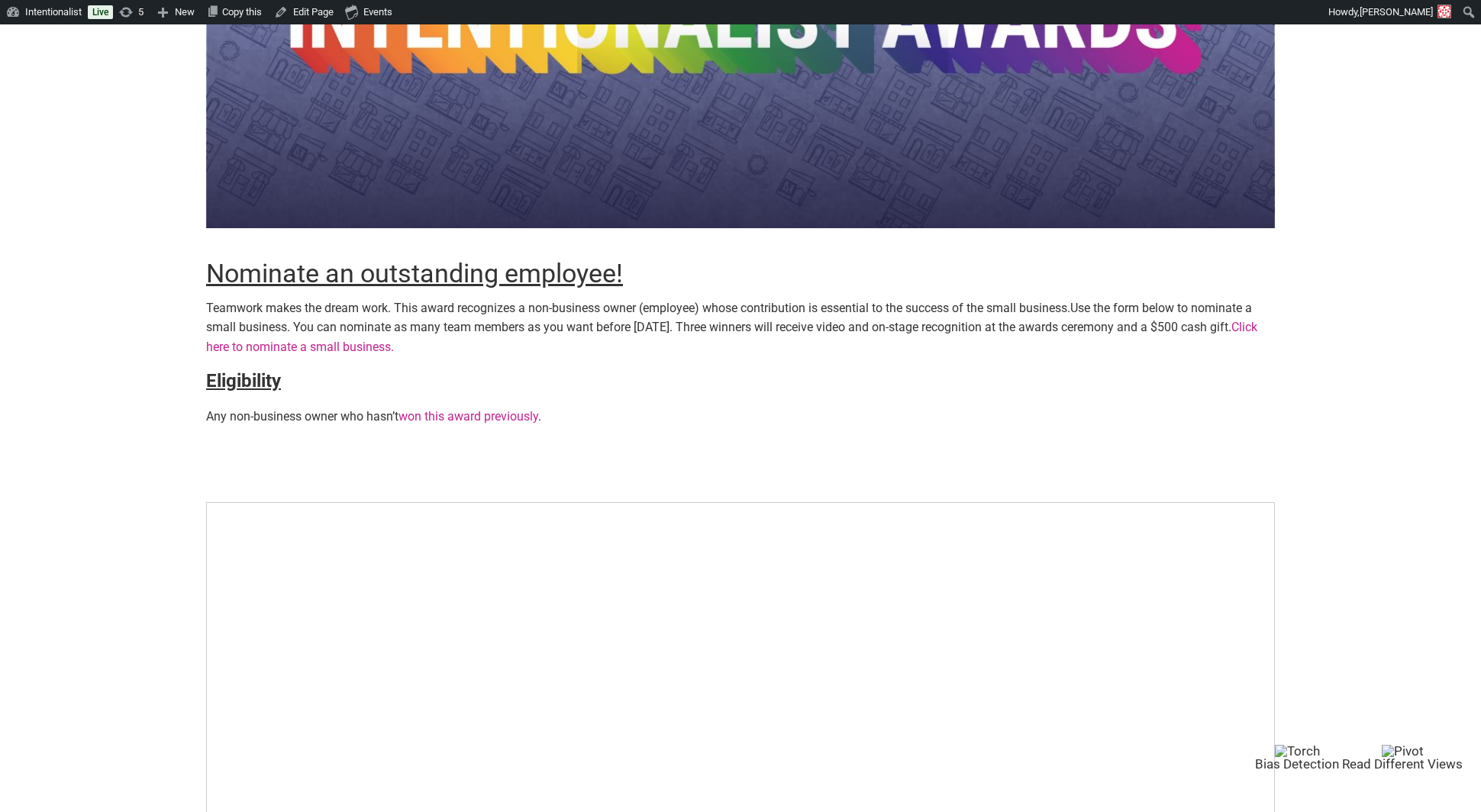
scroll to position [519, 0]
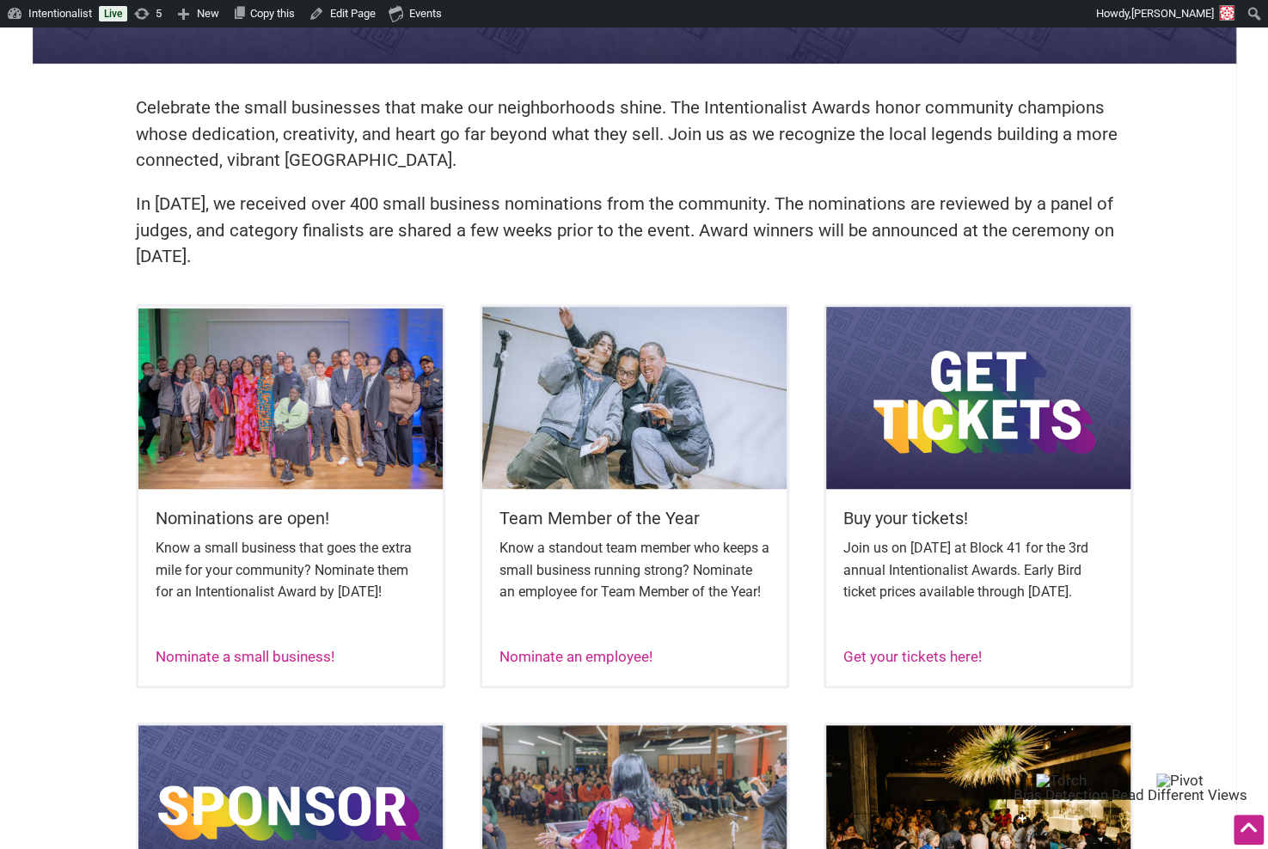
scroll to position [466, 0]
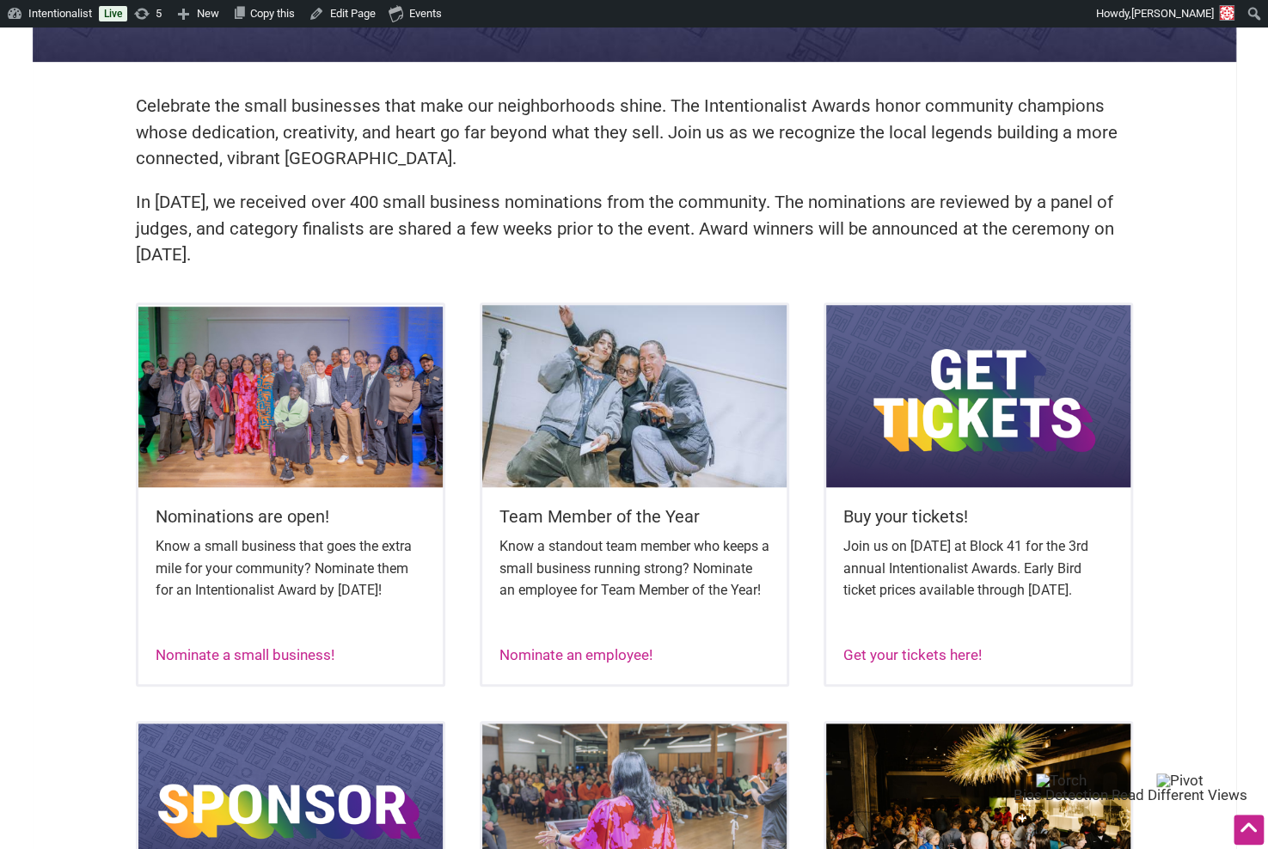
drag, startPoint x: 282, startPoint y: 261, endPoint x: 72, endPoint y: 95, distance: 267.4
click at [72, 95] on div "Celebrate the small businesses that make our neighborhoods shine. The Intention…" at bounding box center [635, 392] width 1204 height 1496
copy div "Celebrate the small businesses that make our neighborhoods shine. The Intention…"
